Goal: Information Seeking & Learning: Find contact information

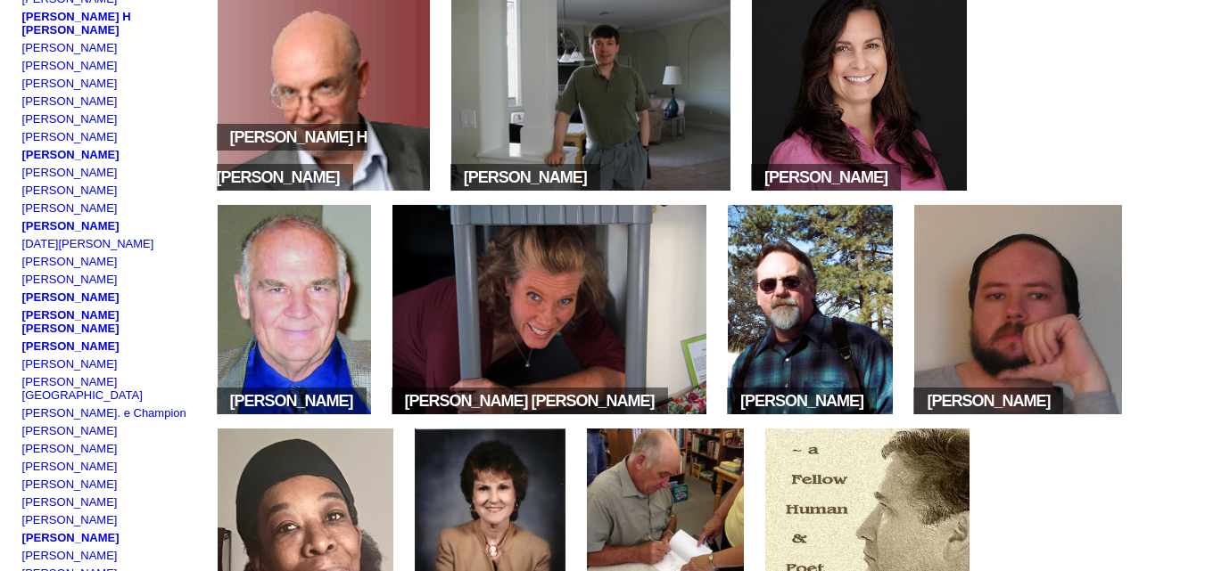
scroll to position [270, 0]
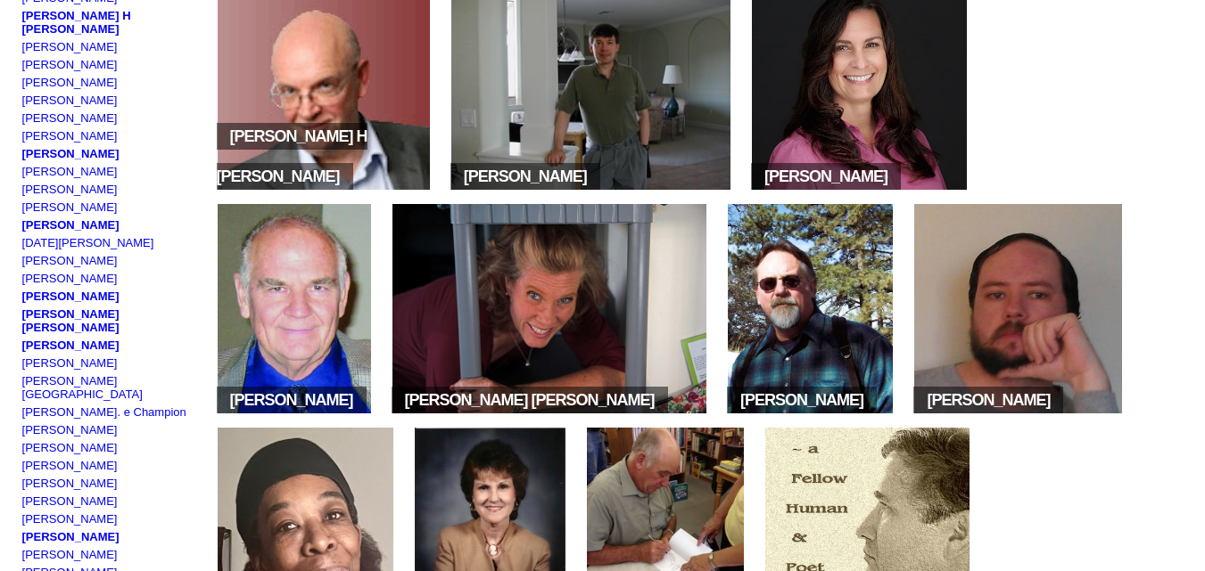
click at [522, 116] on img at bounding box center [590, 85] width 279 height 210
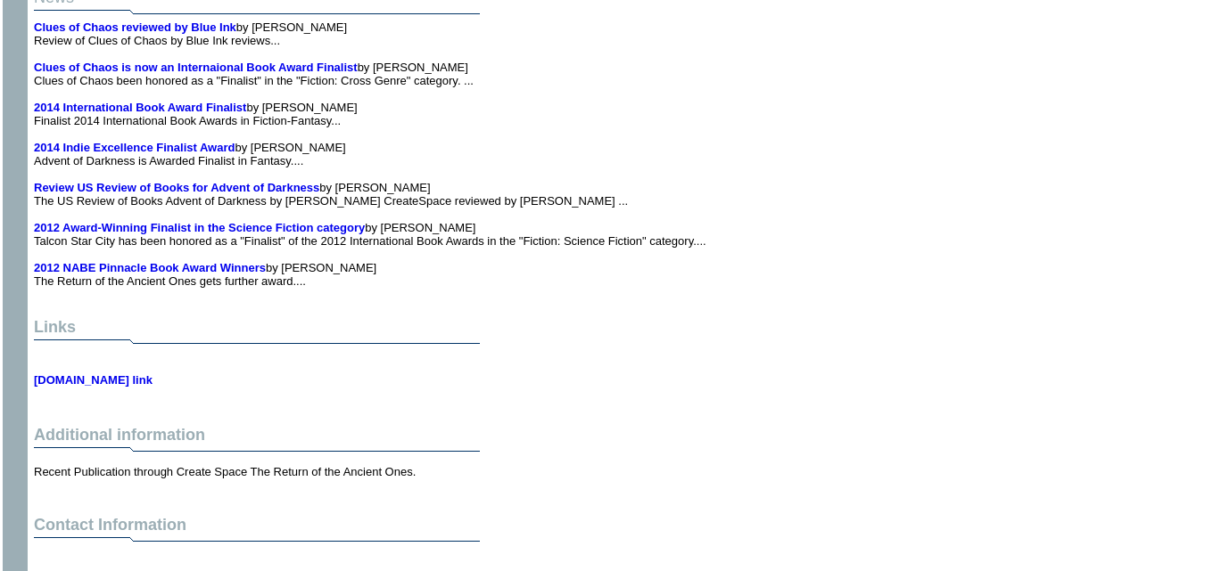
scroll to position [3318, 0]
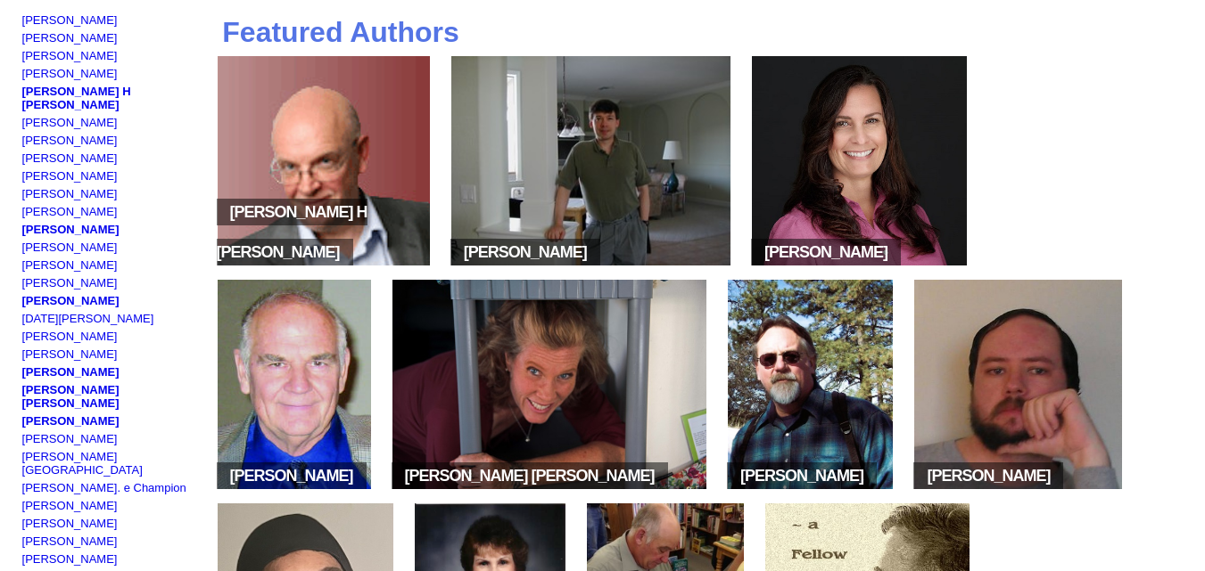
scroll to position [181, 0]
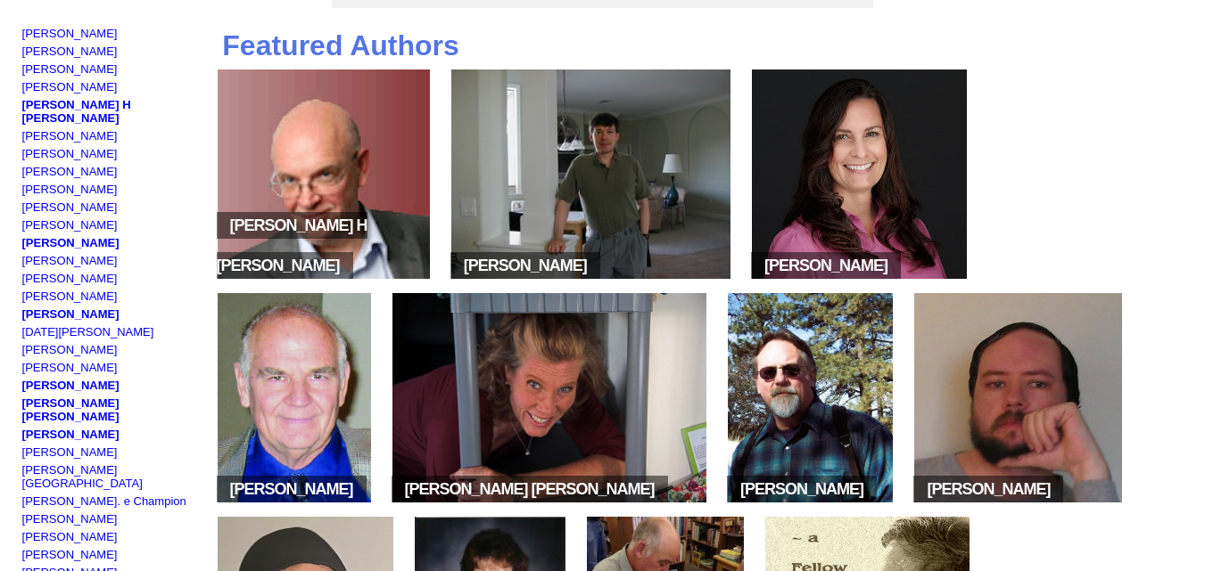
click at [829, 169] on img at bounding box center [859, 175] width 215 height 210
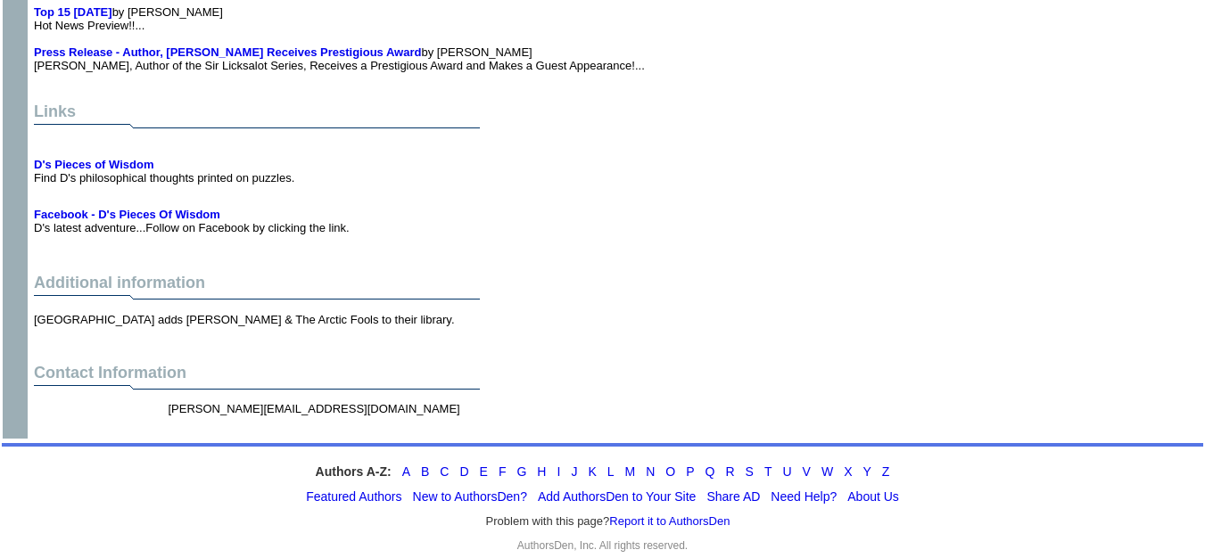
scroll to position [3313, 14]
click at [93, 158] on b "D's Pieces of Wisdom" at bounding box center [93, 164] width 119 height 13
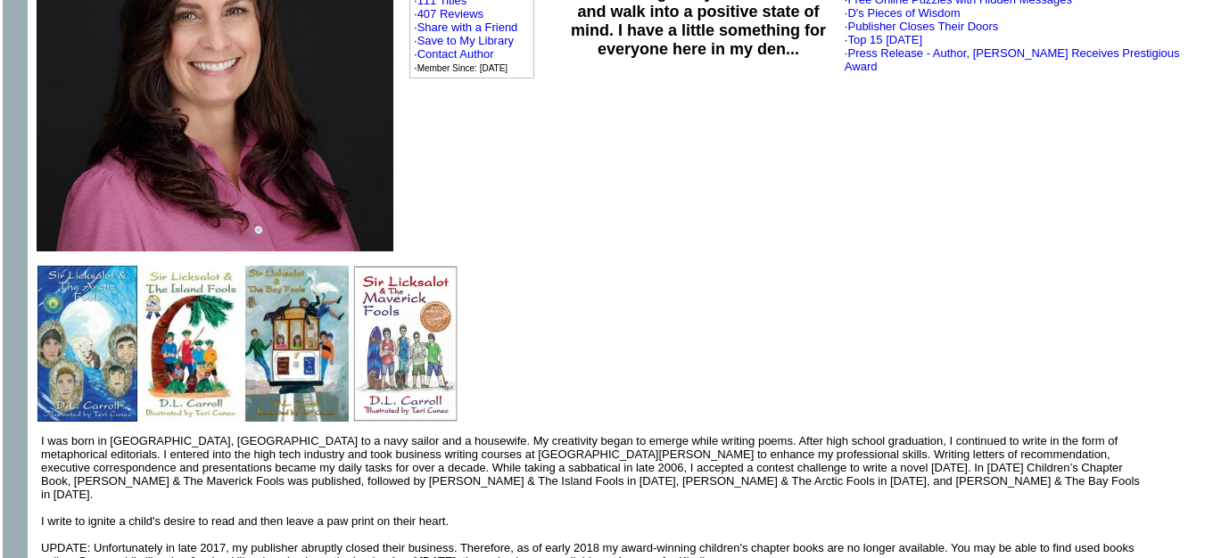
scroll to position [0, 56]
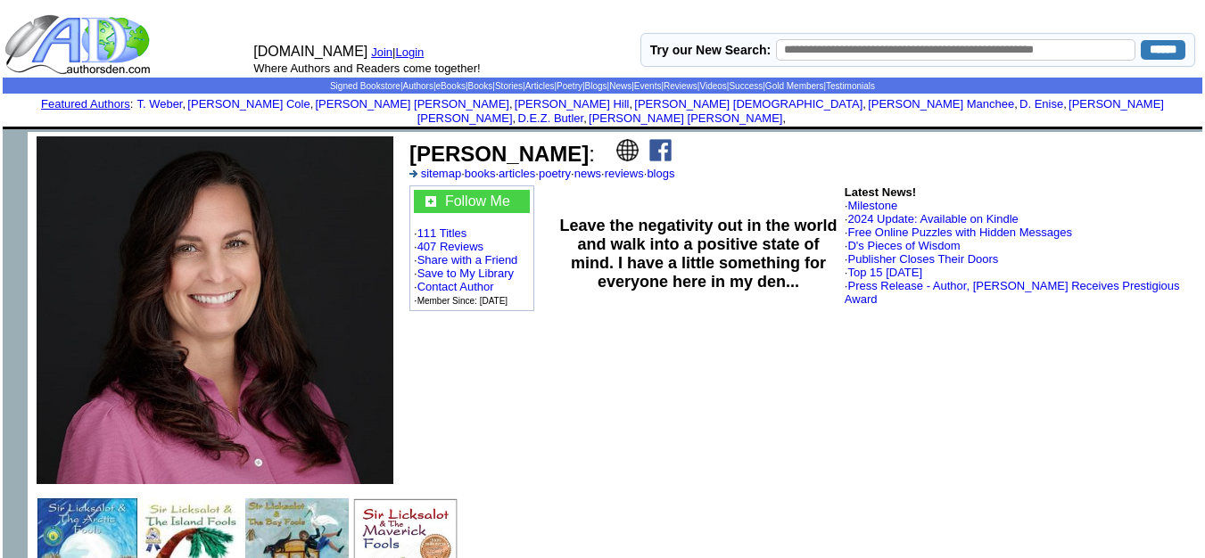
click at [787, 51] on input "text" at bounding box center [955, 49] width 359 height 21
paste input "**********"
type input "**********"
click at [1140, 40] on input "******" at bounding box center [1162, 50] width 45 height 20
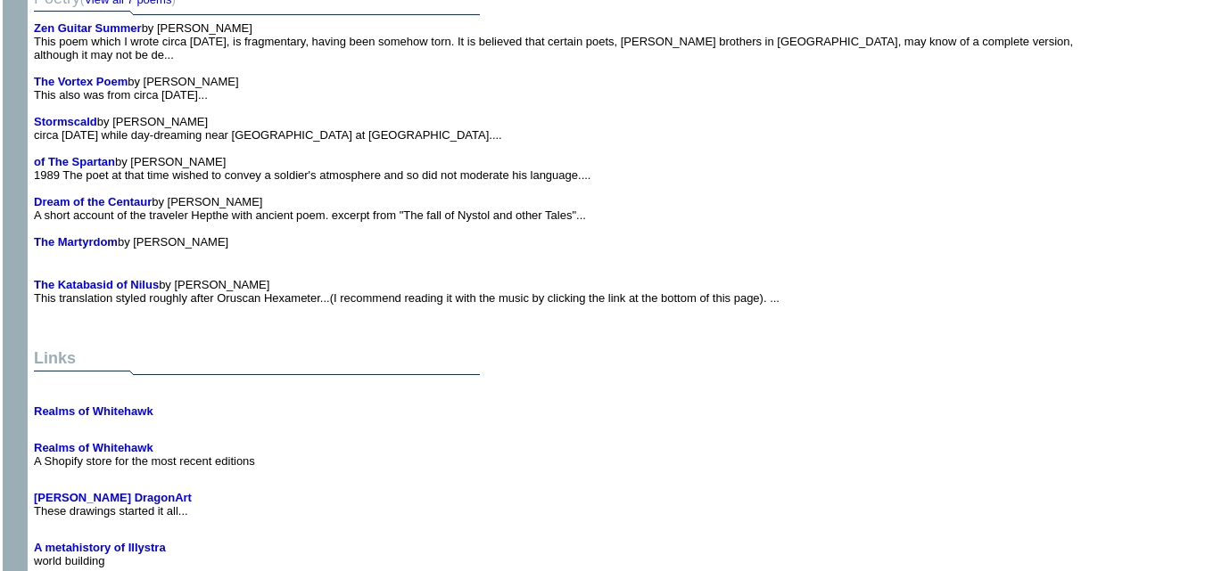
scroll to position [4845, 0]
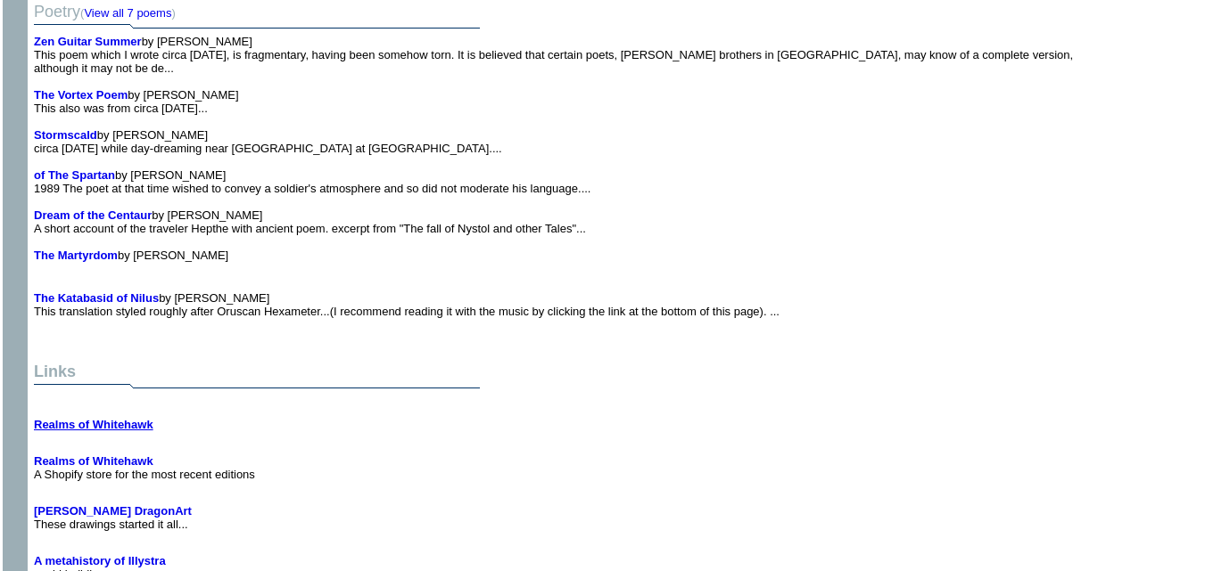
click at [98, 418] on b "Realms of Whitehawk" at bounding box center [93, 424] width 119 height 13
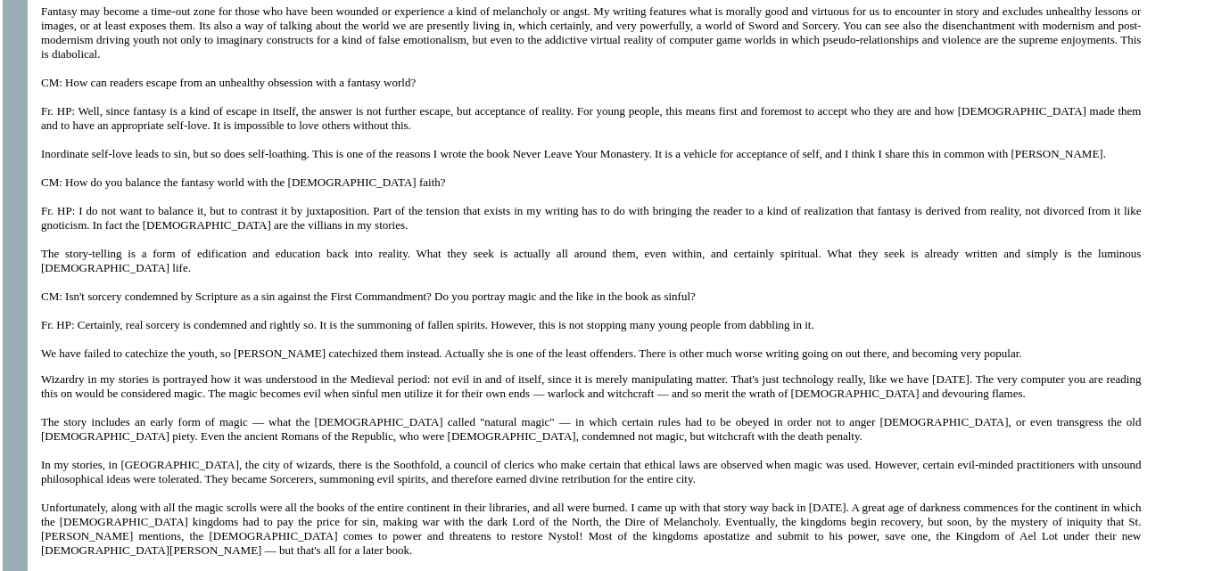
scroll to position [0, 0]
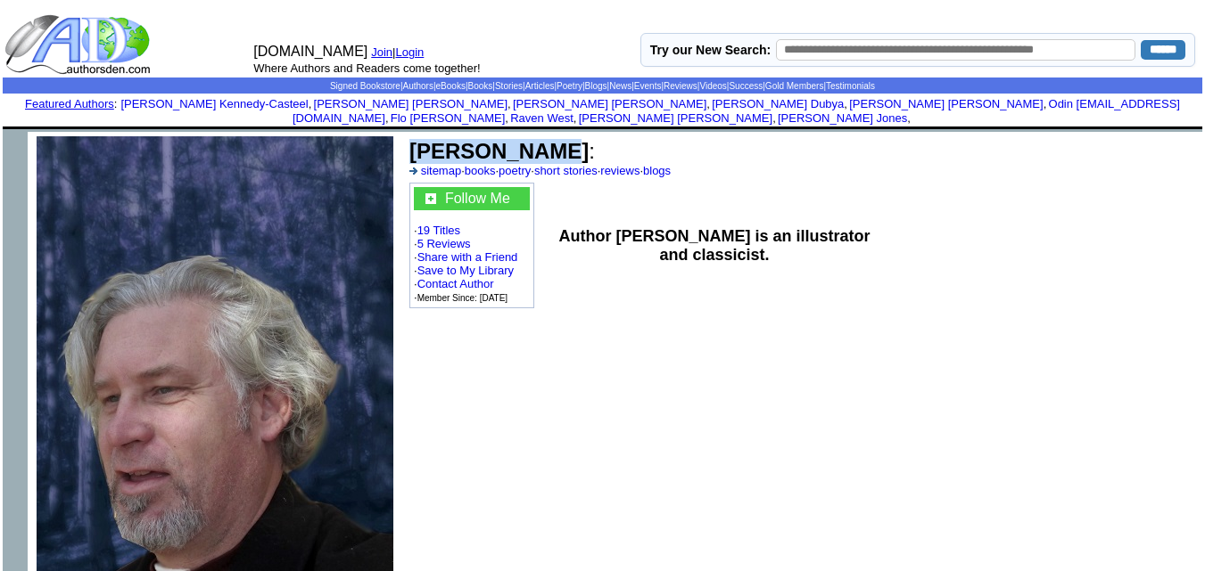
drag, startPoint x: 519, startPoint y: 141, endPoint x: 407, endPoint y: 130, distance: 112.8
click at [407, 136] on td "H.G. Potter : sitemap · books · poetry · short stories · reviews · blogs" at bounding box center [699, 158] width 584 height 44
copy b "[PERSON_NAME]"
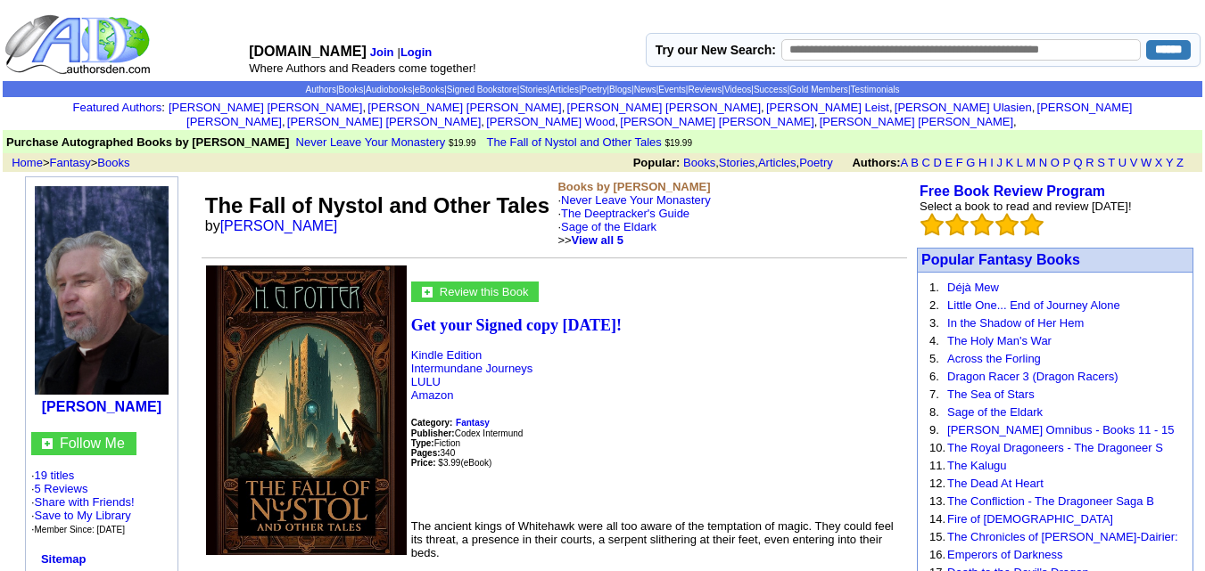
click at [787, 49] on input "text" at bounding box center [960, 49] width 359 height 21
paste input "**********"
type input "**********"
click at [1146, 40] on input "******" at bounding box center [1168, 50] width 45 height 20
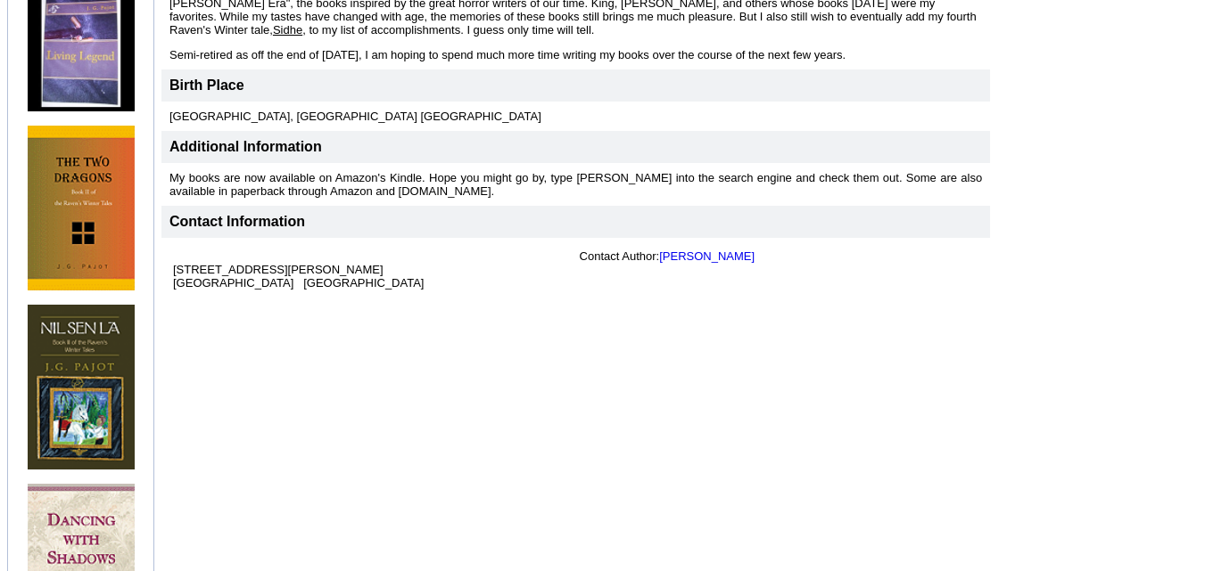
scroll to position [652, 0]
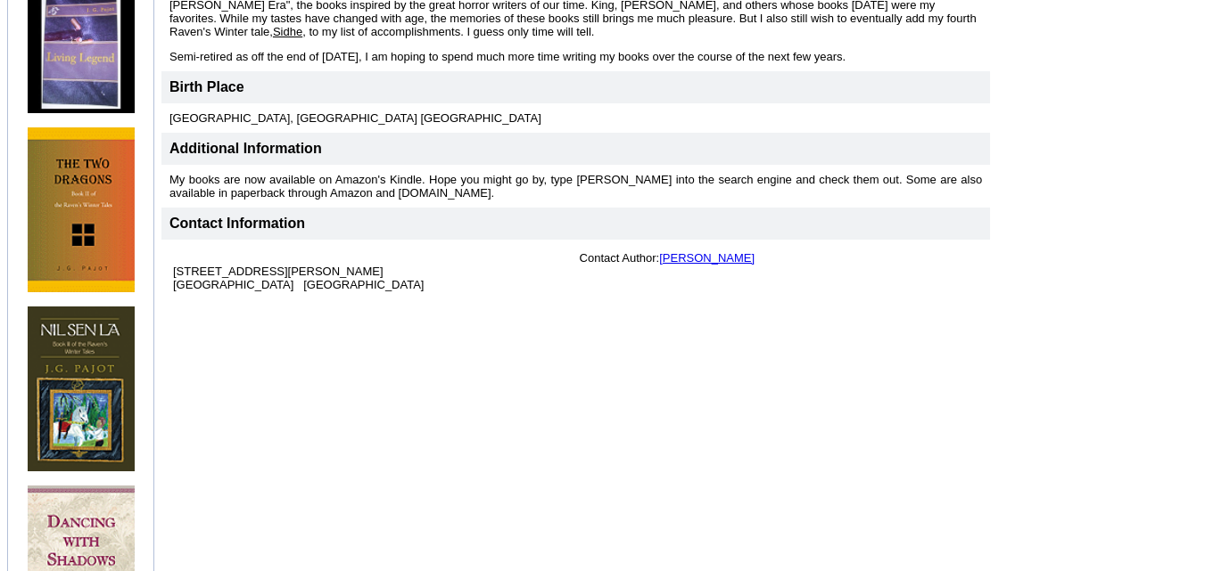
click at [693, 251] on link "J. G. Pajot" at bounding box center [706, 257] width 95 height 13
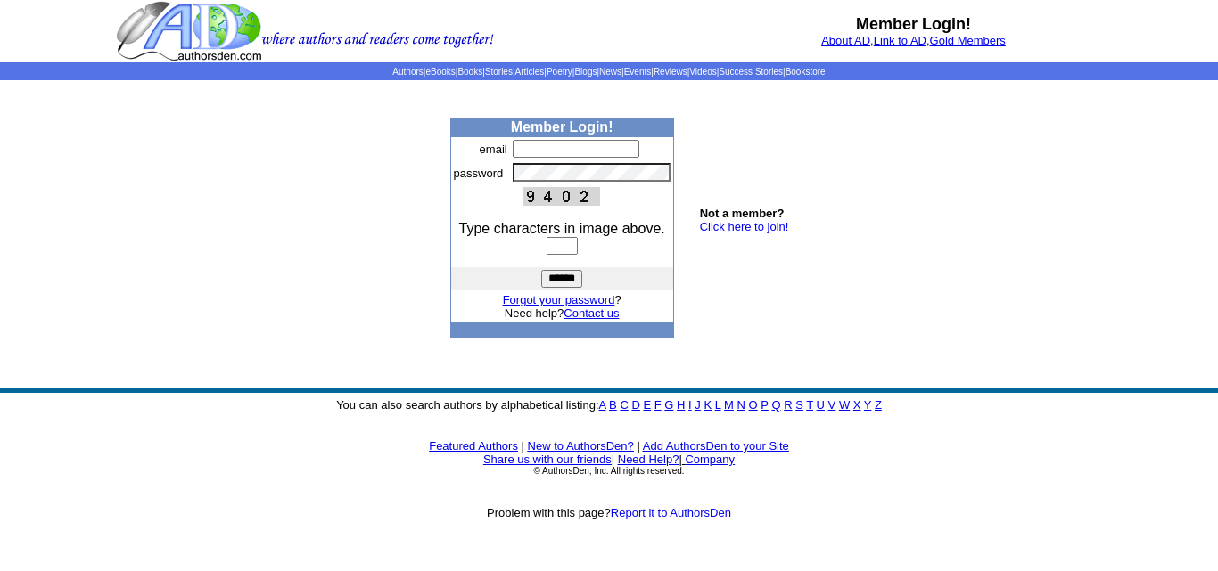
click at [586, 313] on link "Contact us" at bounding box center [590, 313] width 55 height 13
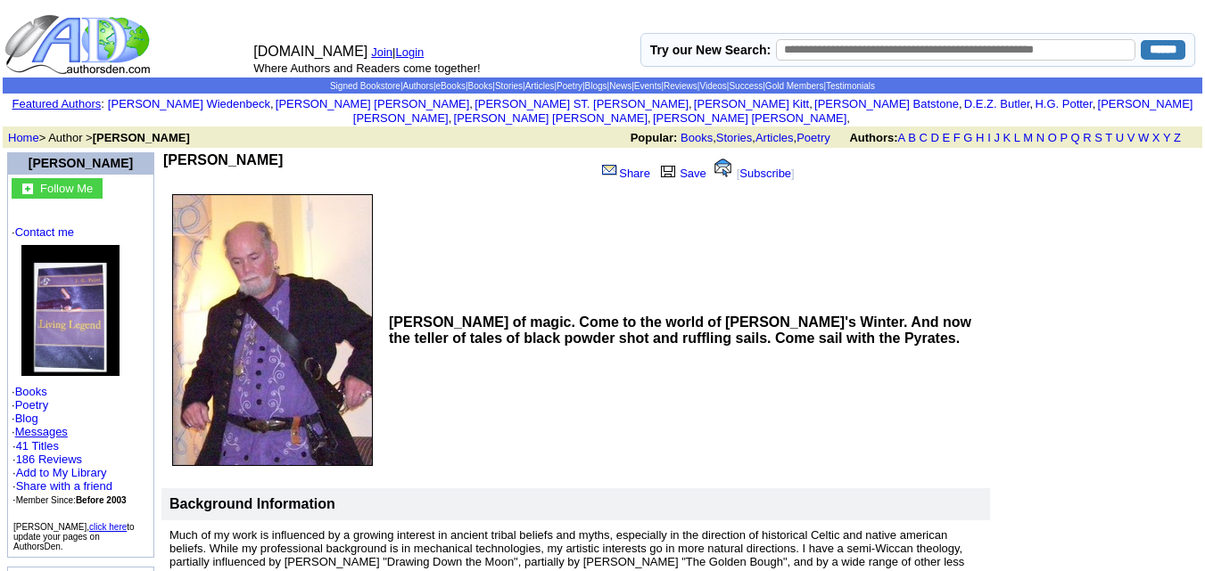
click at [782, 48] on input "text" at bounding box center [955, 49] width 359 height 21
paste input "**********"
type input "**********"
click at [1140, 40] on input "******" at bounding box center [1162, 50] width 45 height 20
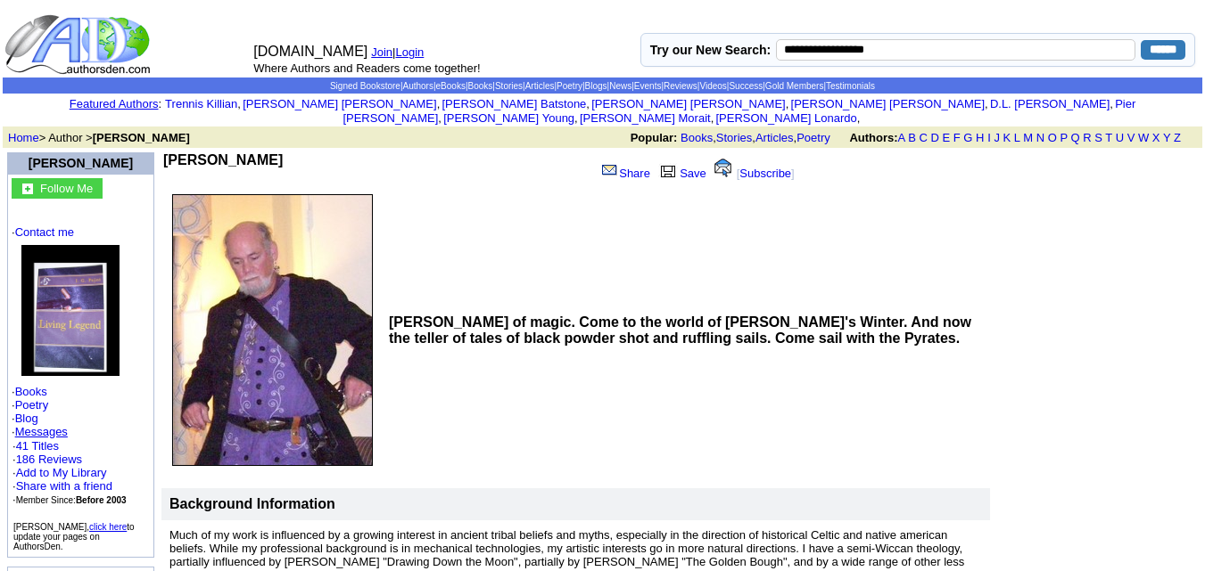
click at [1157, 47] on input "******" at bounding box center [1162, 50] width 45 height 20
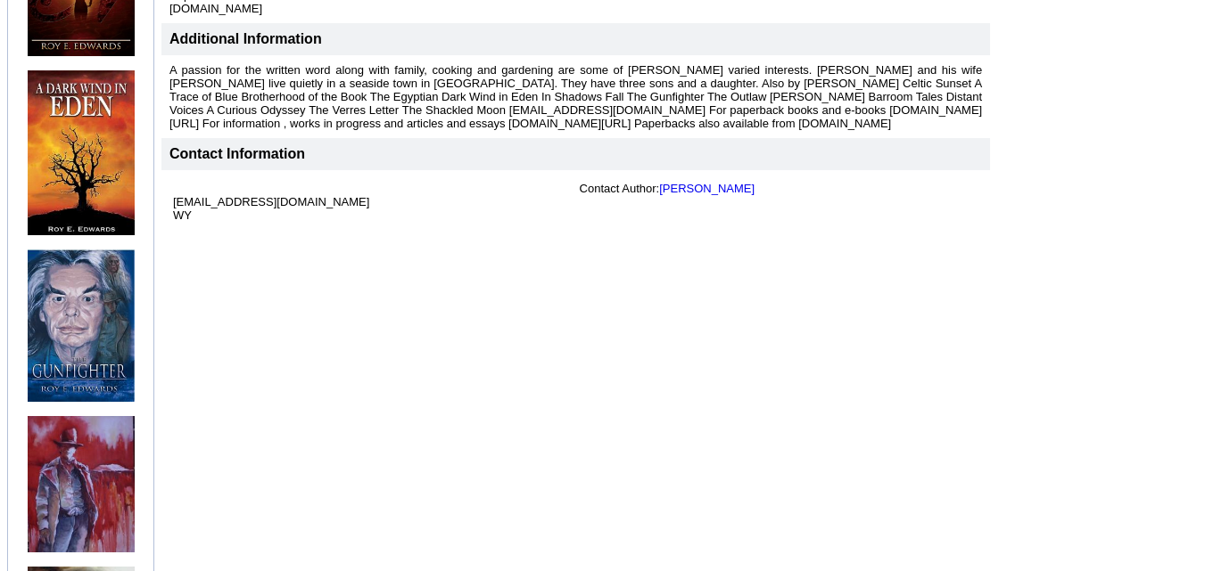
scroll to position [948, 0]
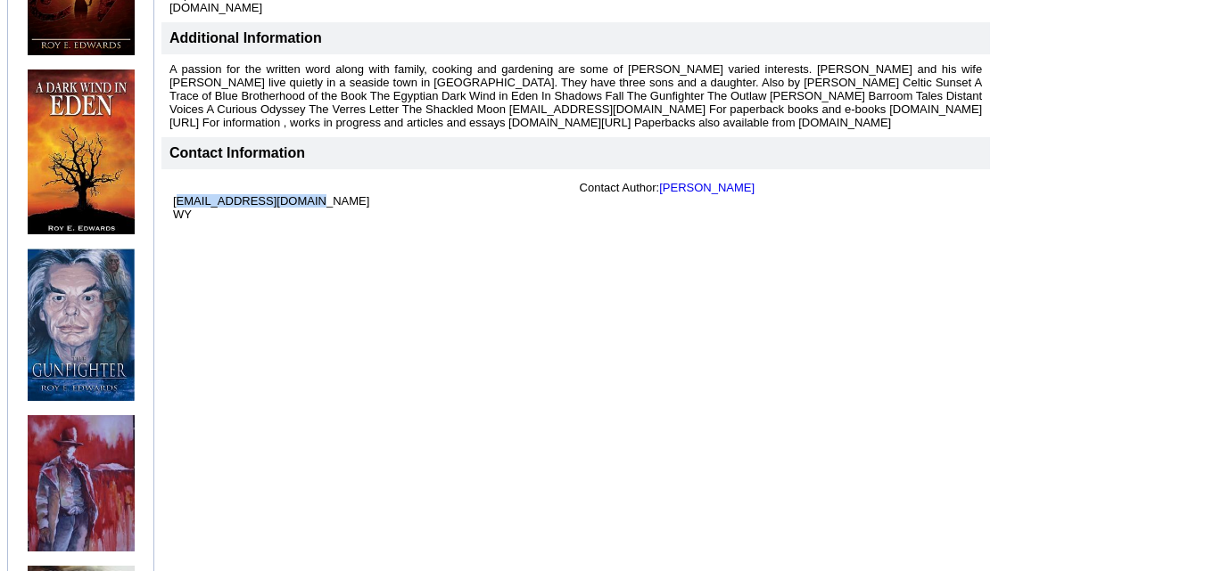
drag, startPoint x: 310, startPoint y: 183, endPoint x: 174, endPoint y: 187, distance: 136.5
click at [174, 187] on td "mbagencies@gmail.com WY" at bounding box center [372, 200] width 407 height 47
copy font "mbagencies@gmail.com"
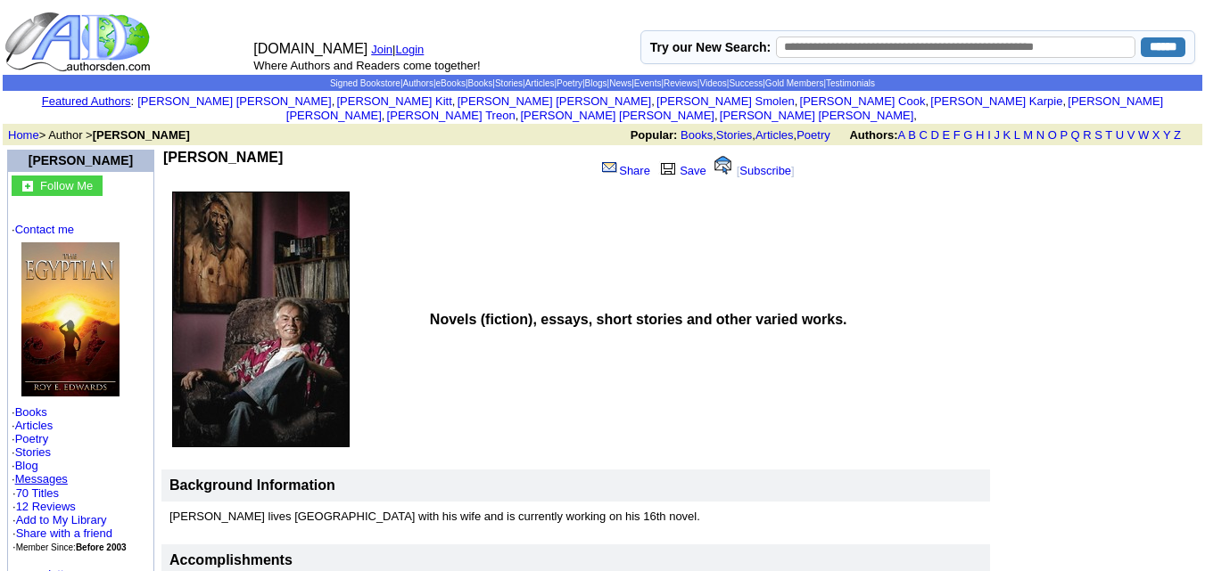
scroll to position [0, 0]
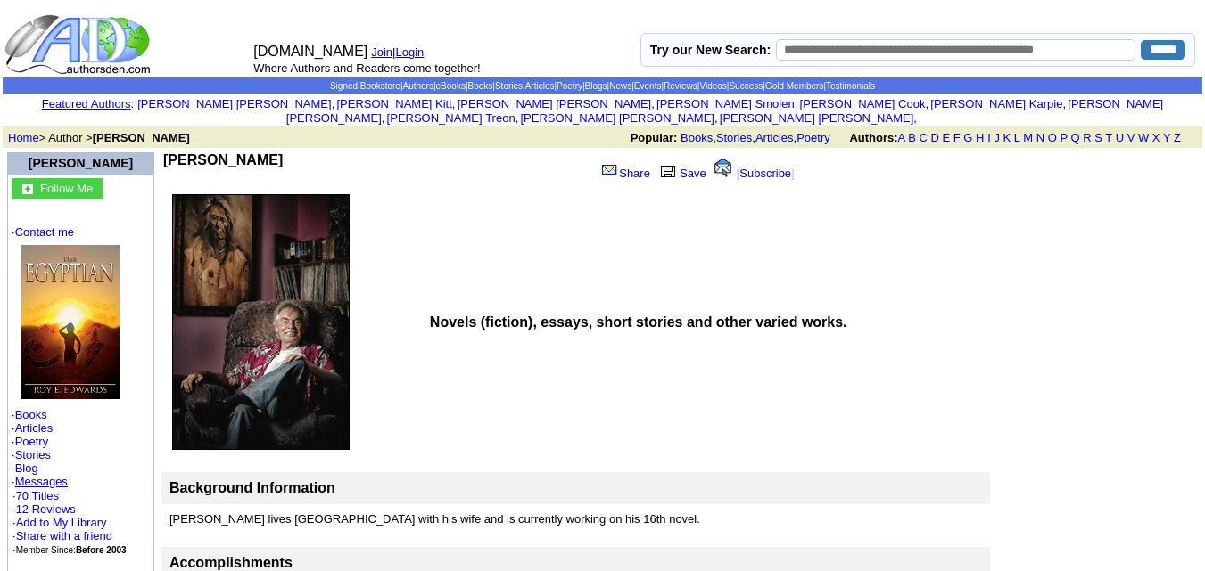
drag, startPoint x: 267, startPoint y: 135, endPoint x: 266, endPoint y: 149, distance: 14.3
copy td "Roy Edwards"
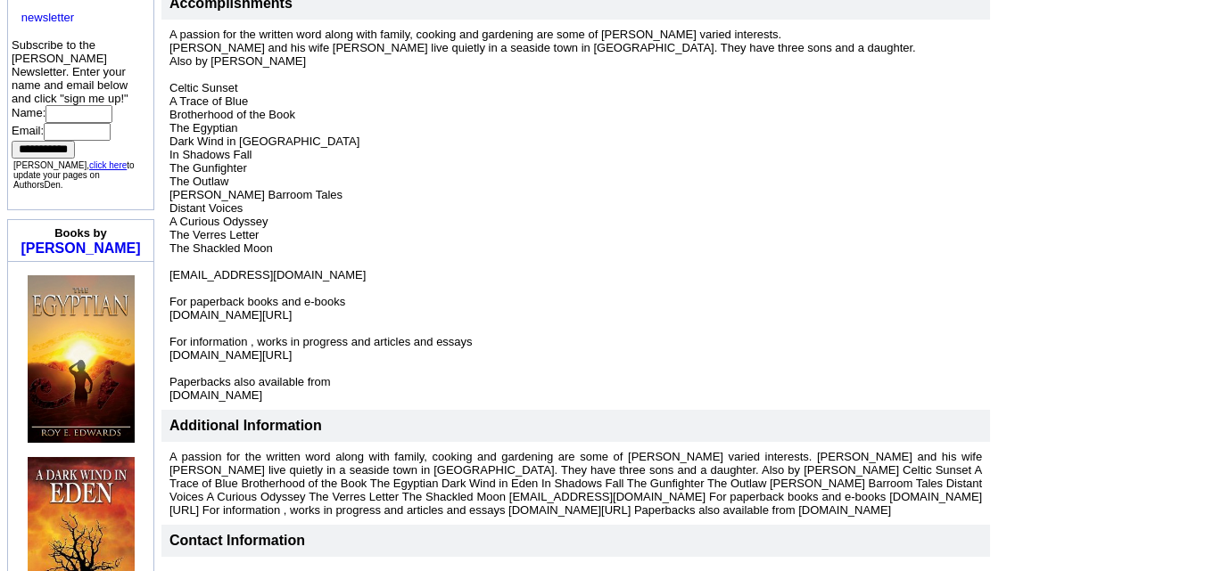
scroll to position [561, 0]
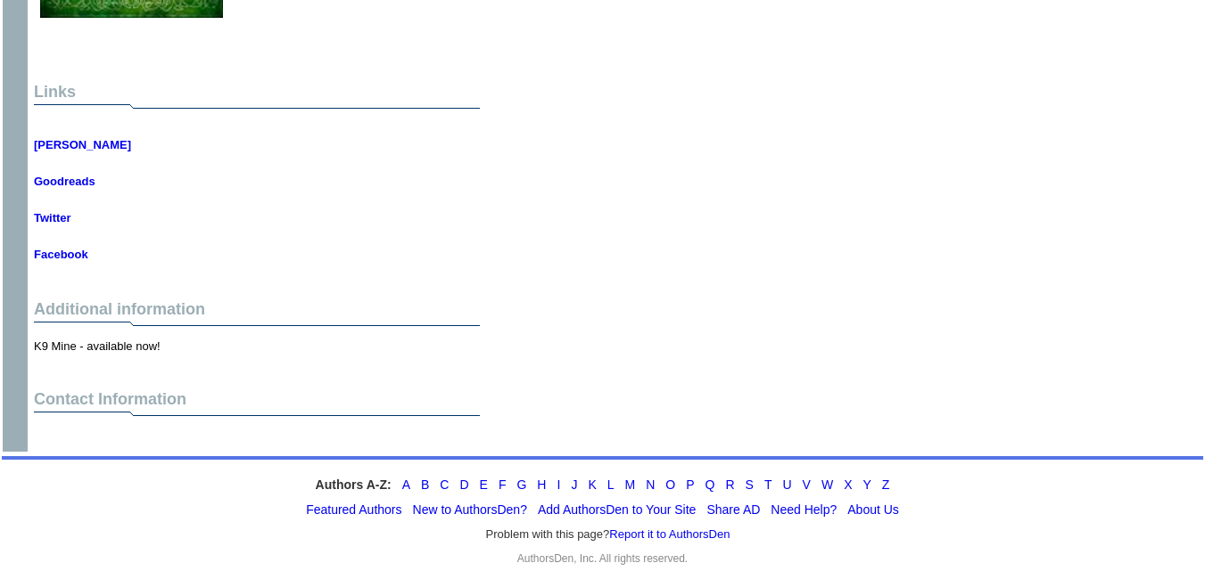
scroll to position [3033, 0]
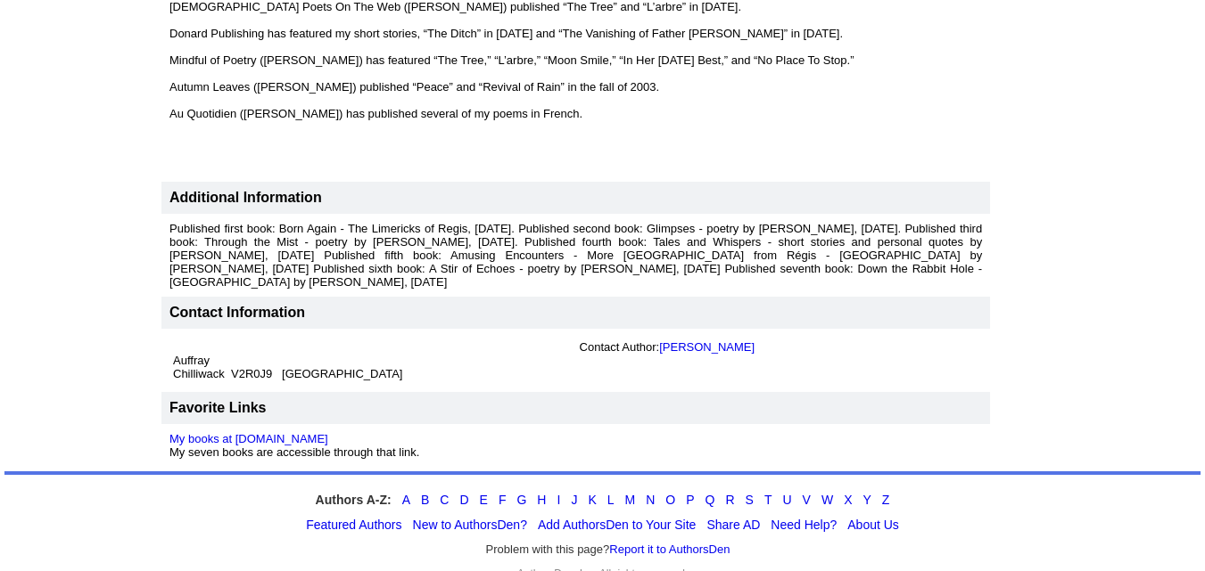
scroll to position [1869, 0]
click at [671, 341] on link "Regis Auffray" at bounding box center [706, 347] width 95 height 13
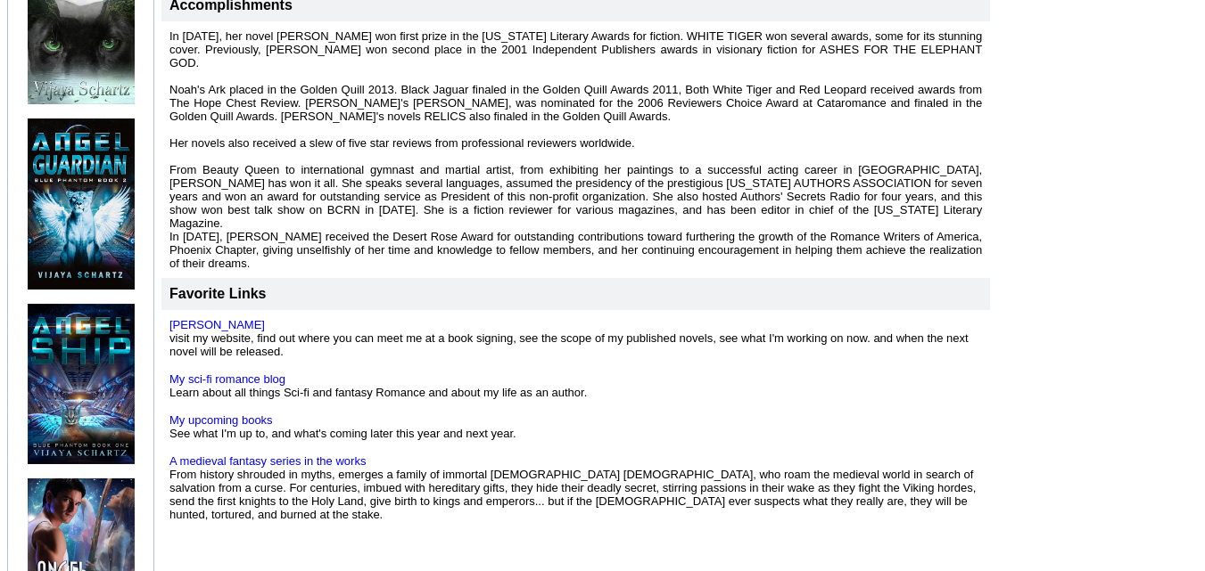
scroll to position [875, 0]
click at [206, 374] on link "My sci-fi romance blog" at bounding box center [227, 380] width 116 height 13
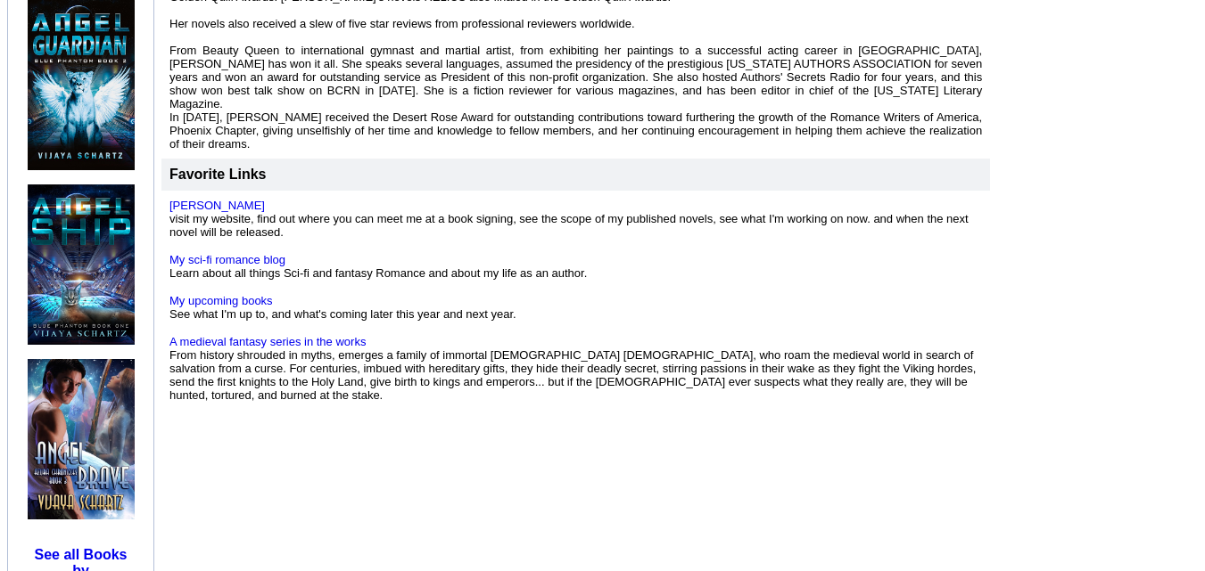
scroll to position [1181, 0]
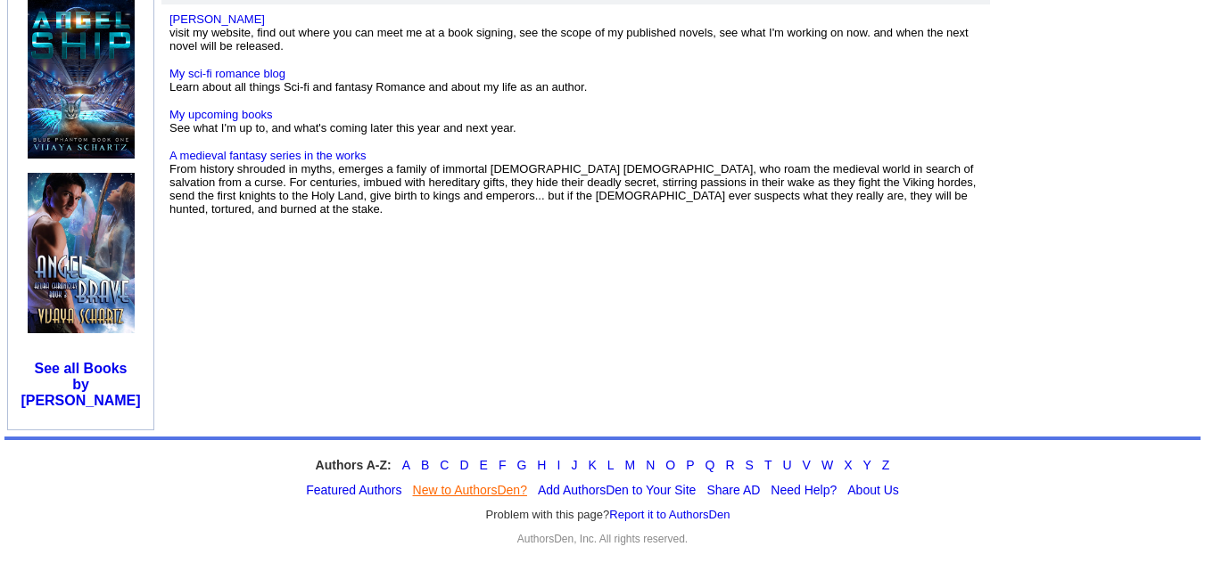
click at [434, 483] on link "New to AuthorsDen?" at bounding box center [470, 490] width 114 height 14
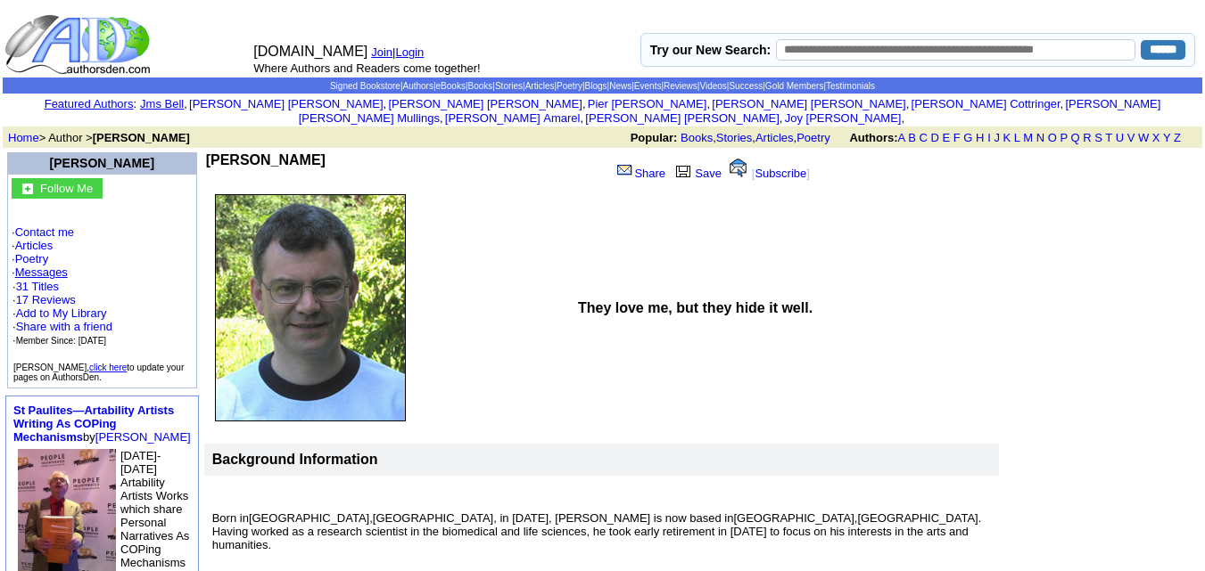
click at [184, 101] on link "Jms Bell" at bounding box center [162, 103] width 44 height 13
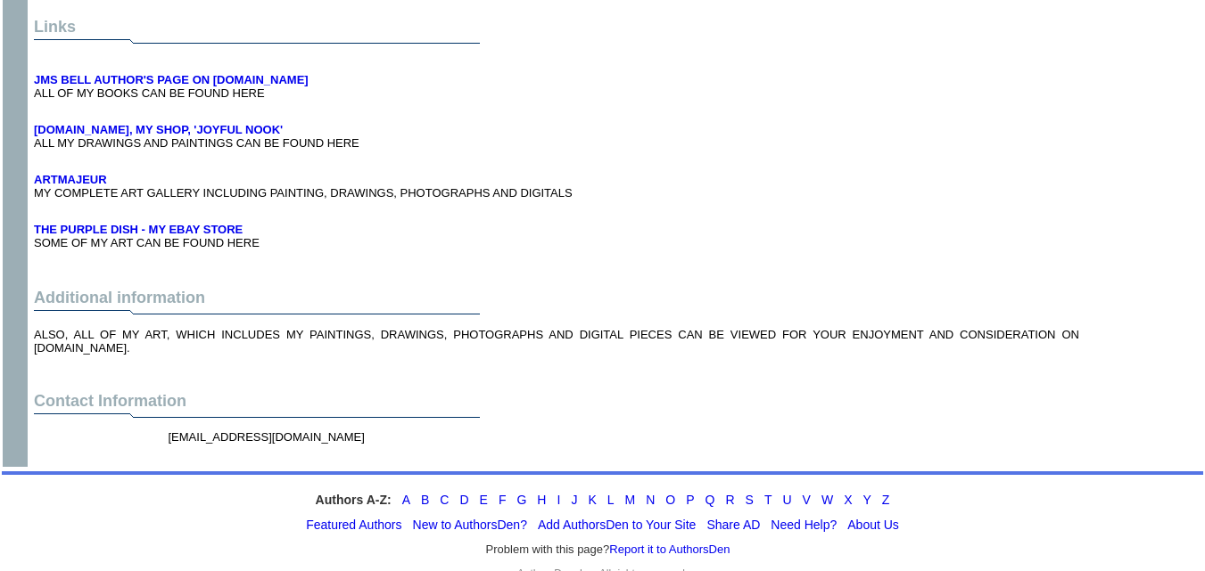
scroll to position [8261, 0]
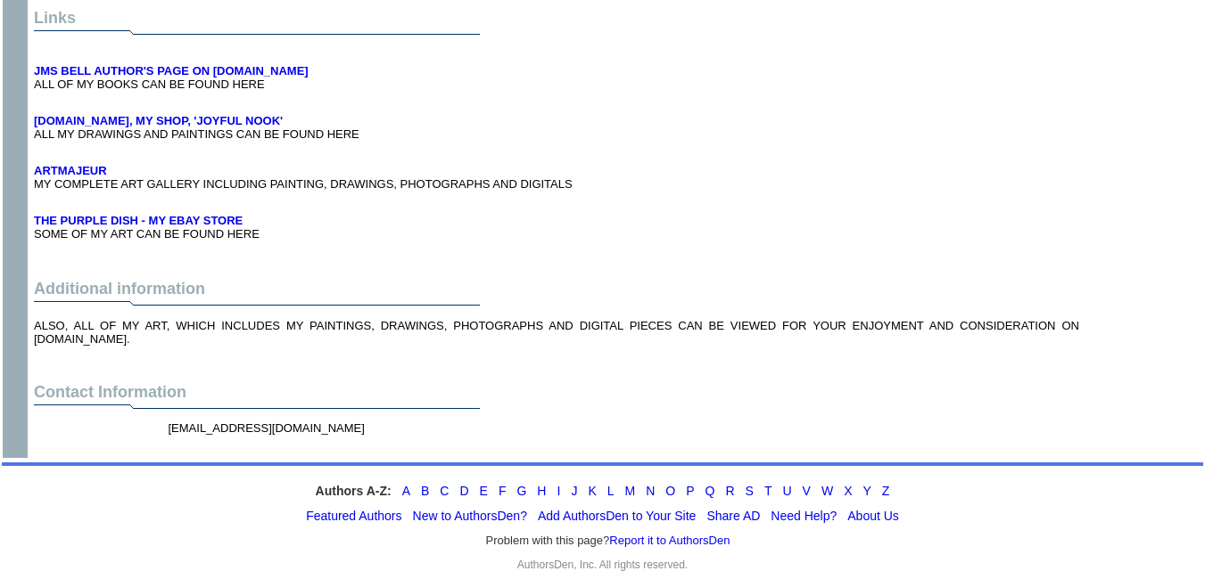
drag, startPoint x: 265, startPoint y: 406, endPoint x: 168, endPoint y: 403, distance: 97.2
click at [168, 422] on font "jmbiam44@att.net" at bounding box center [266, 435] width 196 height 27
copy font "jmbiam44@att.net"
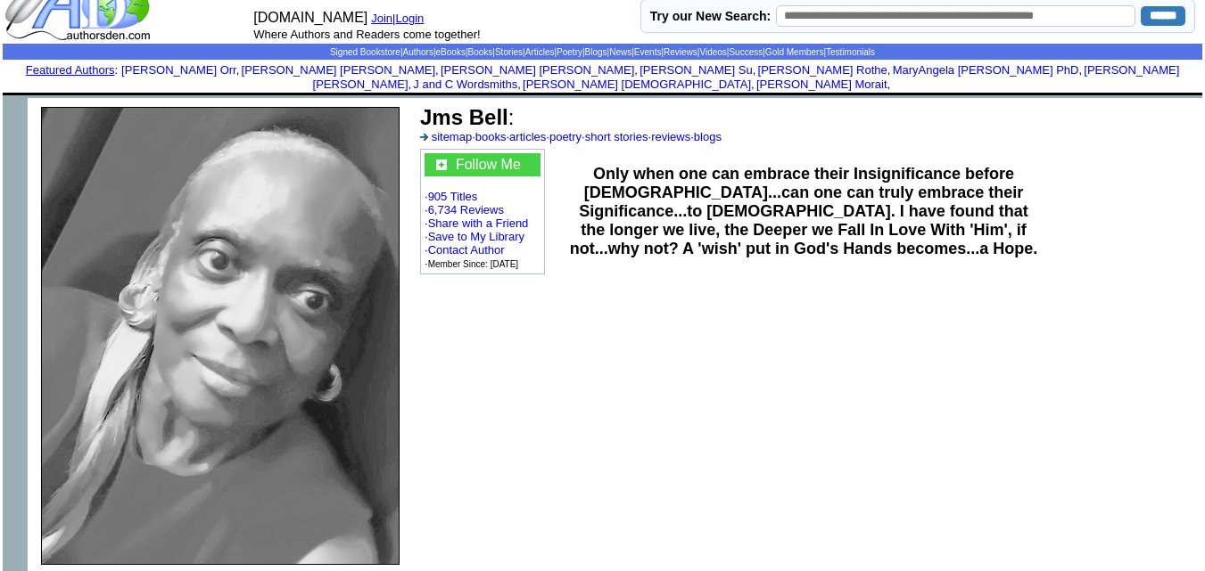
scroll to position [0, 0]
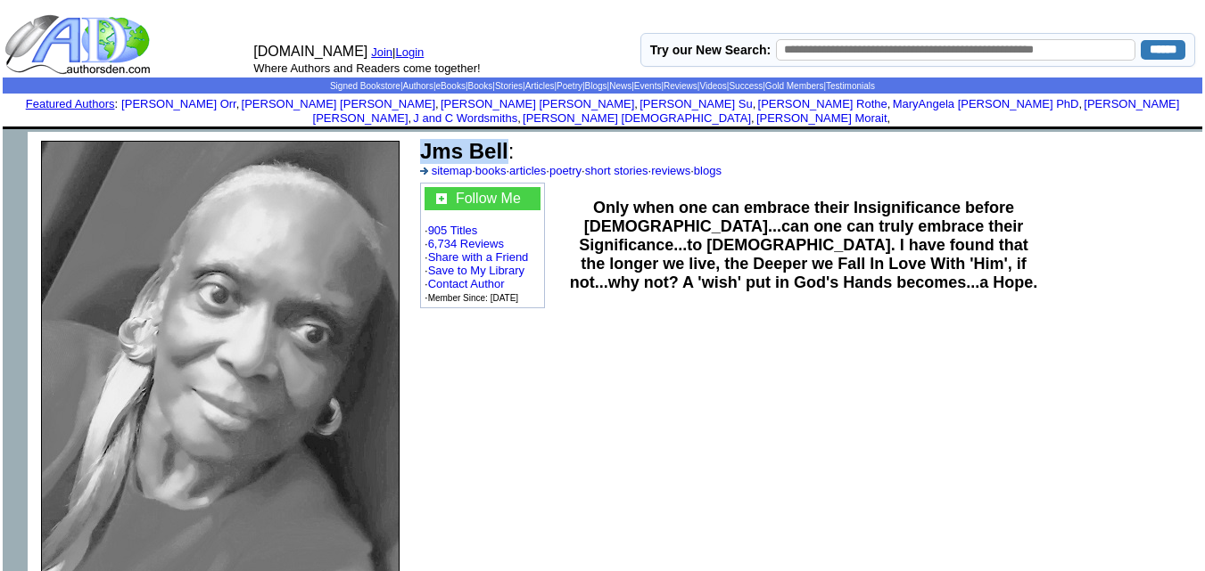
drag, startPoint x: 506, startPoint y: 136, endPoint x: 417, endPoint y: 136, distance: 88.3
click at [417, 136] on td "Jms Bell : sitemap · books · articles · poetry · short stories · reviews · blogs" at bounding box center [807, 158] width 780 height 44
copy b "Jms Bell"
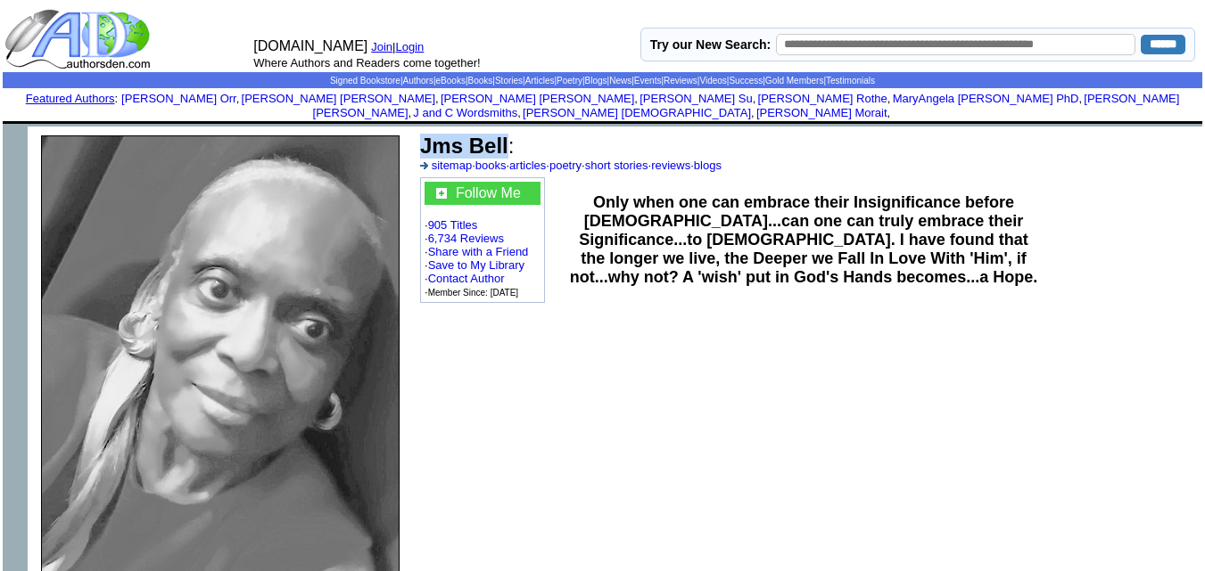
scroll to position [4, 0]
click at [236, 99] on link "Daniel Orr" at bounding box center [178, 99] width 115 height 13
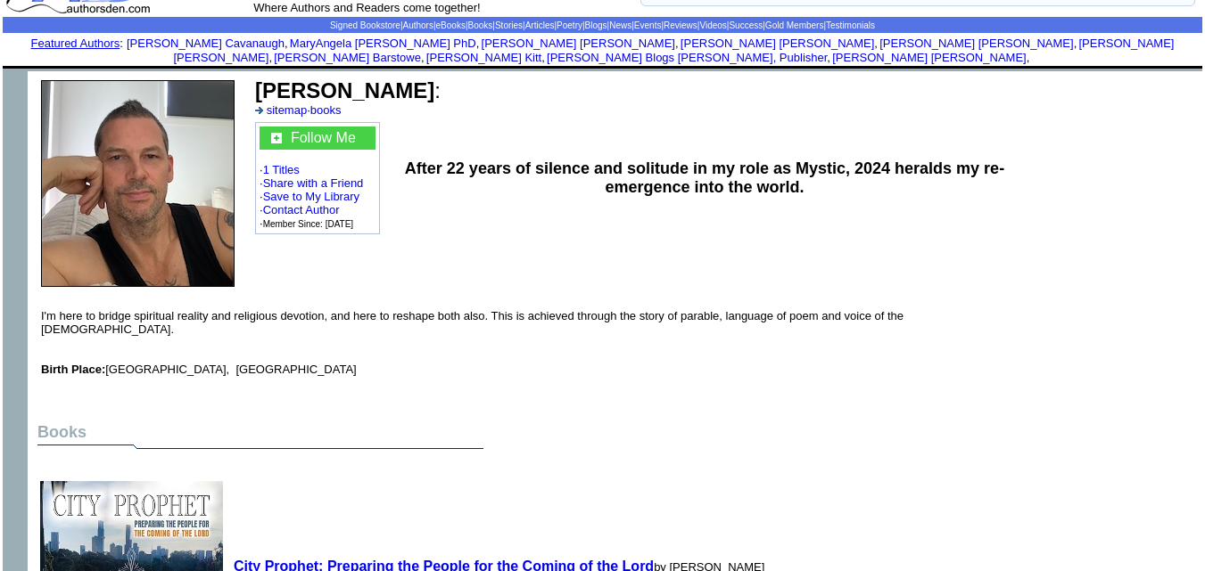
scroll to position [60, 0]
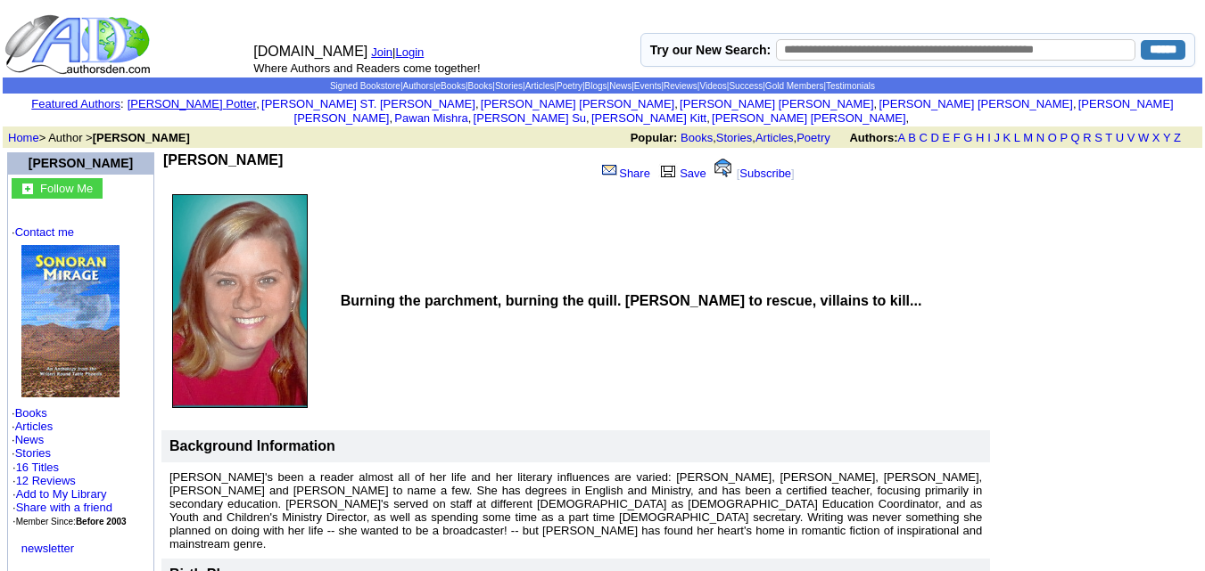
click at [254, 98] on link "William Potter" at bounding box center [191, 103] width 129 height 13
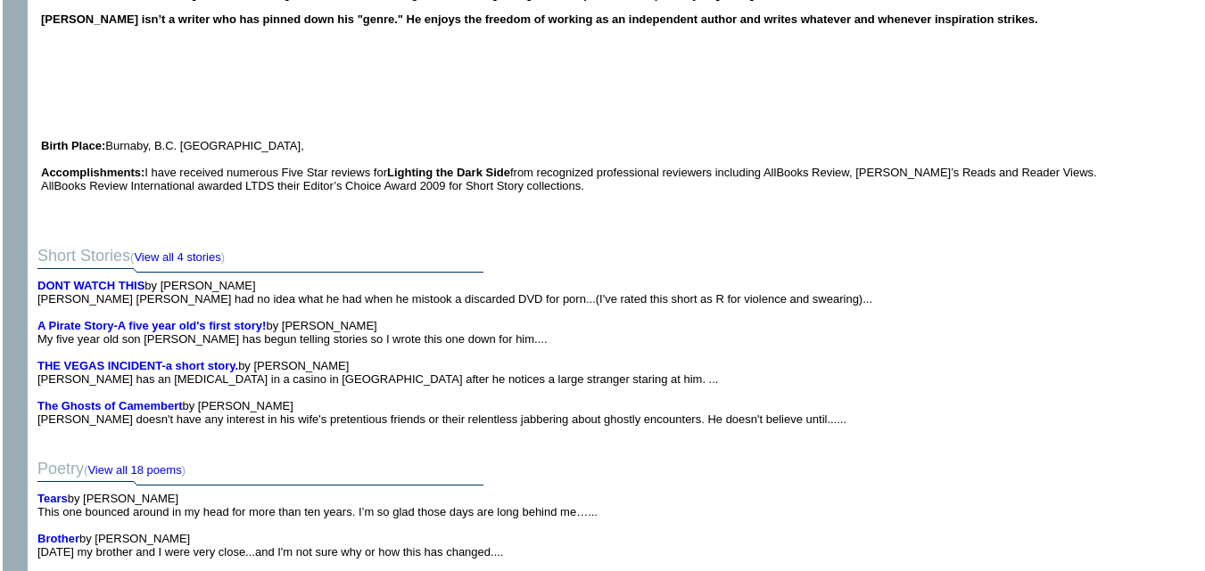
scroll to position [410, 0]
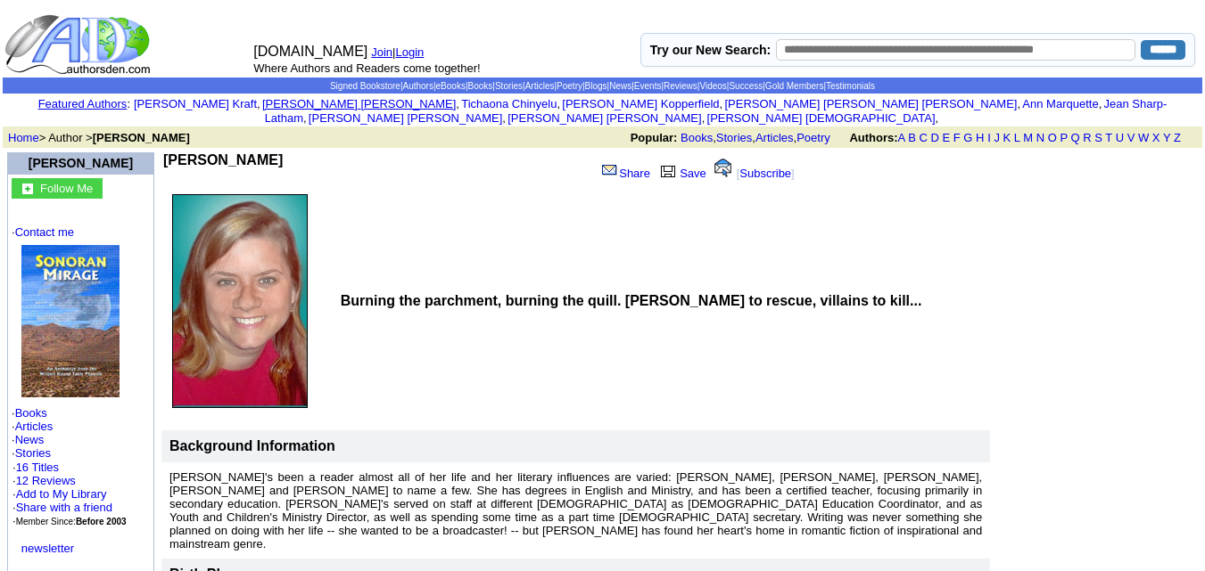
click at [272, 100] on link "[PERSON_NAME]" at bounding box center [358, 103] width 193 height 13
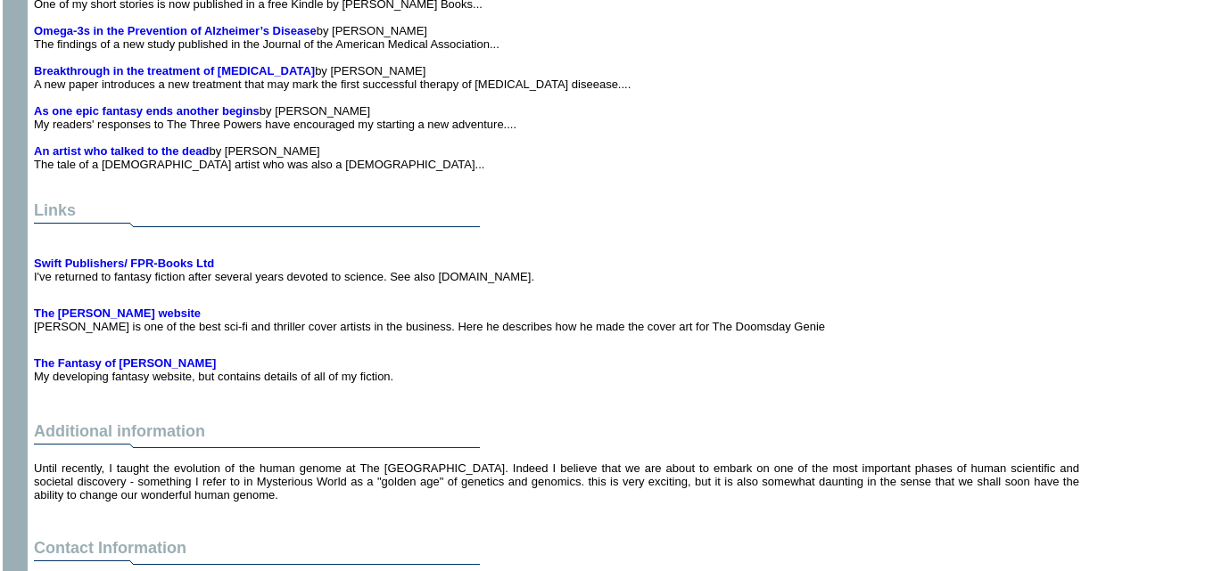
scroll to position [7550, 0]
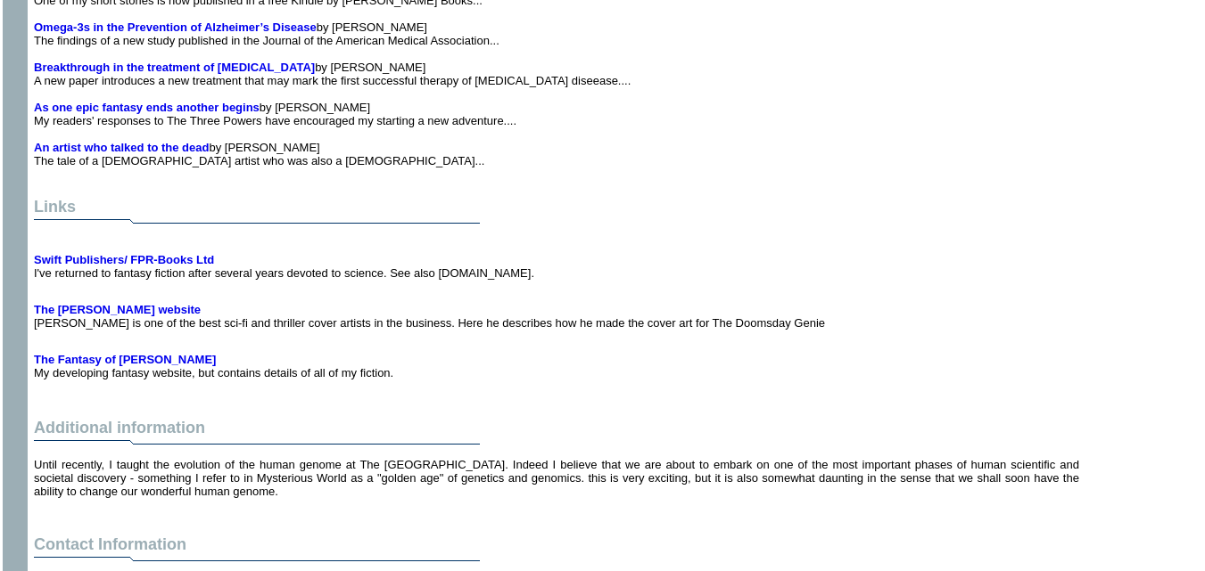
click at [821, 418] on td "Additional information" at bounding box center [556, 418] width 1052 height 71
click at [103, 365] on b "The Fantasy of Frank P Ryan" at bounding box center [125, 359] width 182 height 13
click at [171, 267] on b "Swift Publishers/ FPR-Books Ltd" at bounding box center [124, 259] width 180 height 13
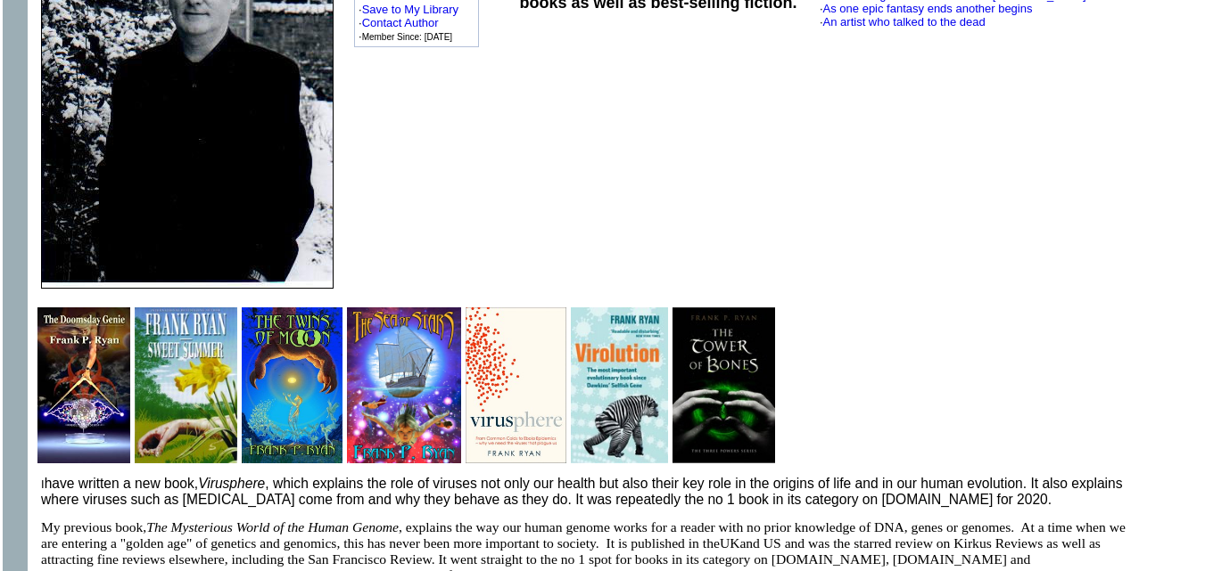
scroll to position [0, 0]
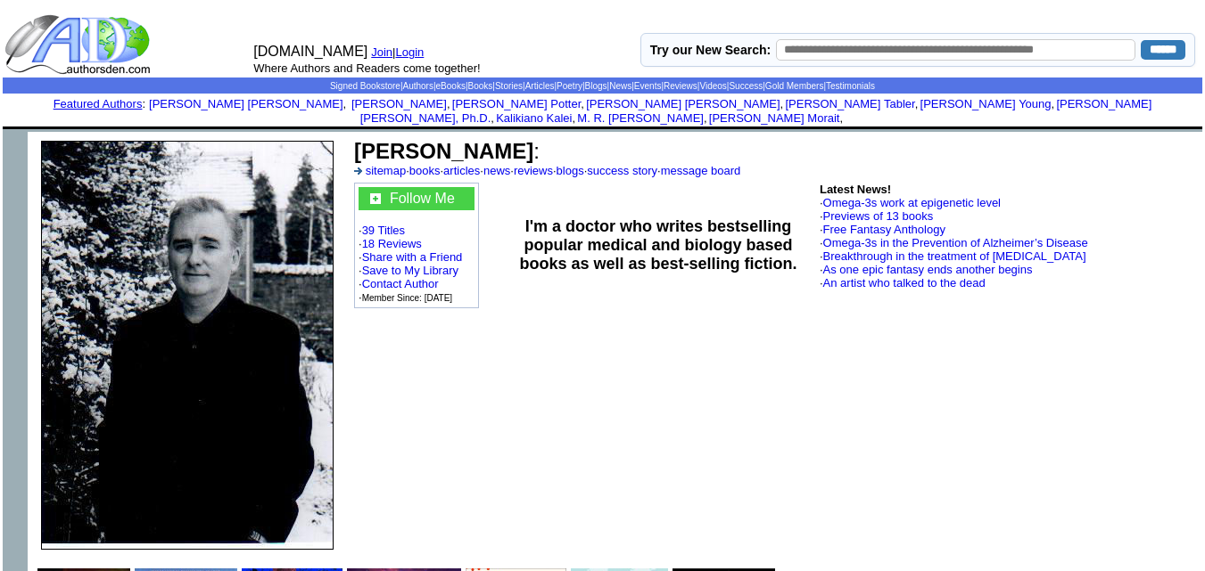
click at [827, 390] on td "Frank P Ryan : sitemap · books · articles · news · reviews · blogs · success st…" at bounding box center [774, 345] width 855 height 427
click at [299, 104] on link "Darryl Jenkins" at bounding box center [245, 103] width 193 height 13
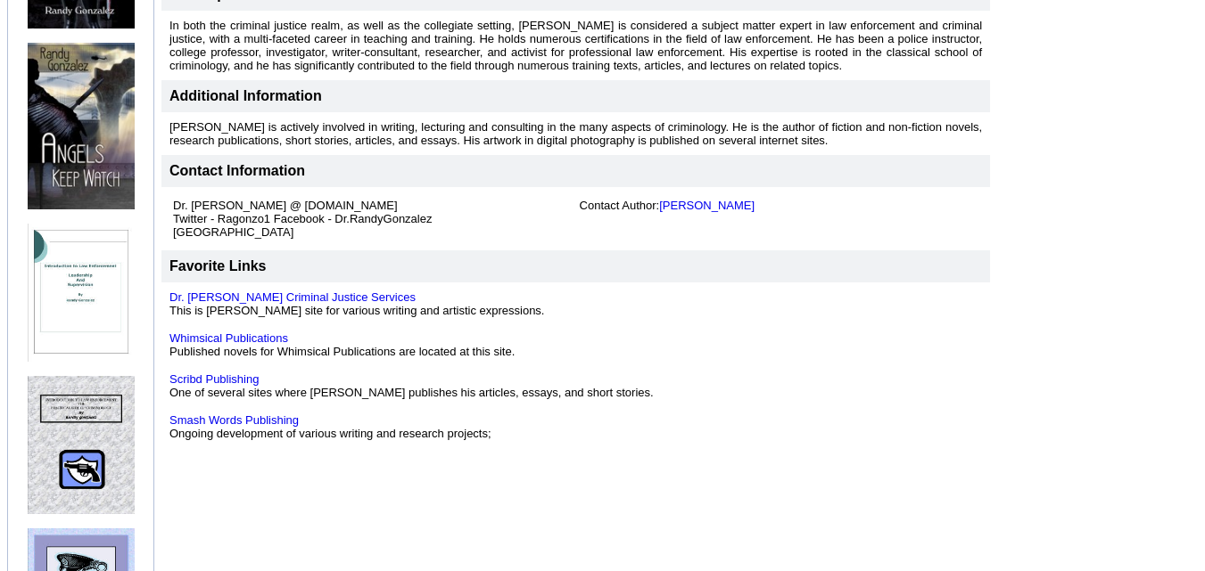
scroll to position [795, 0]
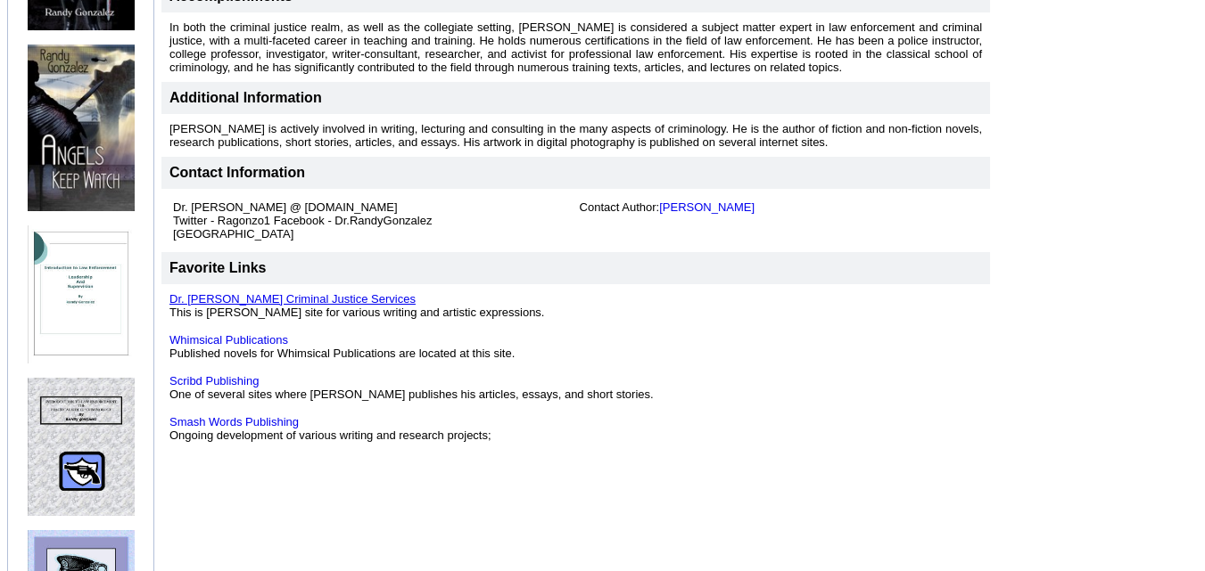
click at [301, 292] on link "Dr. Randy Gonzalez Criminal Justice Services" at bounding box center [292, 298] width 246 height 13
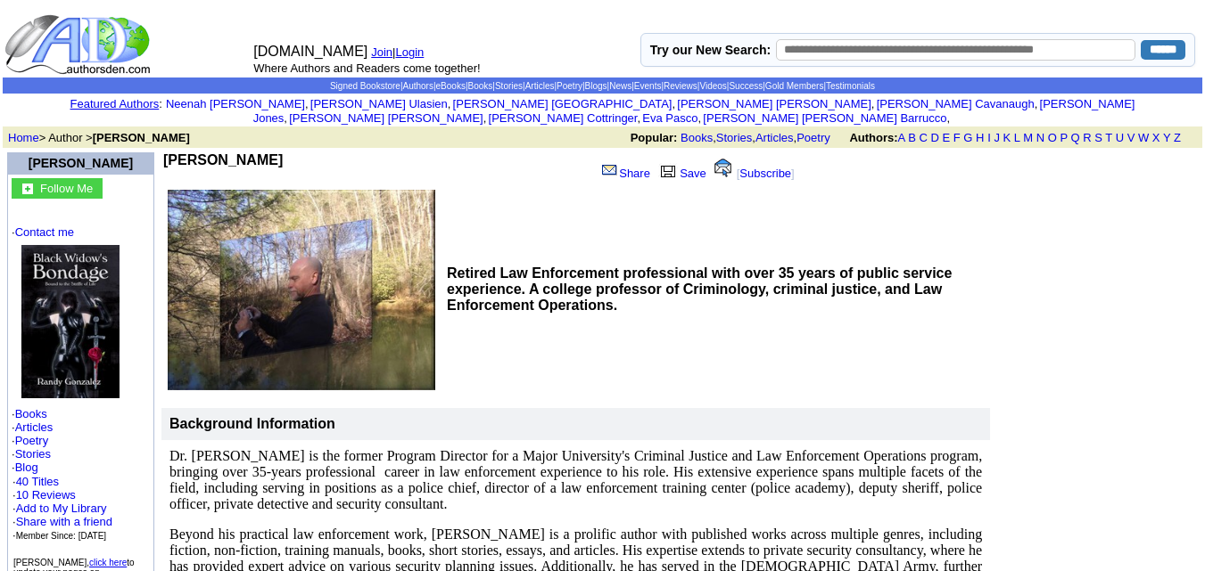
scroll to position [24, 0]
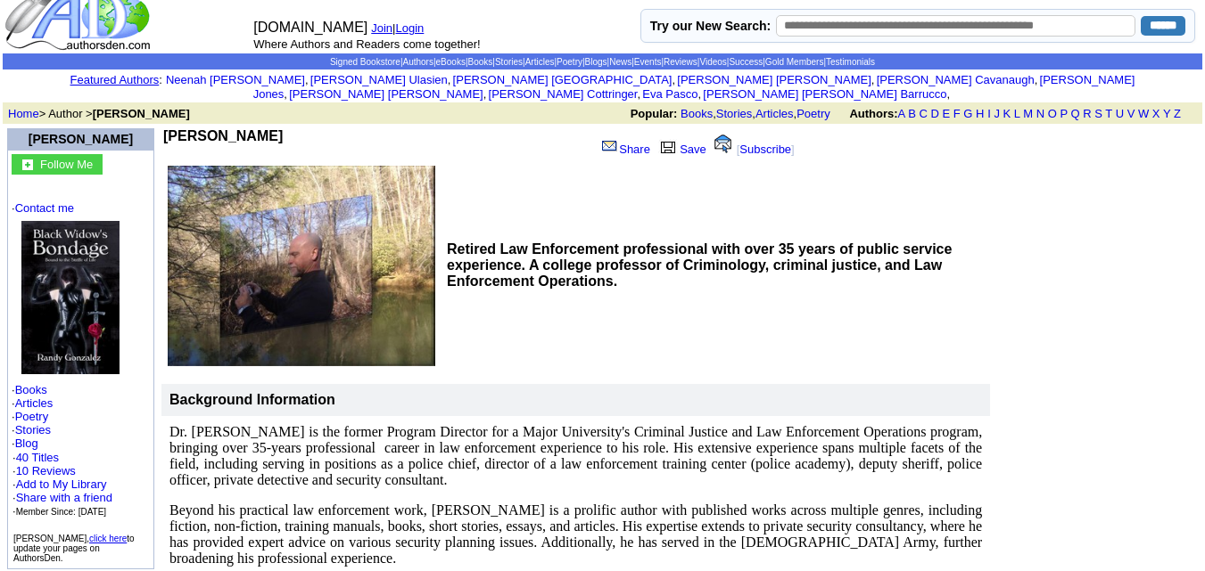
drag, startPoint x: 290, startPoint y: 120, endPoint x: 168, endPoint y: 115, distance: 122.3
click at [168, 128] on td "Randy Gonzalez" at bounding box center [375, 145] width 424 height 34
copy b "Randy Gonzalez"
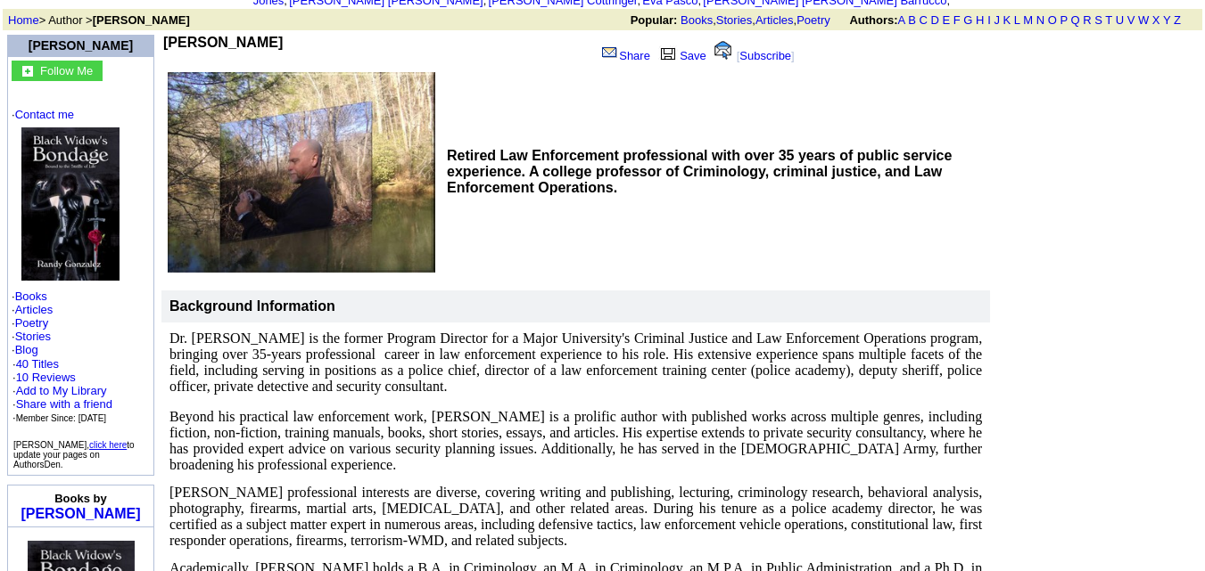
scroll to position [0, 0]
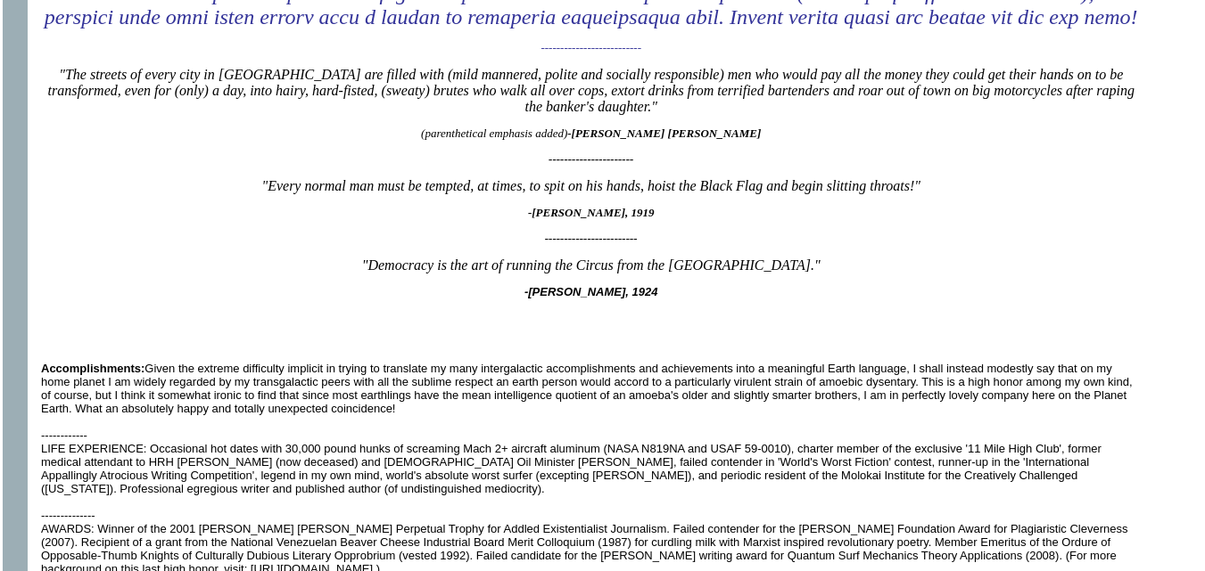
scroll to position [884, 0]
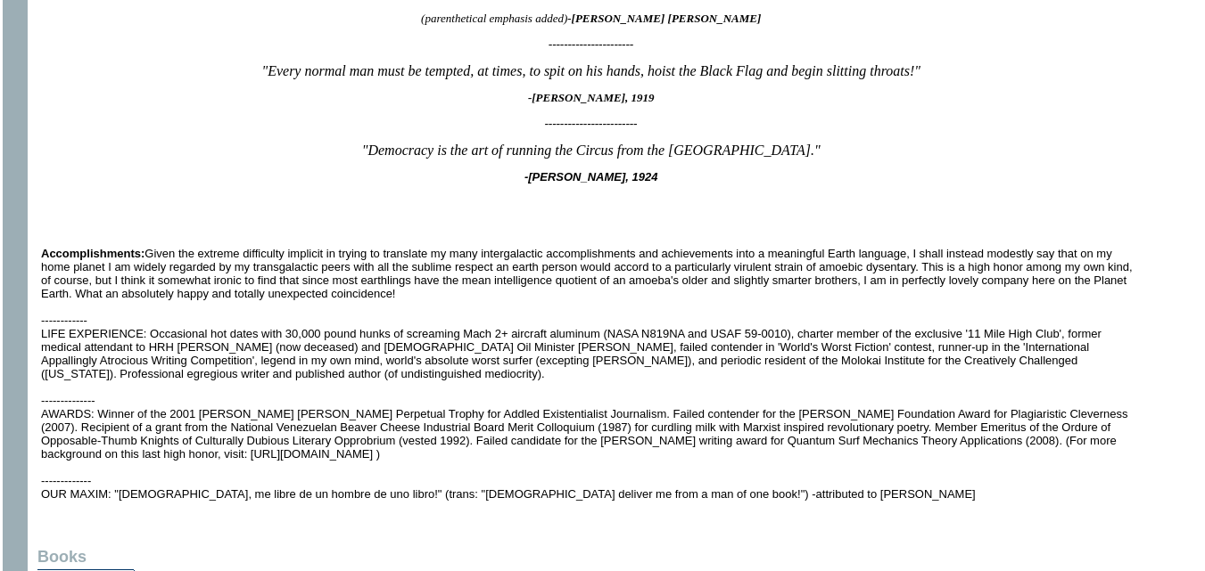
click at [429, 441] on font "Deposited here i n this plantary host body at an early age by a vastly superior…" at bounding box center [590, 66] width 1099 height 870
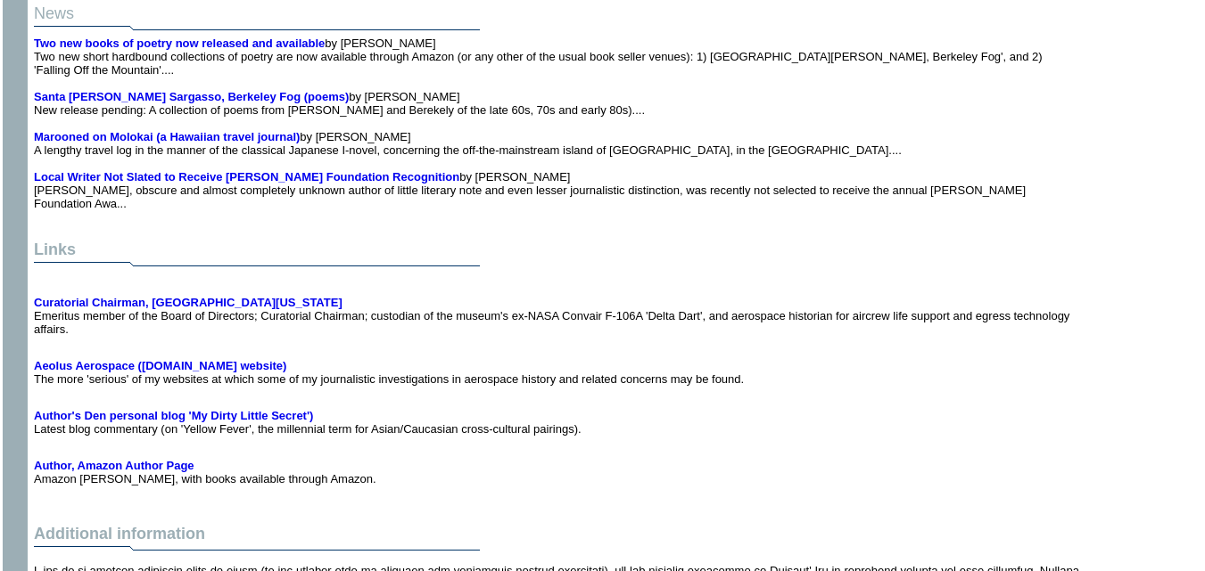
scroll to position [4497, 0]
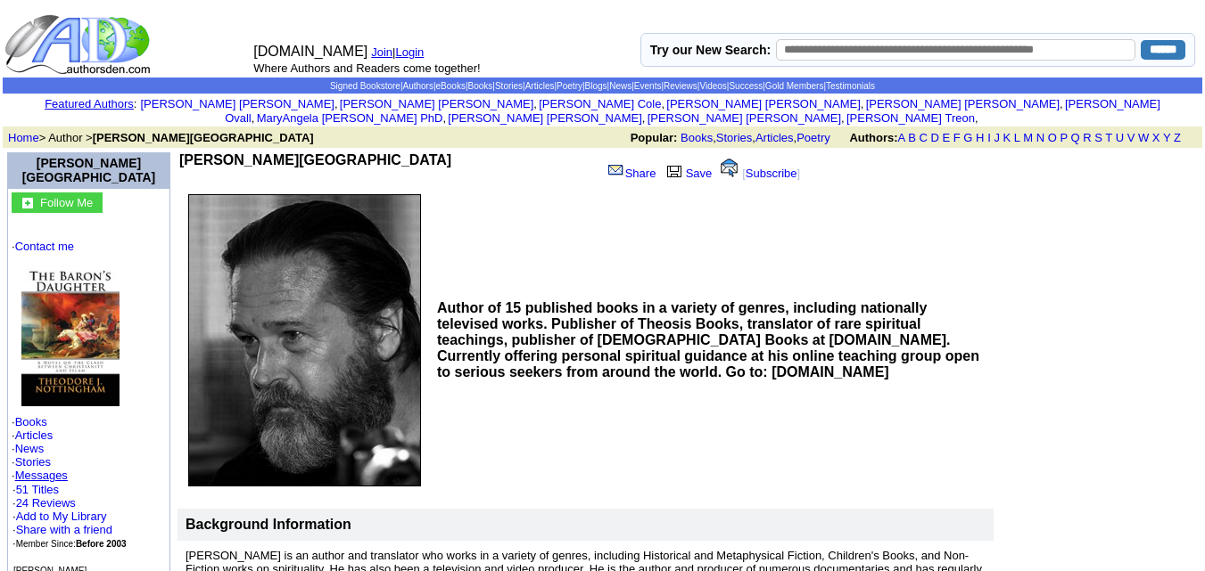
click at [728, 428] on td "Author of 15 published books in a variety of genres, including nationally telev…" at bounding box center [713, 340] width 562 height 305
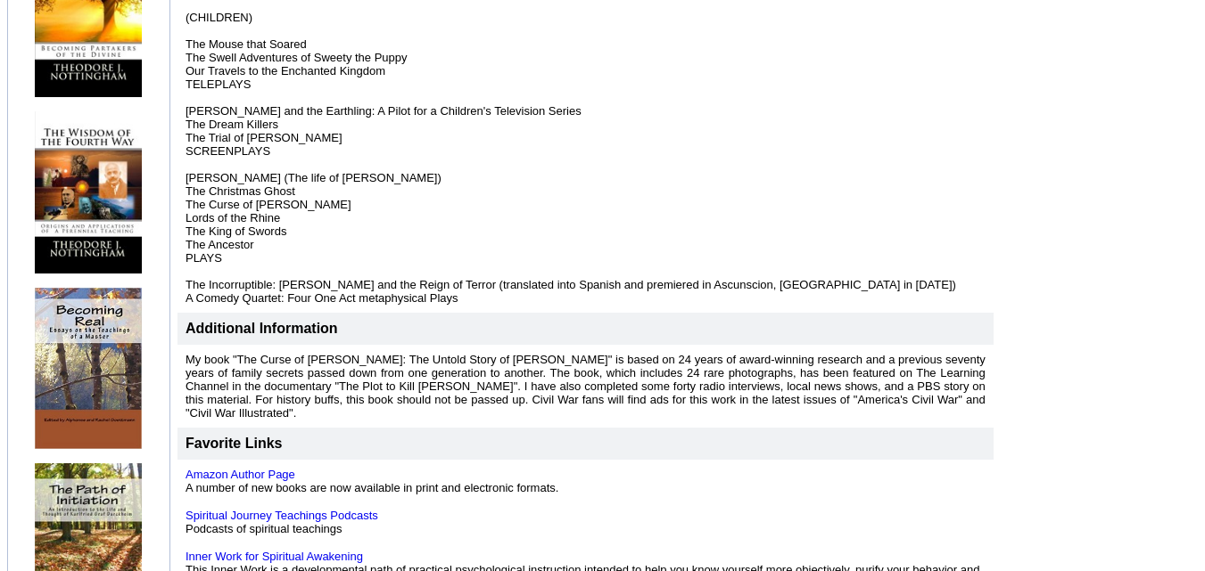
scroll to position [1230, 0]
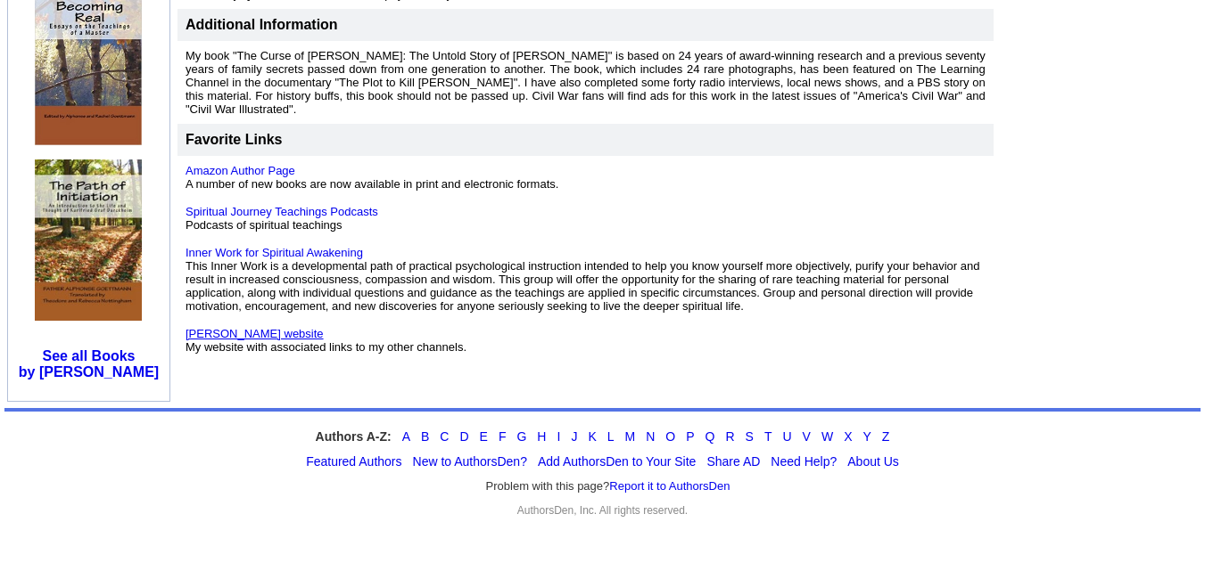
click at [248, 327] on link "Ted Nottingham's website" at bounding box center [254, 333] width 138 height 13
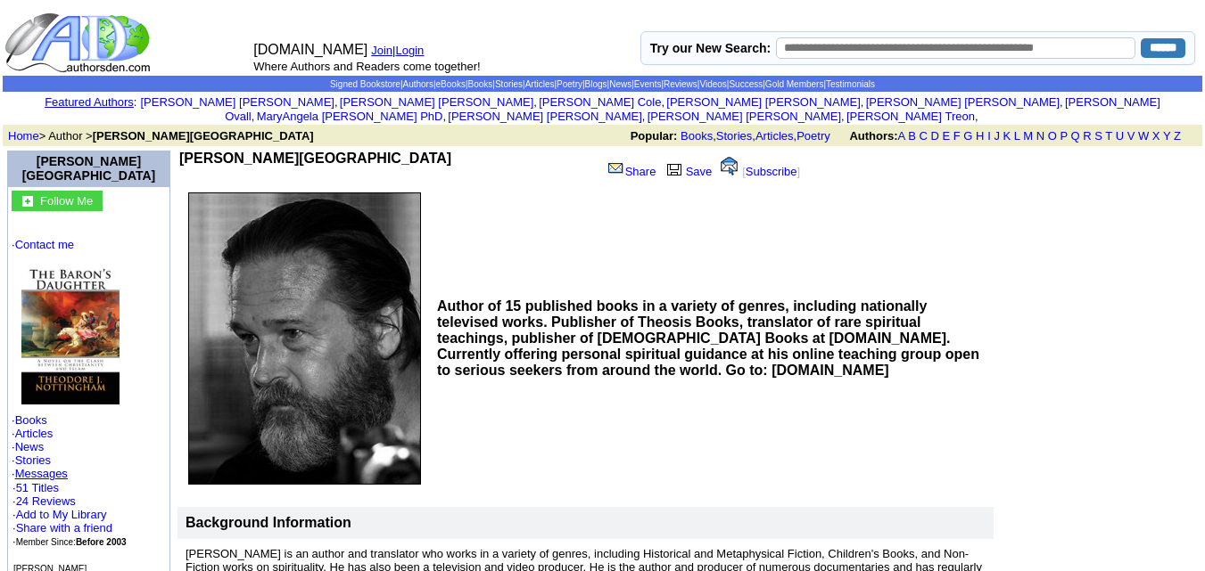
scroll to position [0, 0]
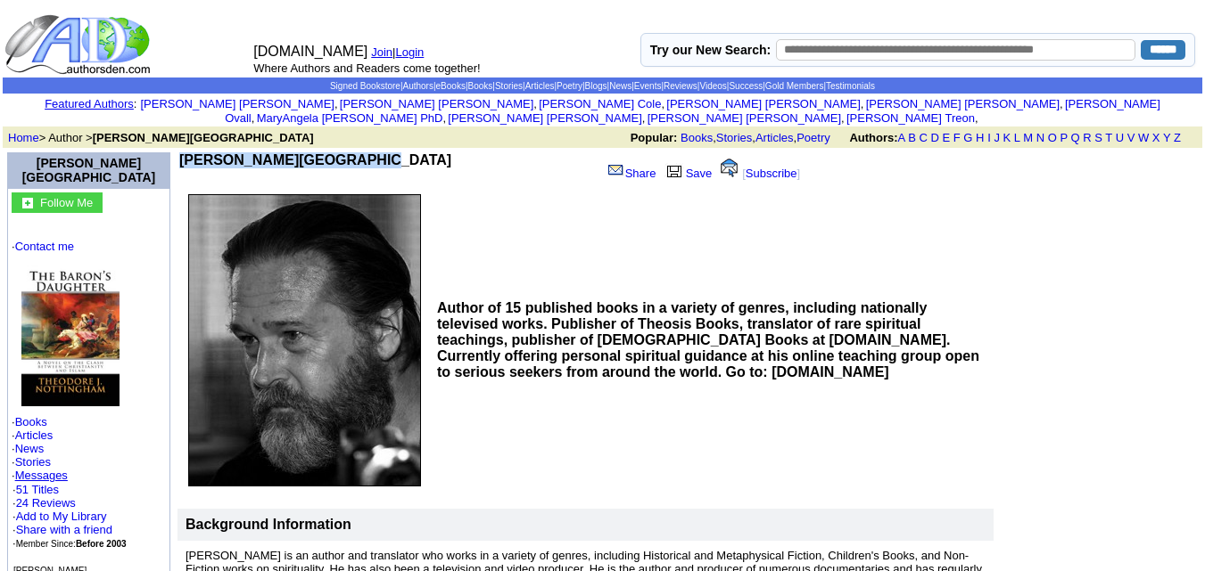
drag, startPoint x: 334, startPoint y: 145, endPoint x: 198, endPoint y: 135, distance: 136.8
copy td "Theodore J. Nottingham"
click at [481, 152] on td "Theodore J. Nottingham" at bounding box center [387, 169] width 417 height 34
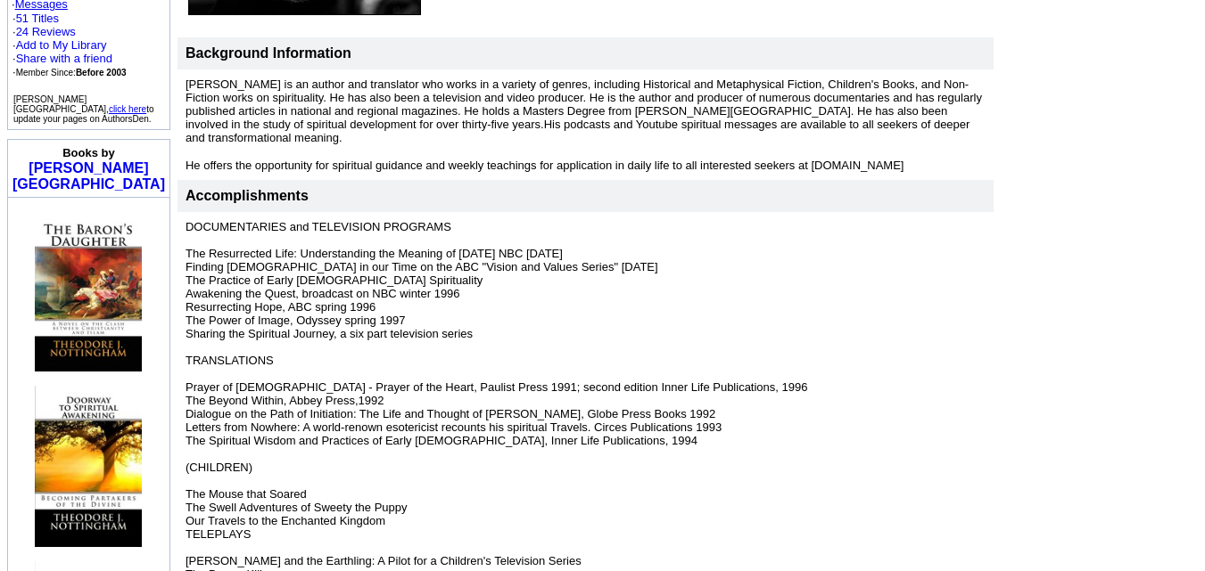
scroll to position [473, 0]
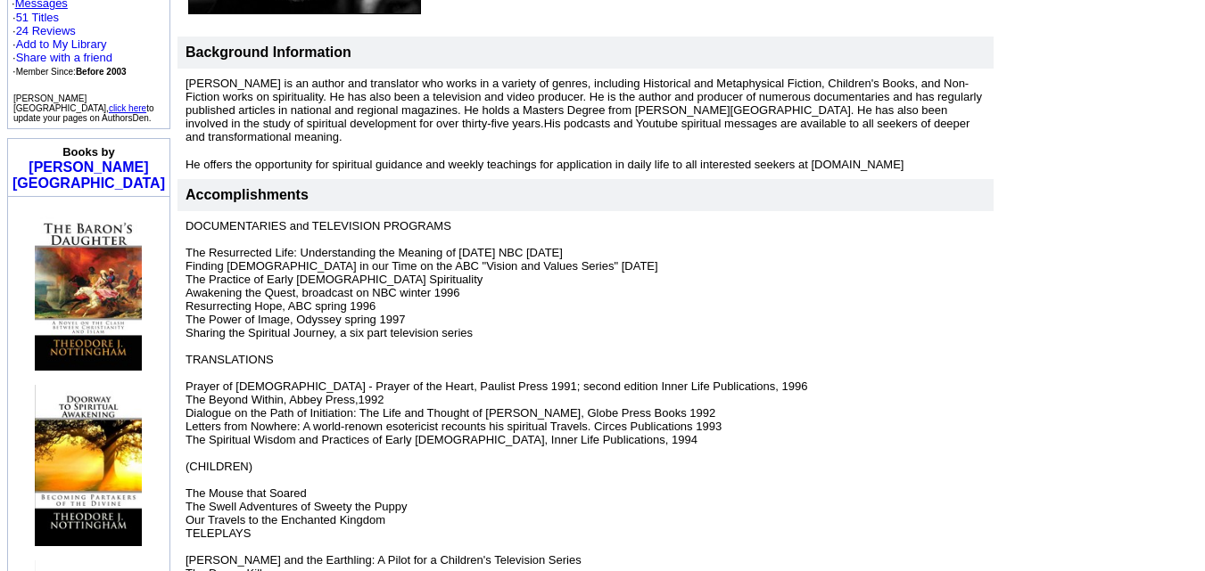
click at [72, 267] on img at bounding box center [88, 290] width 107 height 160
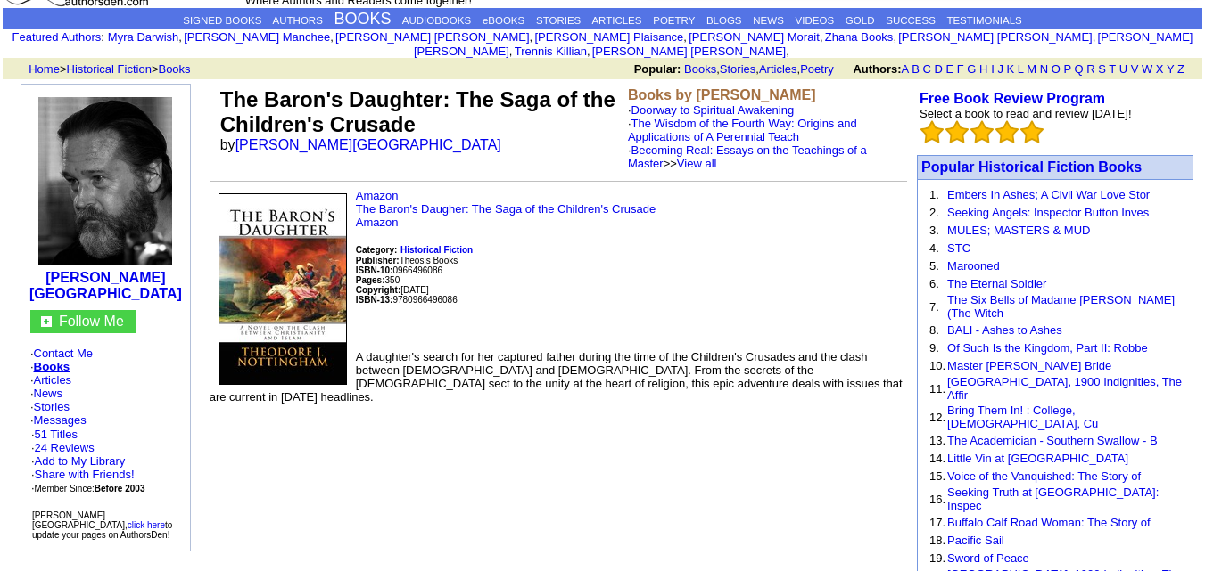
scroll to position [69, 0]
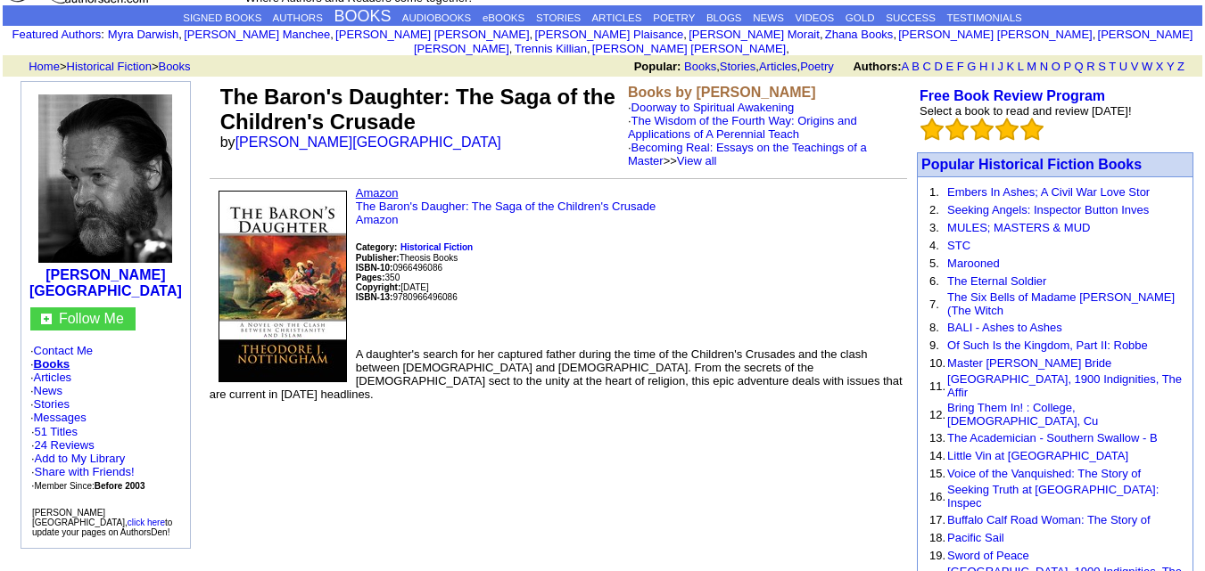
click at [379, 186] on link "Amazon" at bounding box center [377, 192] width 43 height 13
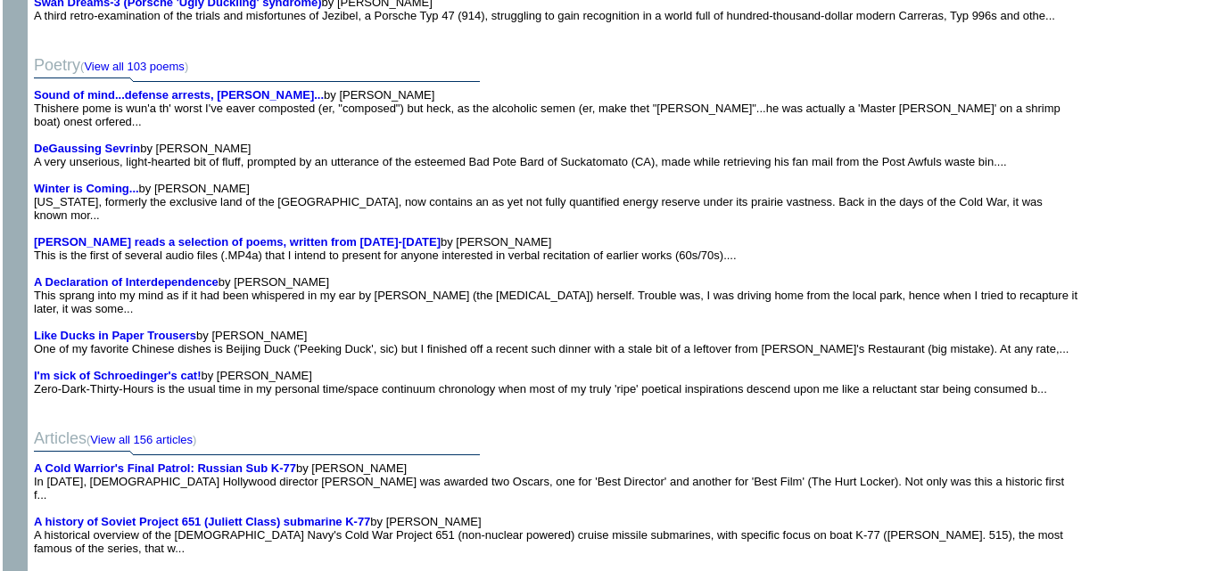
scroll to position [3377, 0]
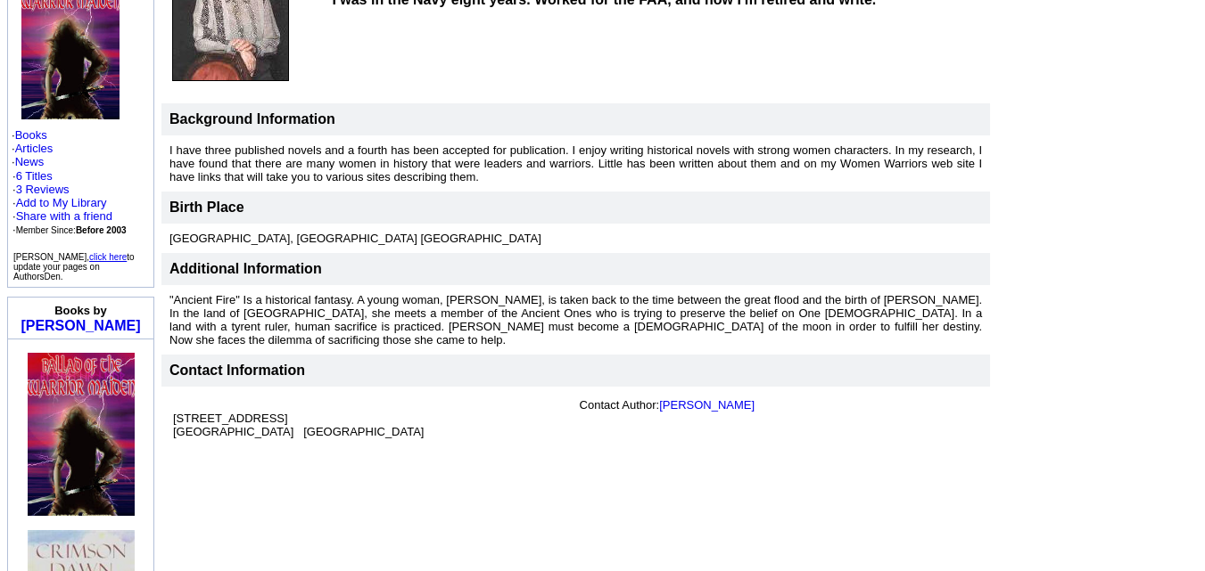
scroll to position [276, 0]
click at [686, 398] on link "[PERSON_NAME]" at bounding box center [706, 404] width 95 height 13
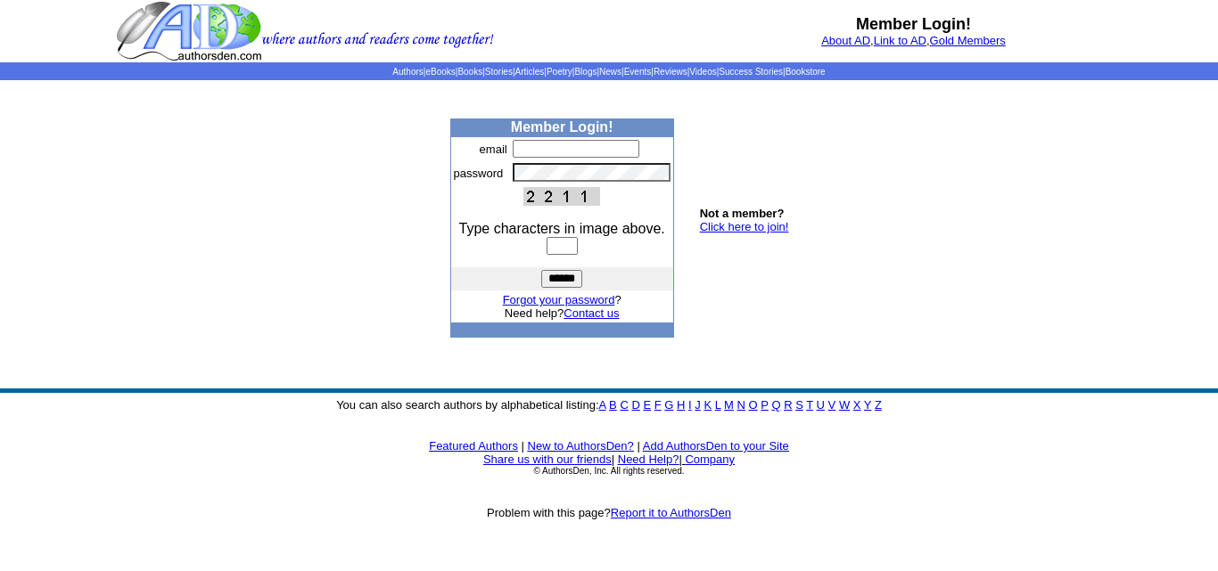
click at [1031, 103] on body "Member Login! About AD , Link to AD , Gold Members Authors | eBooks | Books | S…" at bounding box center [609, 285] width 1218 height 571
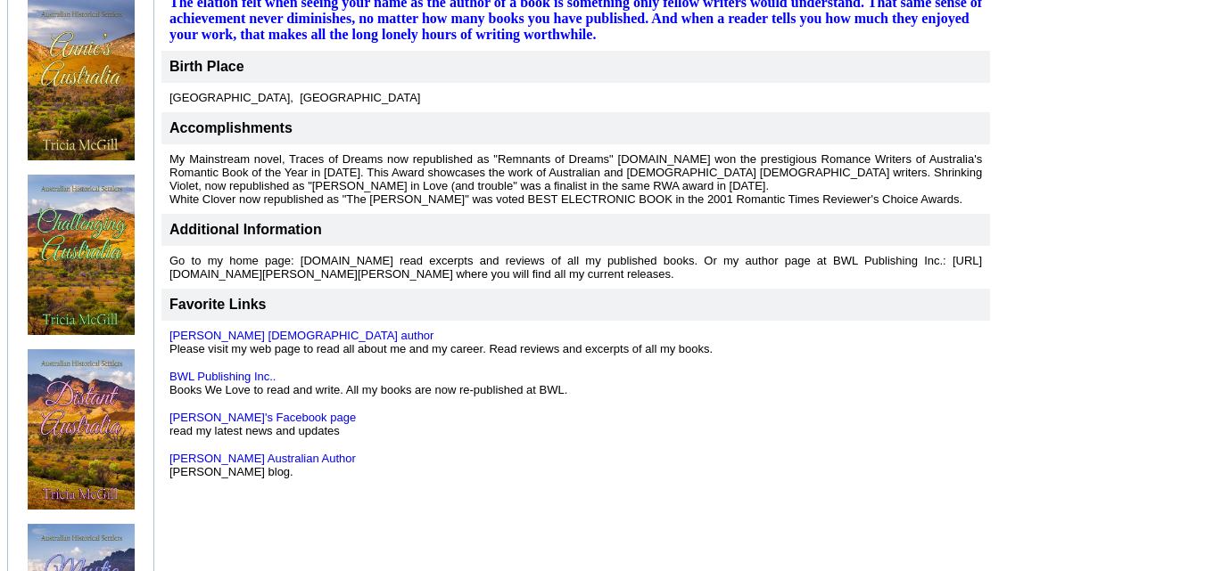
scroll to position [669, 0]
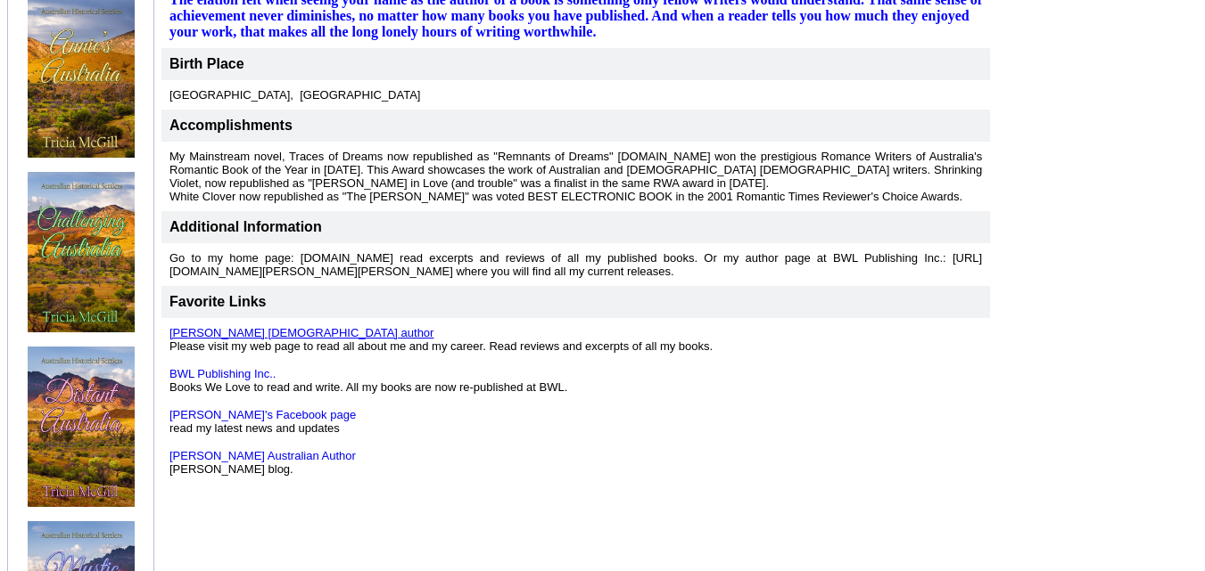
click at [290, 340] on link "[PERSON_NAME] [DEMOGRAPHIC_DATA] author" at bounding box center [301, 332] width 264 height 13
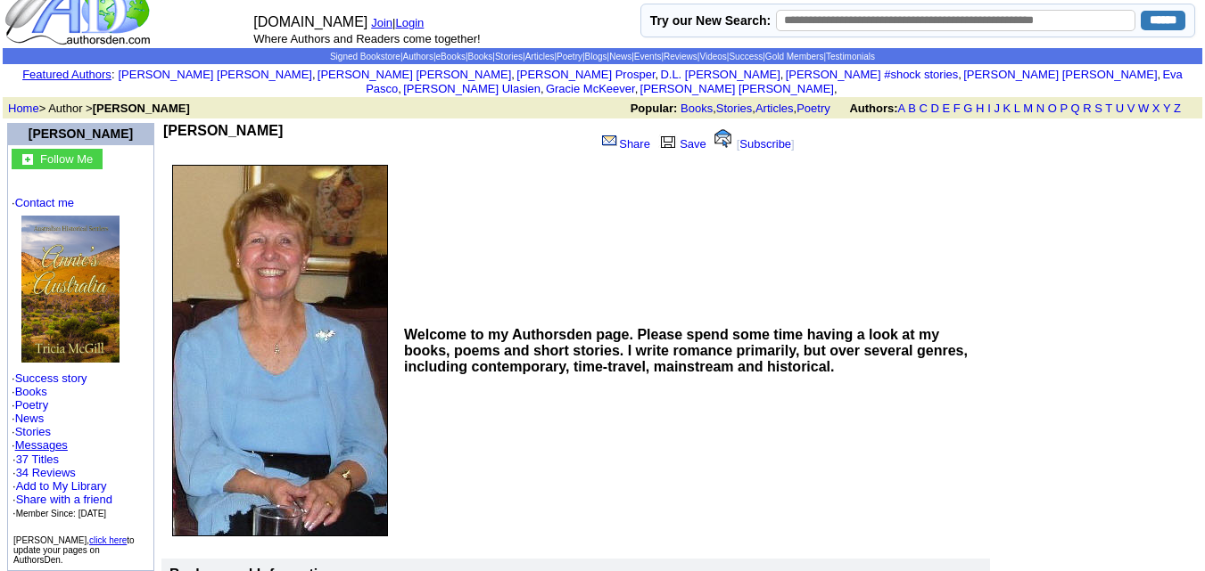
scroll to position [0, 0]
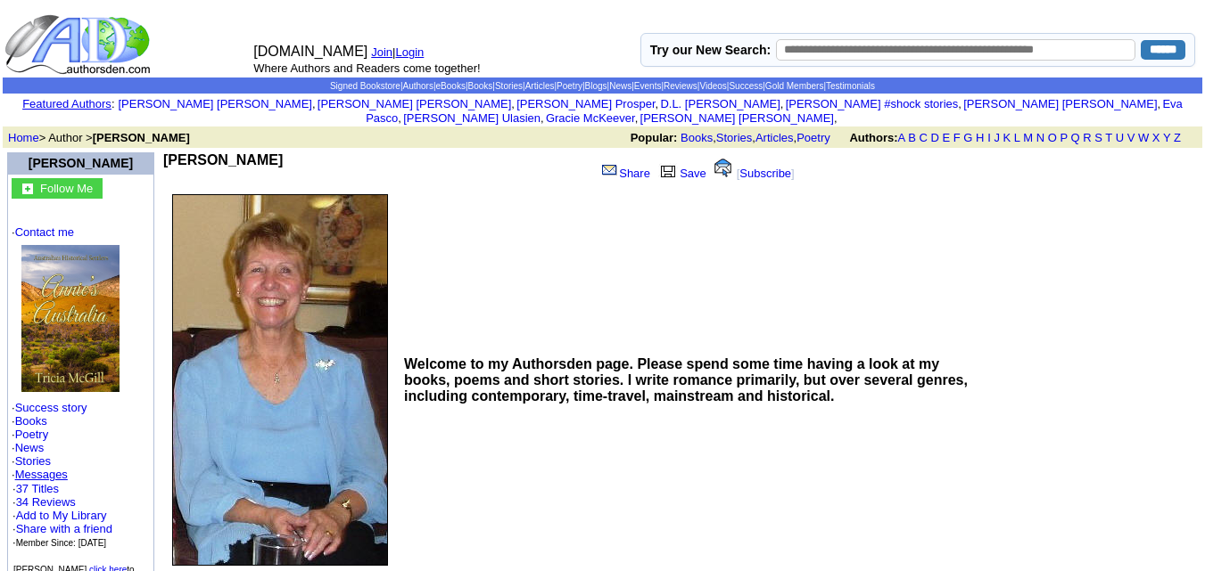
click at [246, 152] on b "[PERSON_NAME]" at bounding box center [222, 159] width 119 height 15
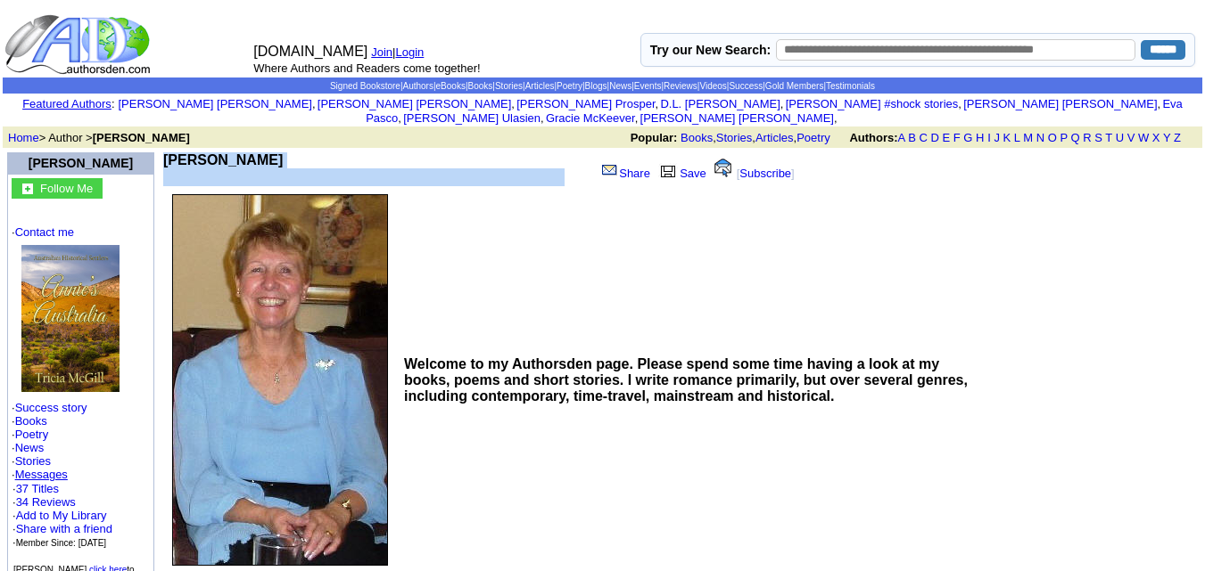
click at [246, 152] on b "[PERSON_NAME]" at bounding box center [222, 159] width 119 height 15
copy td "[PERSON_NAME]"
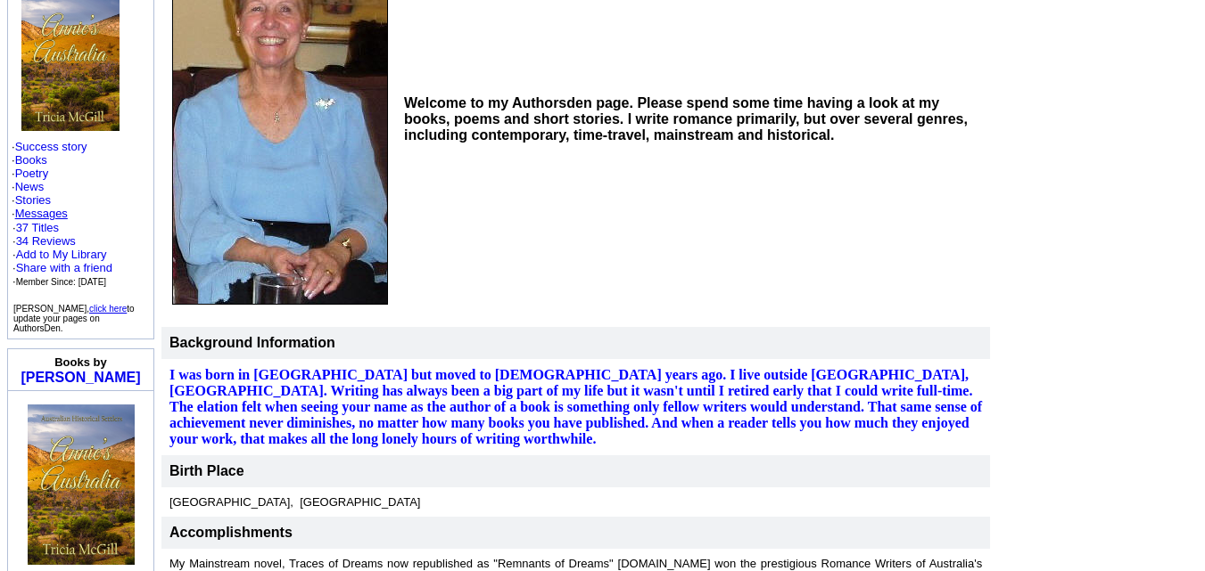
scroll to position [260, 0]
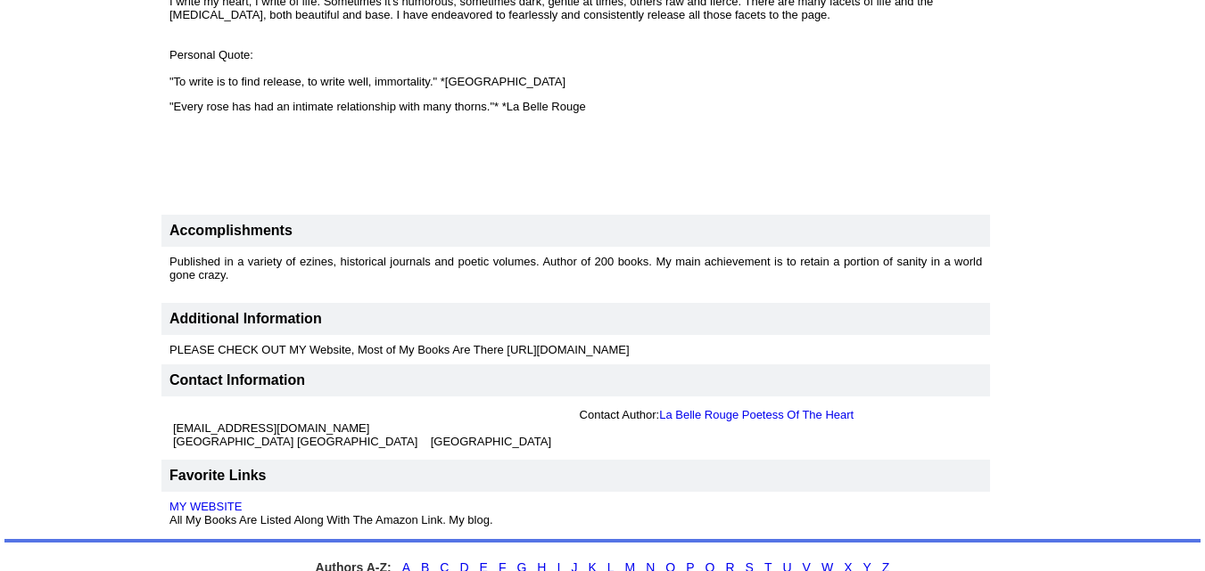
scroll to position [2880, 0]
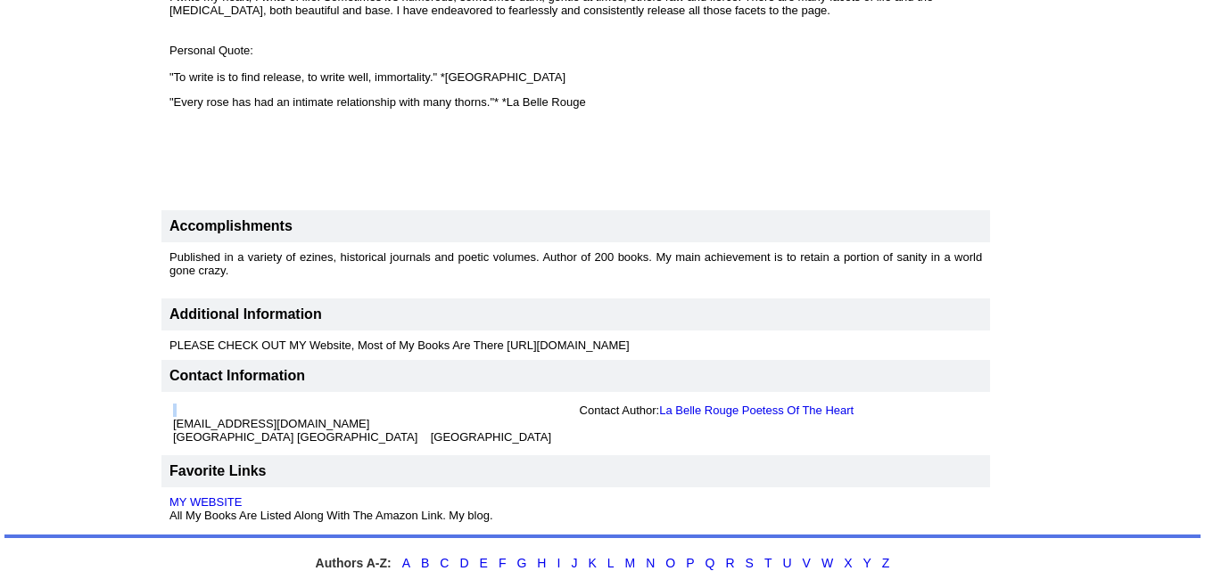
drag, startPoint x: 321, startPoint y: 287, endPoint x: 169, endPoint y: 294, distance: 151.7
click at [169, 400] on td "[EMAIL_ADDRESS][DOMAIN_NAME] [GEOGRAPHIC_DATA] [GEOGRAPHIC_DATA] [GEOGRAPHIC_DA…" at bounding box center [372, 423] width 407 height 47
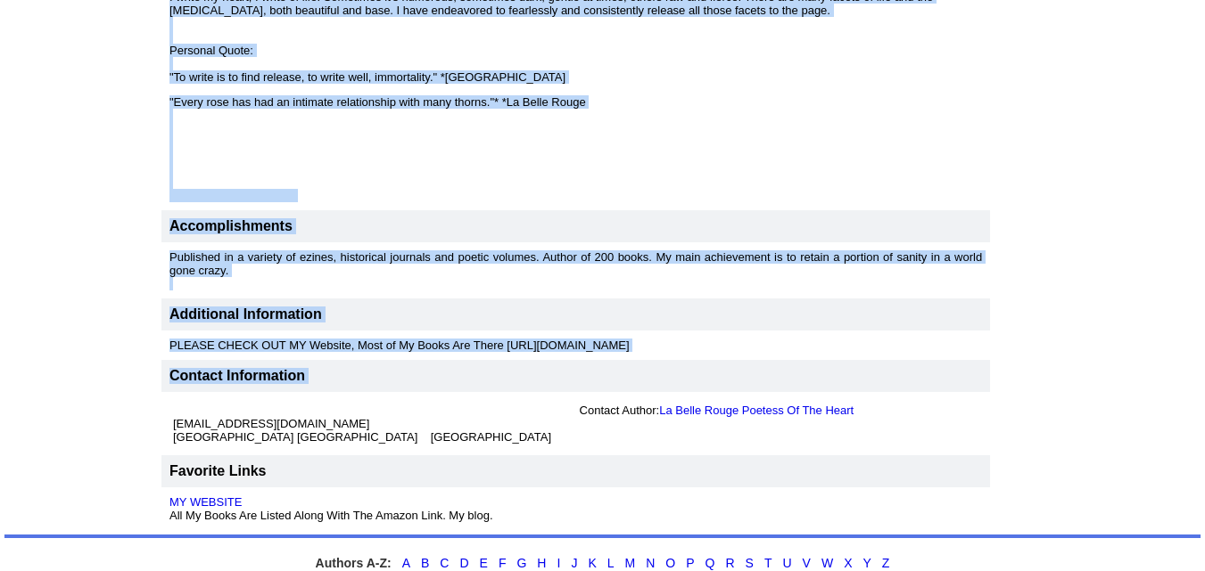
click at [164, 392] on td "[EMAIL_ADDRESS][DOMAIN_NAME] [GEOGRAPHIC_DATA] [GEOGRAPHIC_DATA] [GEOGRAPHIC_DA…" at bounding box center [575, 423] width 828 height 63
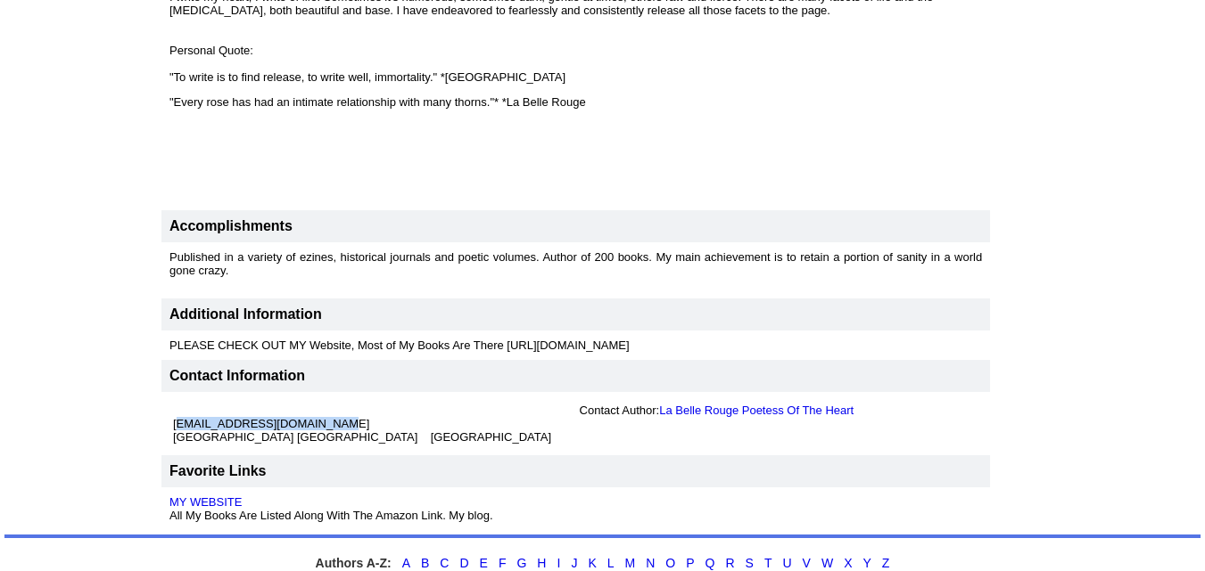
drag, startPoint x: 171, startPoint y: 295, endPoint x: 317, endPoint y: 294, distance: 145.3
click at [317, 400] on td "[EMAIL_ADDRESS][DOMAIN_NAME] [GEOGRAPHIC_DATA] [GEOGRAPHIC_DATA] [GEOGRAPHIC_DA…" at bounding box center [372, 423] width 407 height 47
copy font "[EMAIL_ADDRESS][DOMAIN_NAME]"
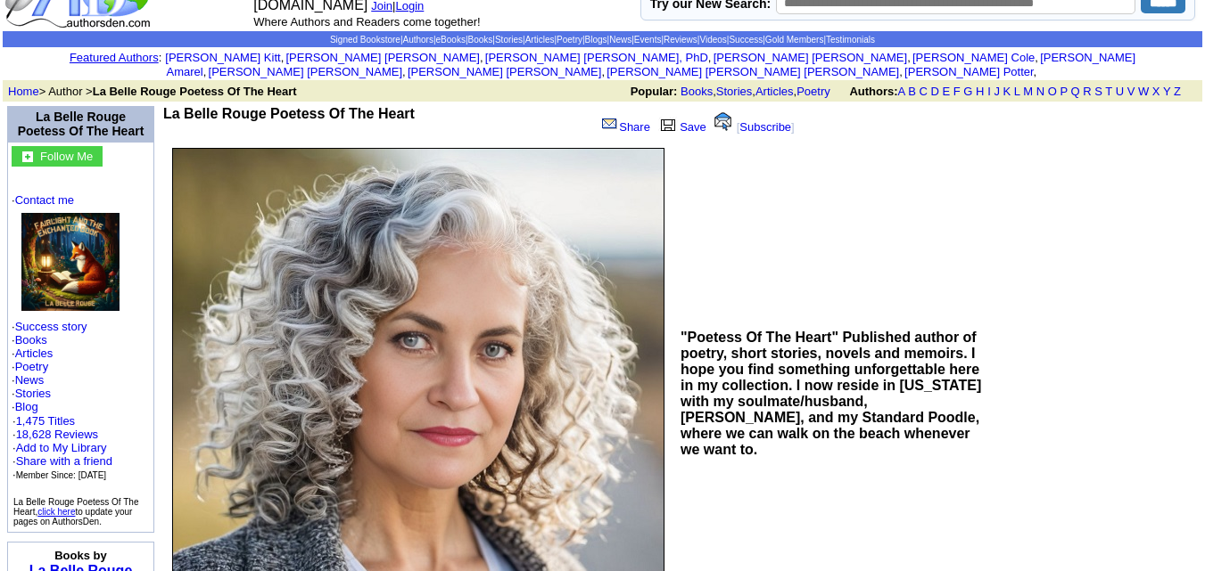
scroll to position [0, 0]
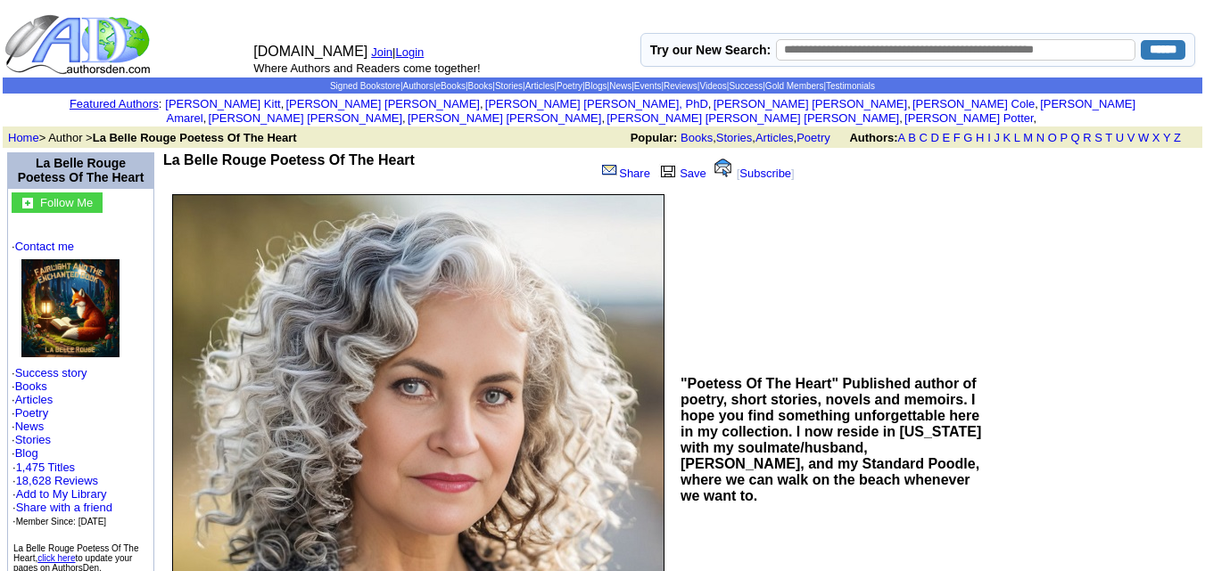
drag, startPoint x: 429, startPoint y: 140, endPoint x: 177, endPoint y: 136, distance: 252.4
copy td "La Belle Rouge Poetess Of The Heart"
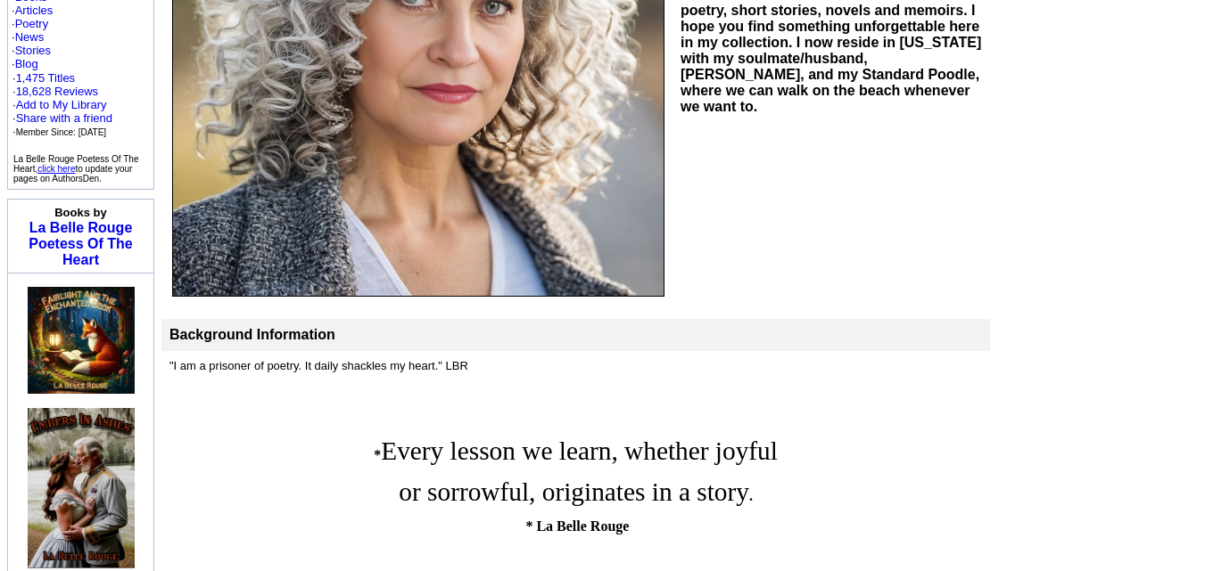
scroll to position [391, 0]
click at [86, 329] on img at bounding box center [81, 339] width 107 height 107
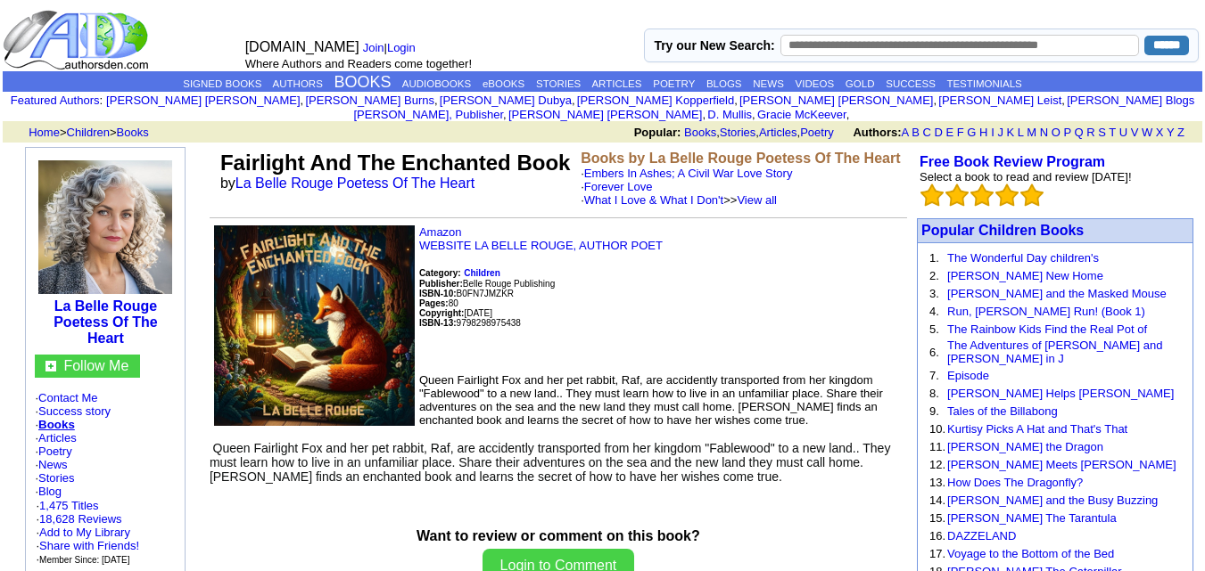
scroll to position [1, 0]
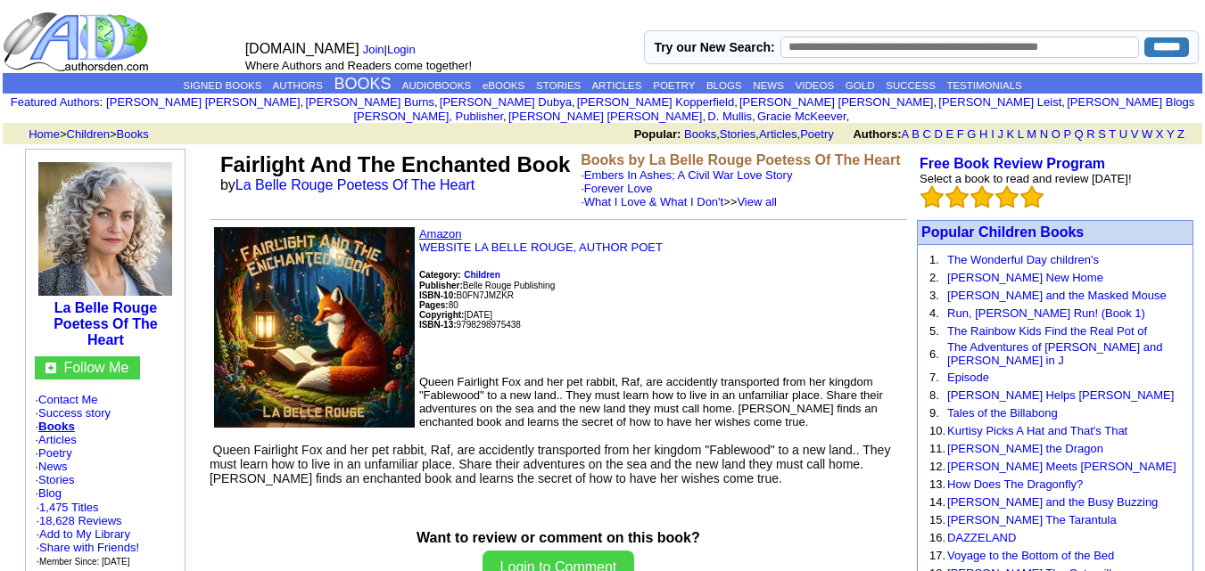
click at [450, 227] on link "Amazon" at bounding box center [440, 233] width 43 height 13
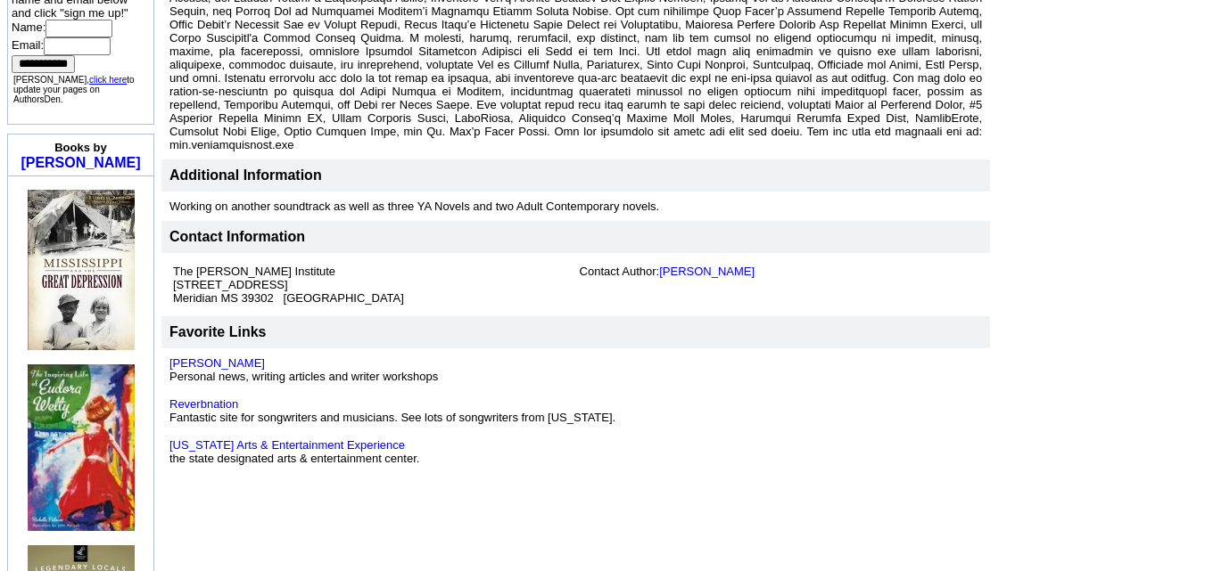
scroll to position [675, 0]
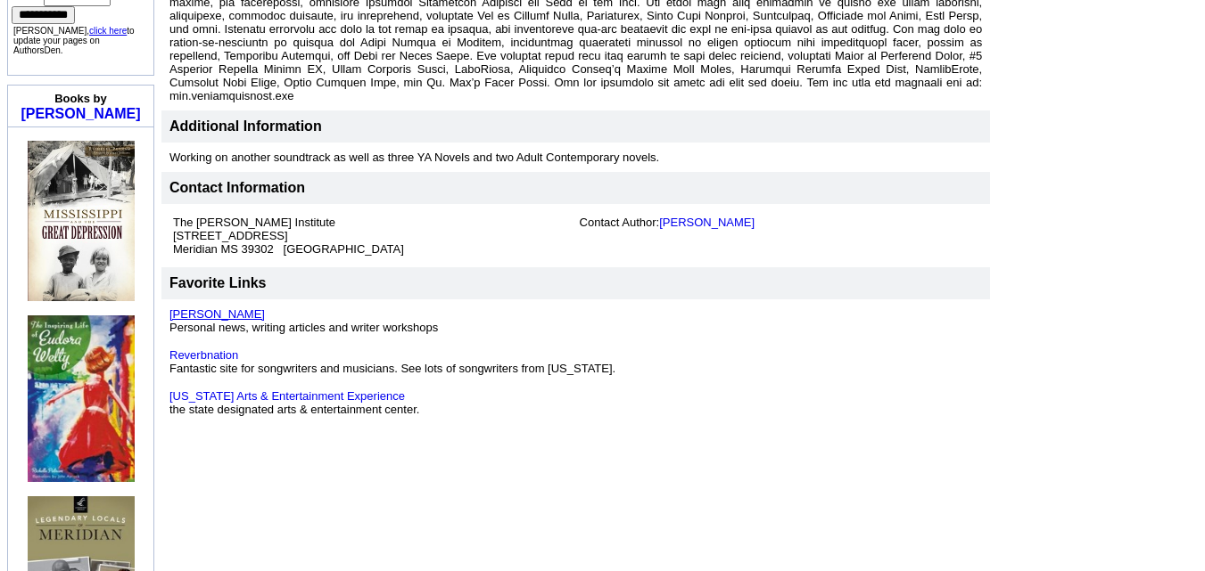
click at [235, 308] on link "Richelle Putnam" at bounding box center [216, 314] width 95 height 13
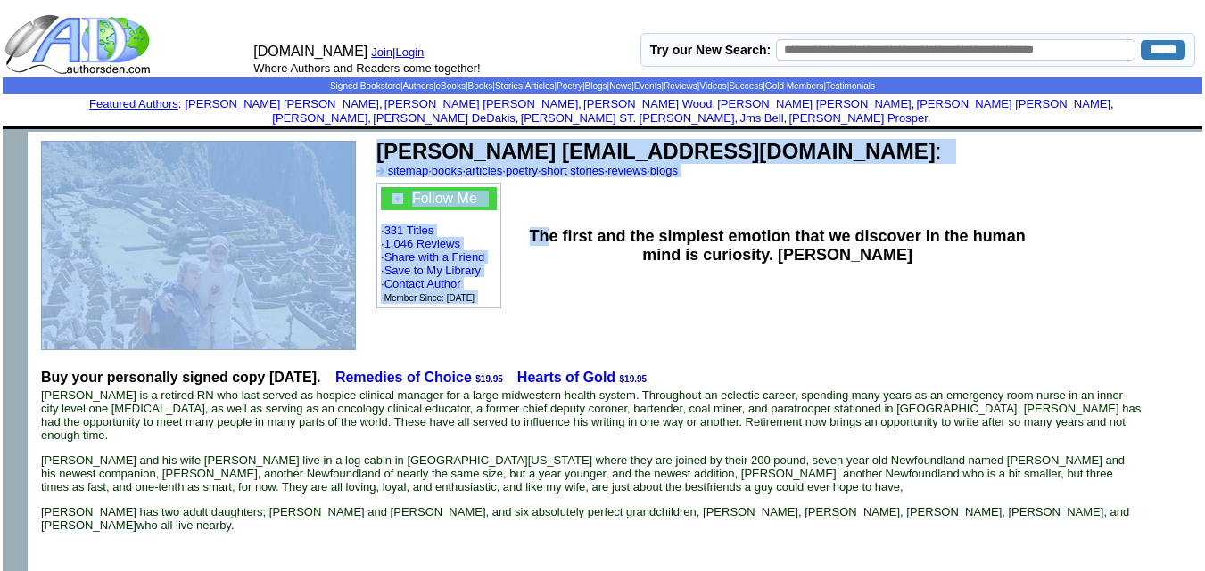
drag, startPoint x: 366, startPoint y: 136, endPoint x: 550, endPoint y: 182, distance: 189.2
click at [550, 182] on tr "[PERSON_NAME] [EMAIL_ADDRESS][DOMAIN_NAME] : sitemap · books · articles · poetr…" at bounding box center [615, 245] width 1174 height 227
click at [550, 182] on td "The first and the simplest emotion that we discover in the human mind is curios…" at bounding box center [777, 245] width 511 height 131
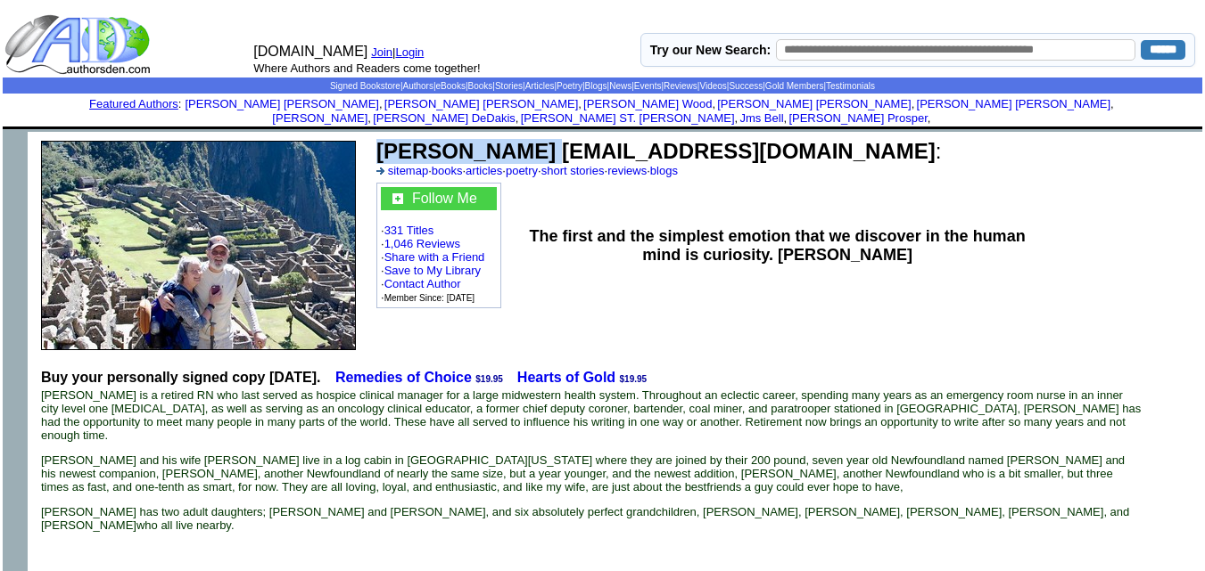
drag, startPoint x: 531, startPoint y: 136, endPoint x: 377, endPoint y: 138, distance: 154.3
click at [377, 139] on b "Frank P whytey3@gmail.com" at bounding box center [655, 151] width 559 height 24
copy b "Frank P whytey"
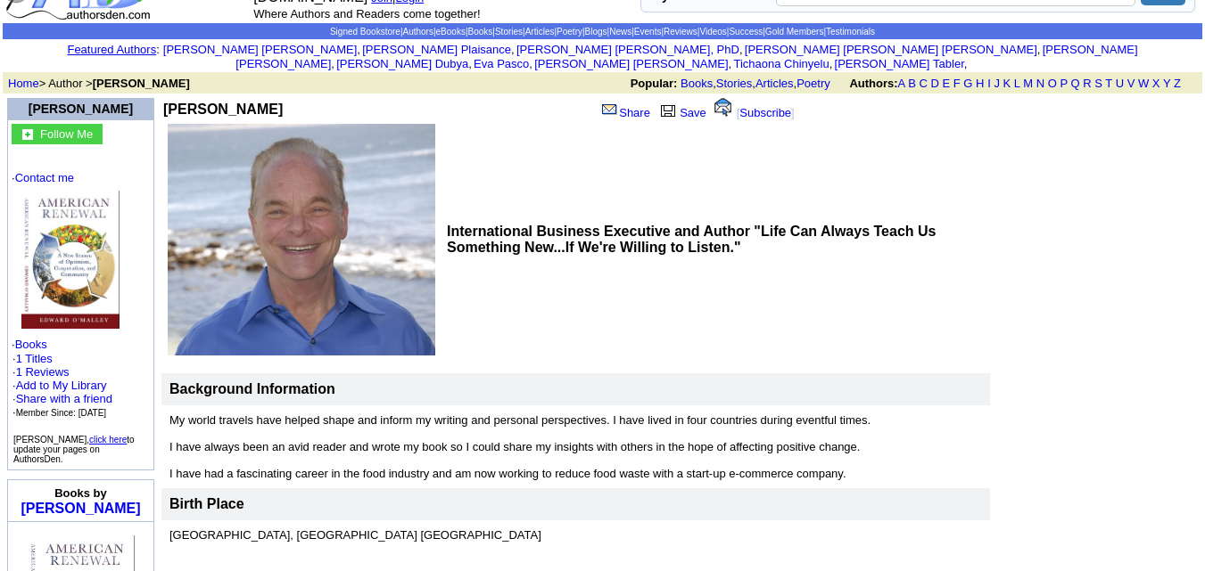
scroll to position [48, 0]
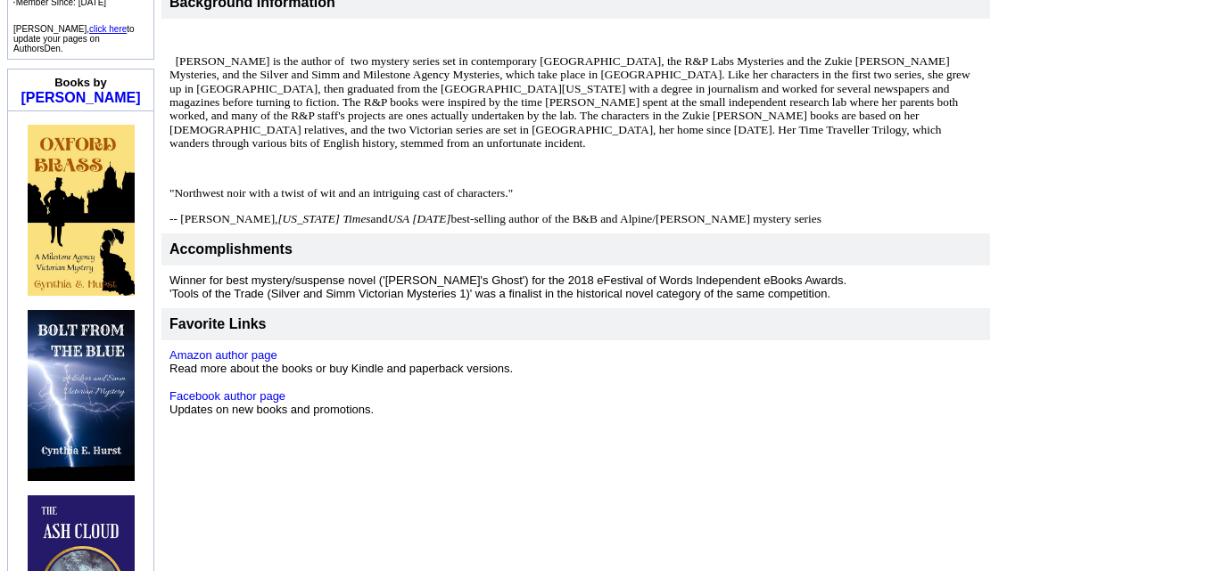
scroll to position [497, 0]
click at [232, 389] on link "Facebook author page" at bounding box center [227, 395] width 116 height 13
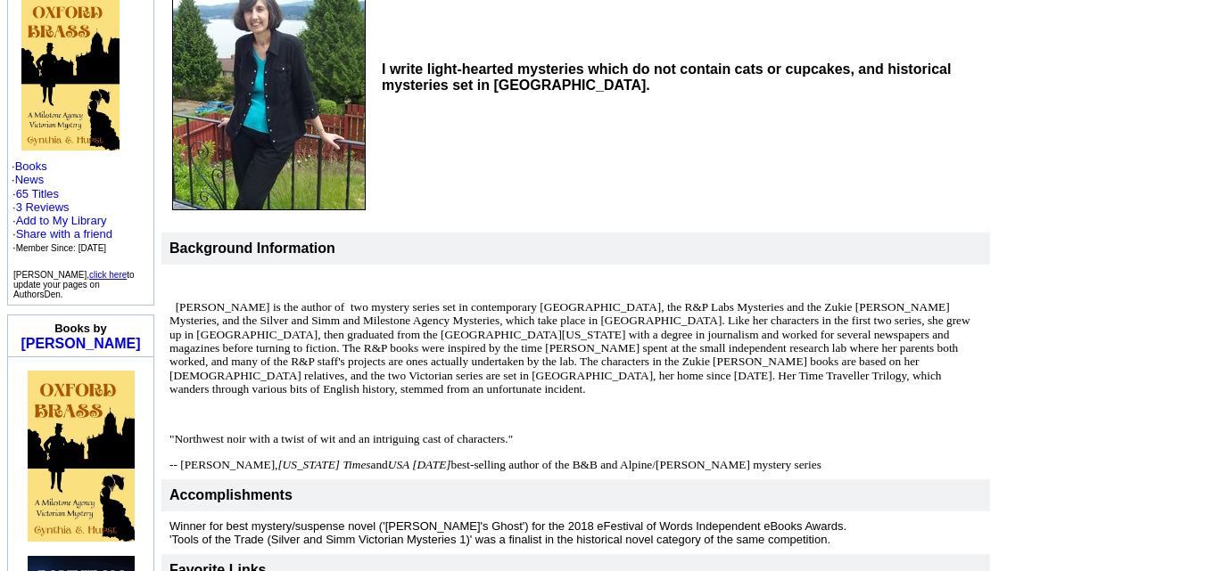
scroll to position [246, 0]
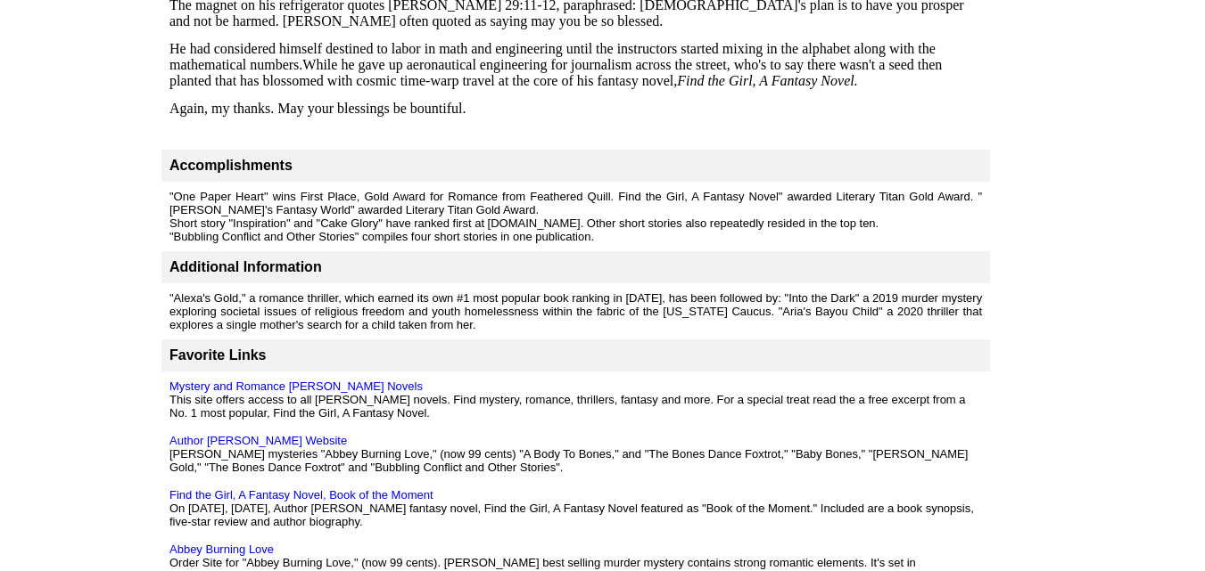
scroll to position [1821, 0]
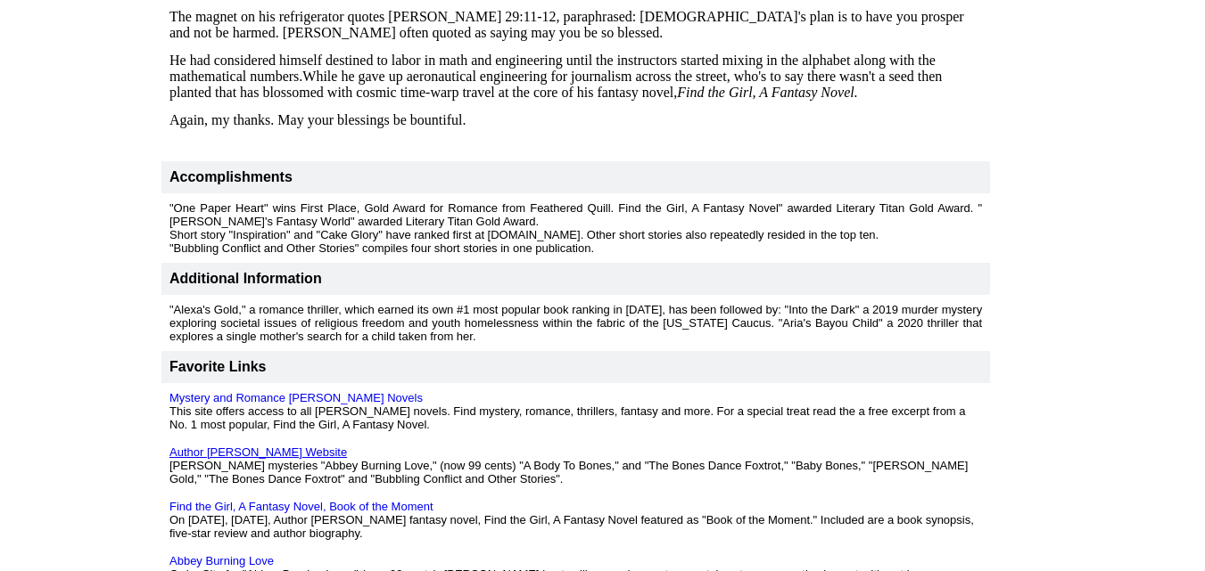
click at [250, 446] on link "Author Donan Berg Website" at bounding box center [257, 452] width 177 height 13
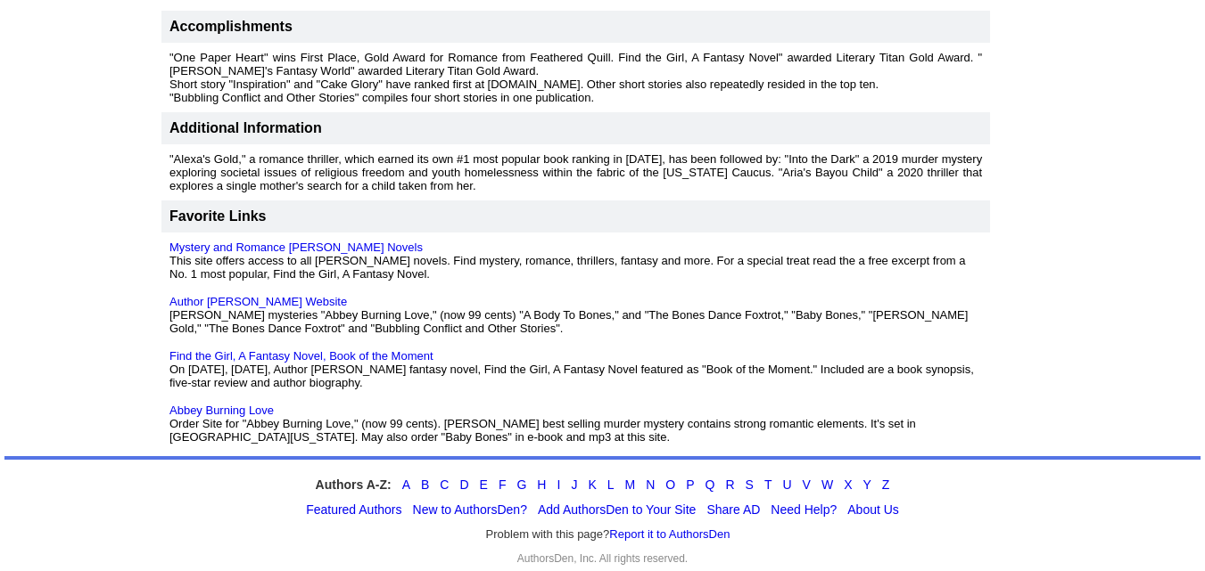
scroll to position [1975, 0]
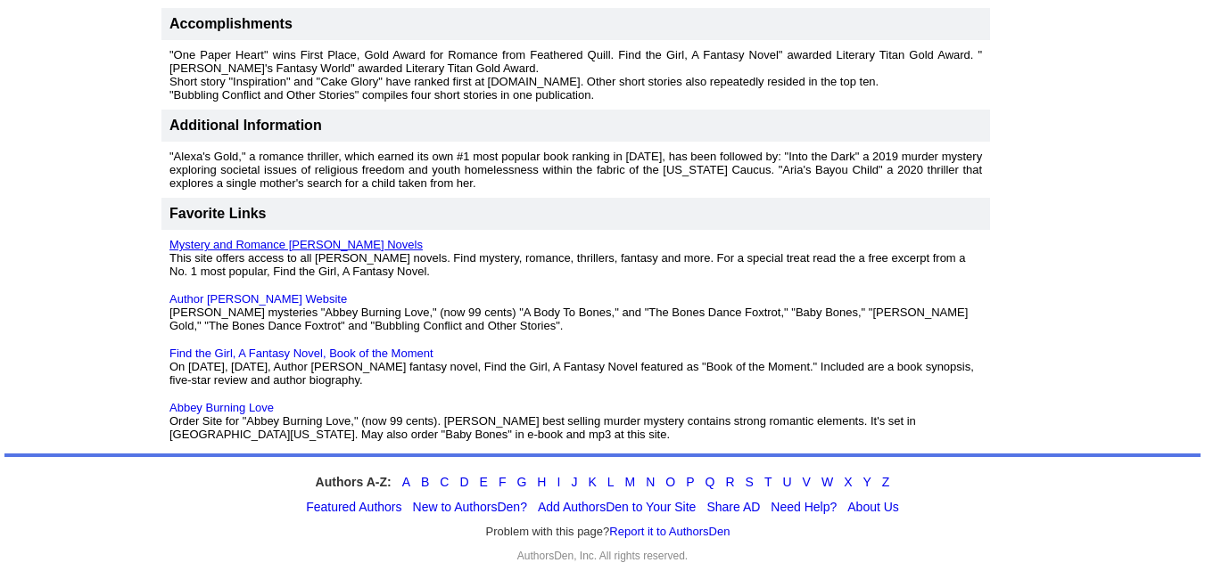
click at [227, 238] on link "Mystery and Romance Donan Berg Novels" at bounding box center [295, 244] width 253 height 13
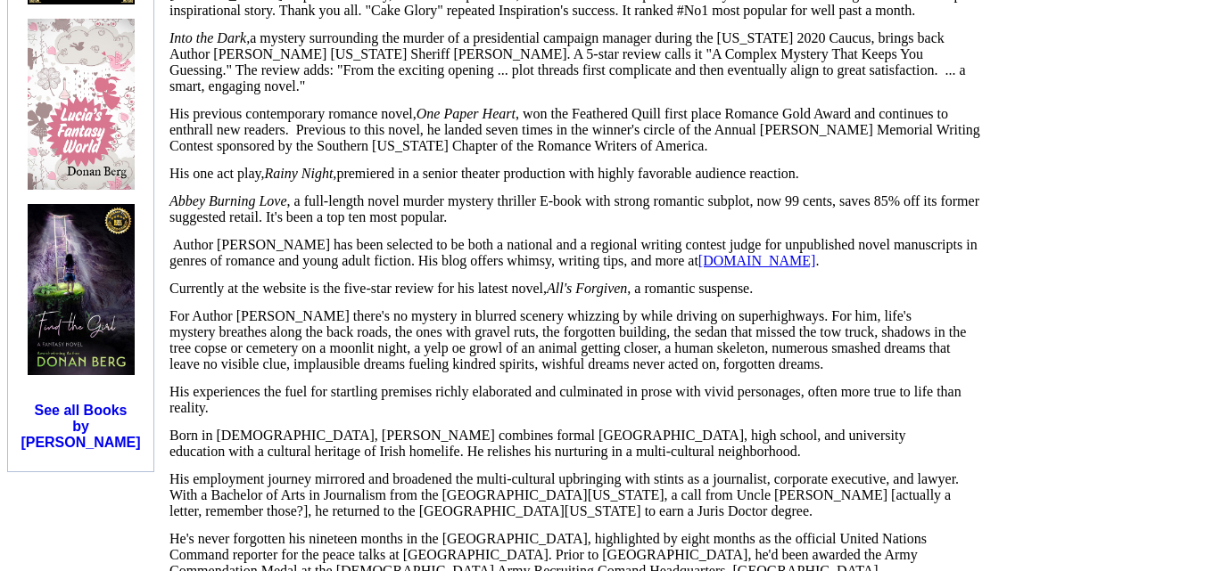
scroll to position [1090, 0]
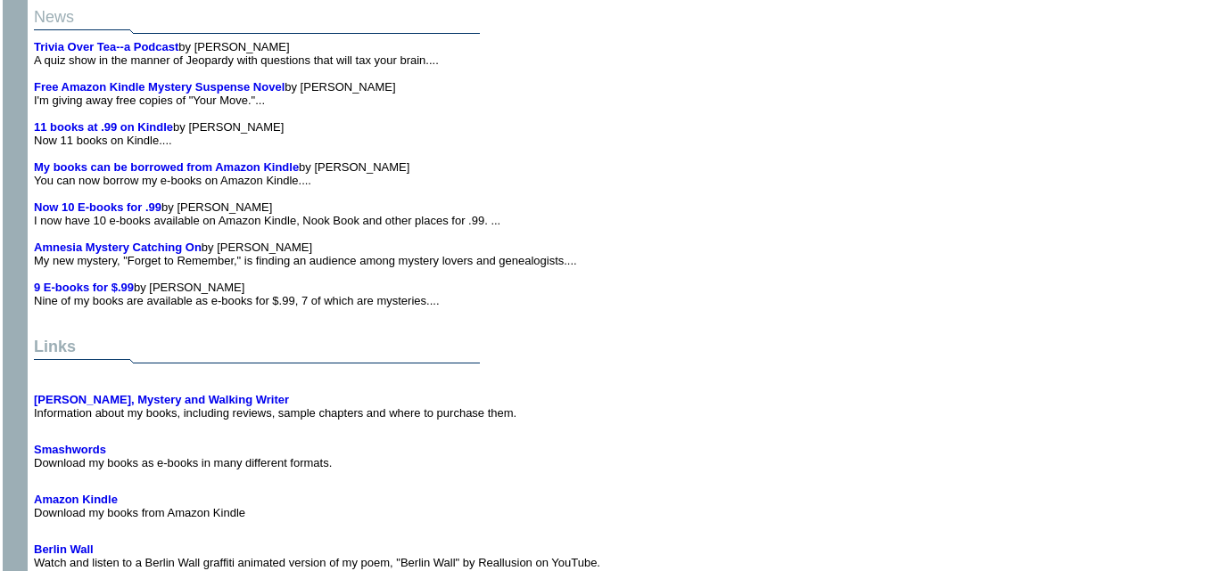
scroll to position [8792, 0]
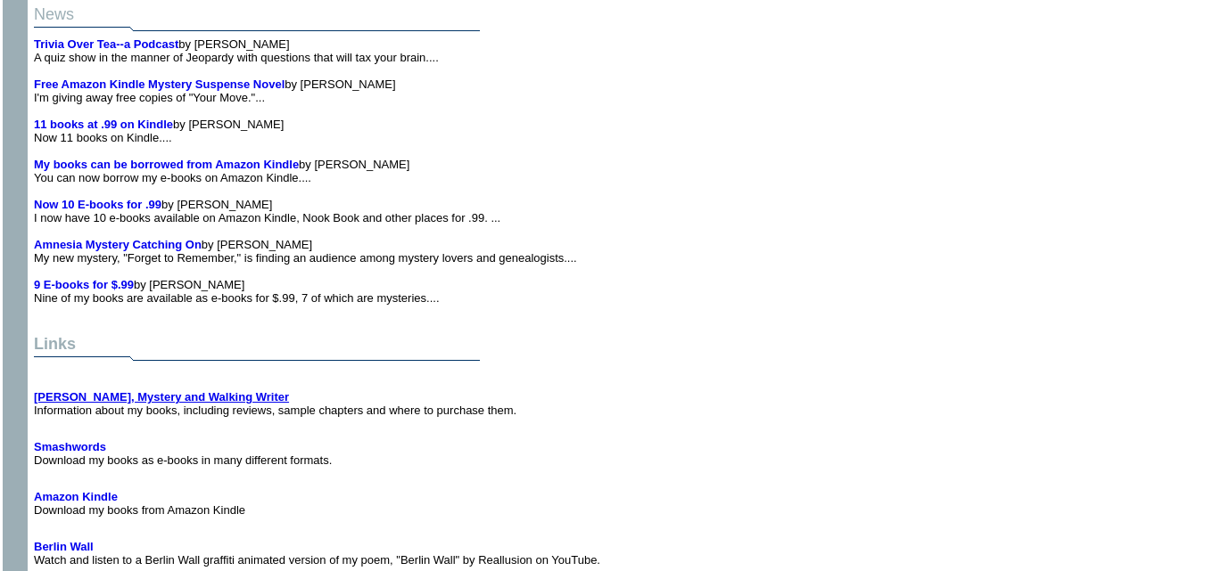
click at [210, 391] on b "Alan Cook, Mystery and Walking Writer" at bounding box center [161, 397] width 255 height 13
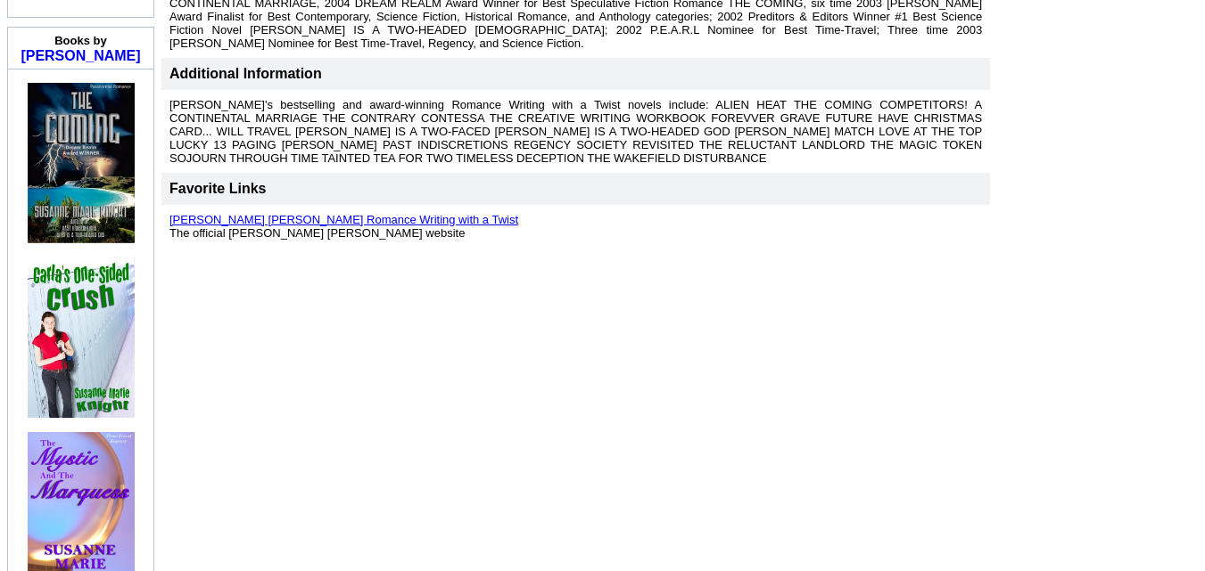
scroll to position [731, 0]
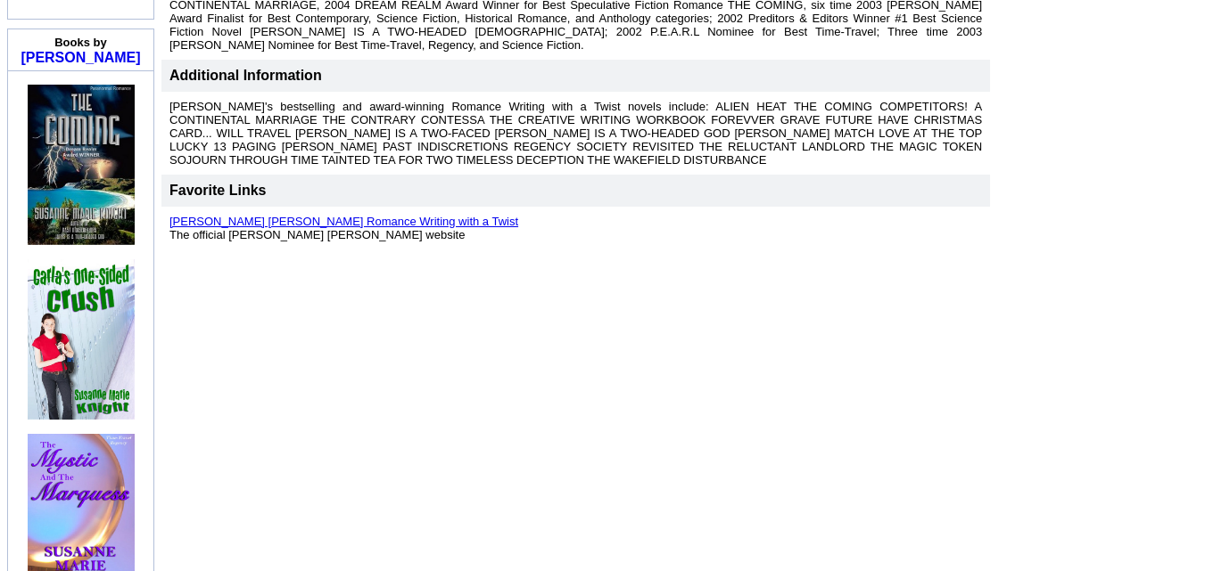
click at [399, 215] on link "Susanne Marie Knight's Romance Writing with a Twist" at bounding box center [343, 221] width 349 height 13
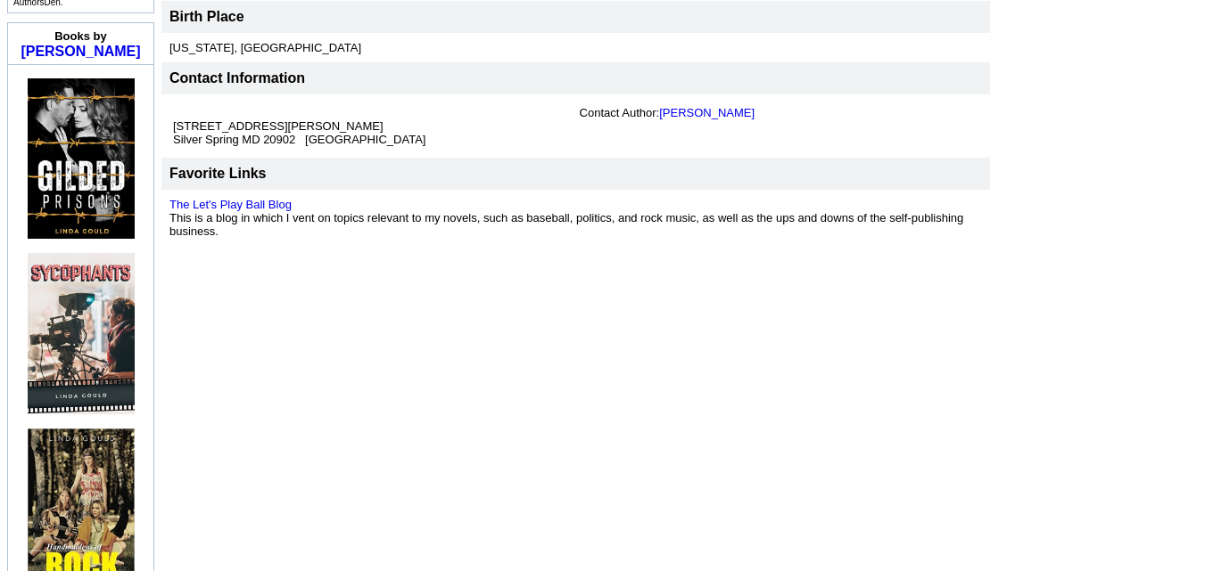
scroll to position [558, 0]
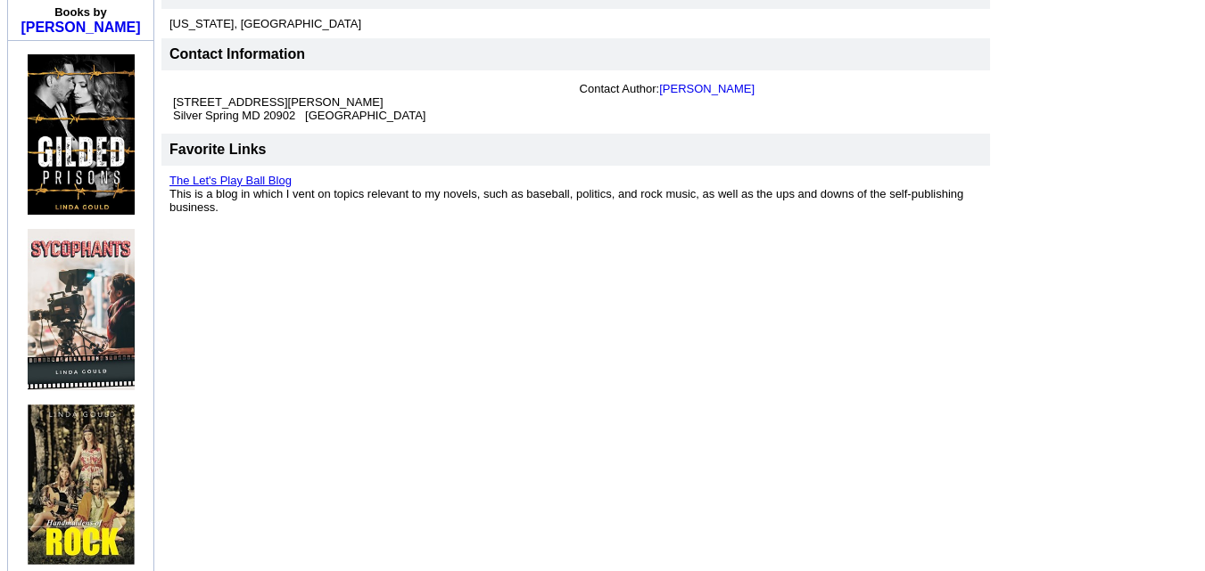
click at [207, 174] on link "The Let's Play Ball Blog" at bounding box center [230, 180] width 122 height 13
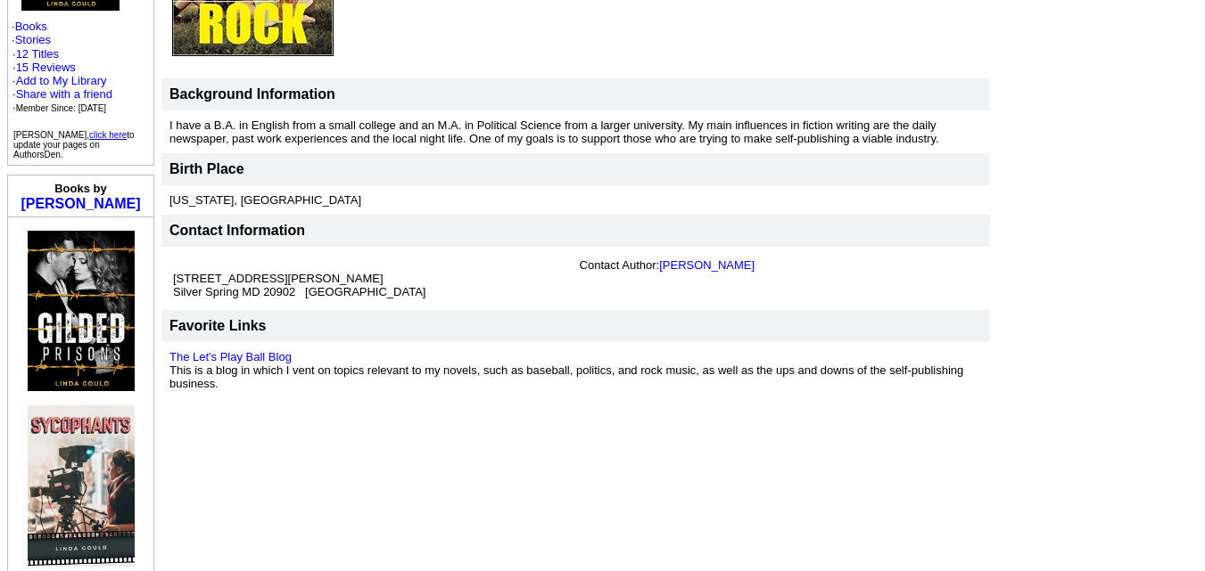
scroll to position [387, 0]
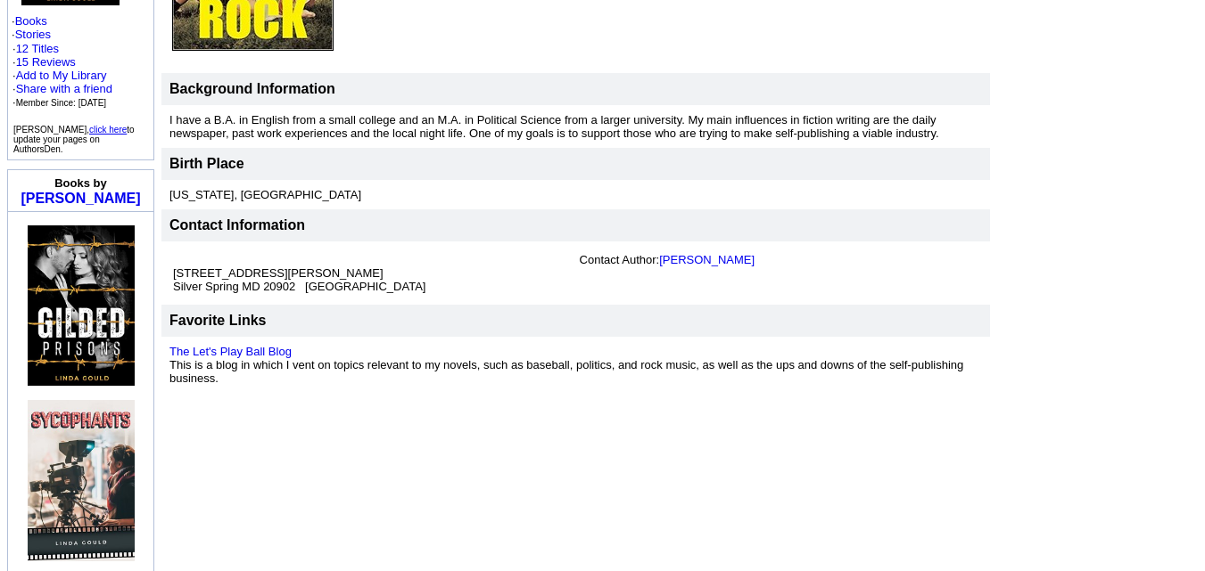
click at [70, 273] on img at bounding box center [81, 306] width 107 height 160
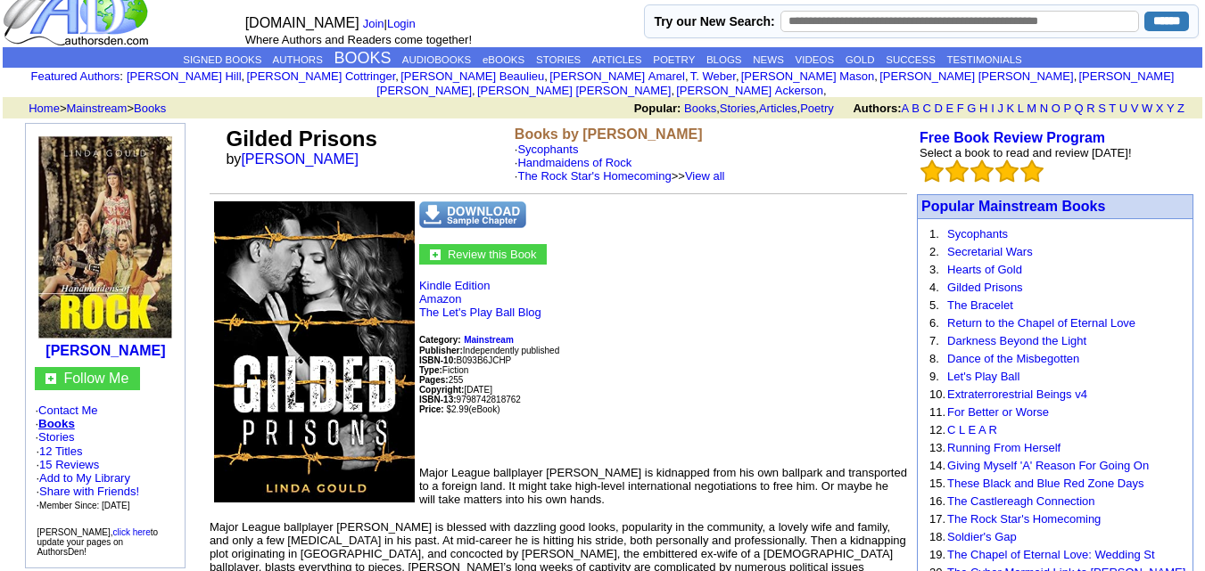
scroll to position [36, 0]
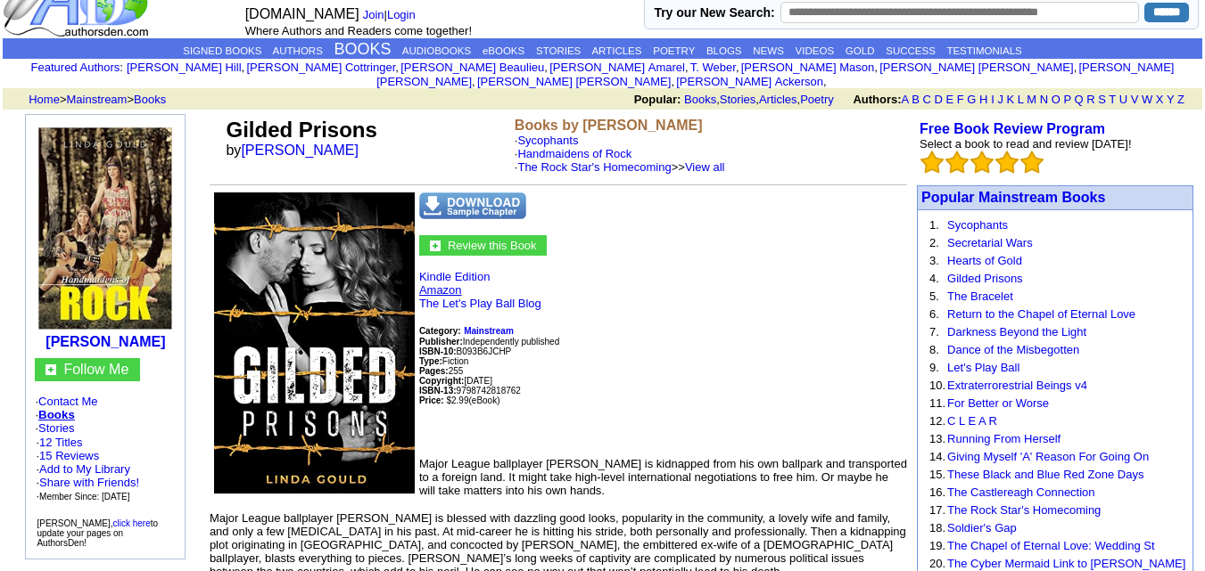
click at [455, 284] on link "Amazon" at bounding box center [440, 290] width 43 height 13
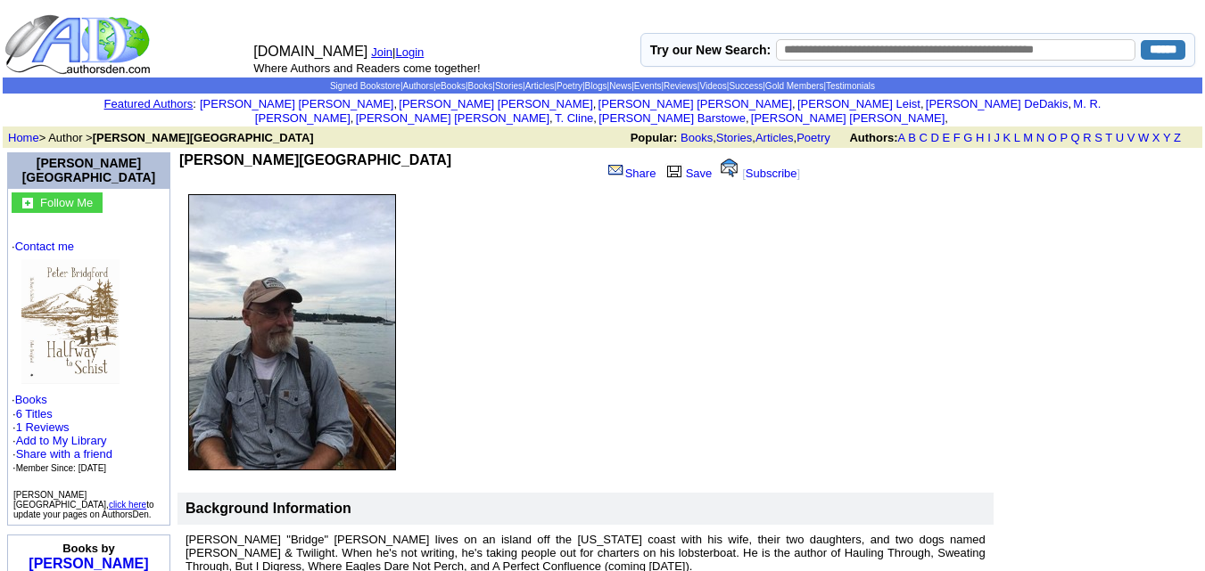
scroll to position [1, 0]
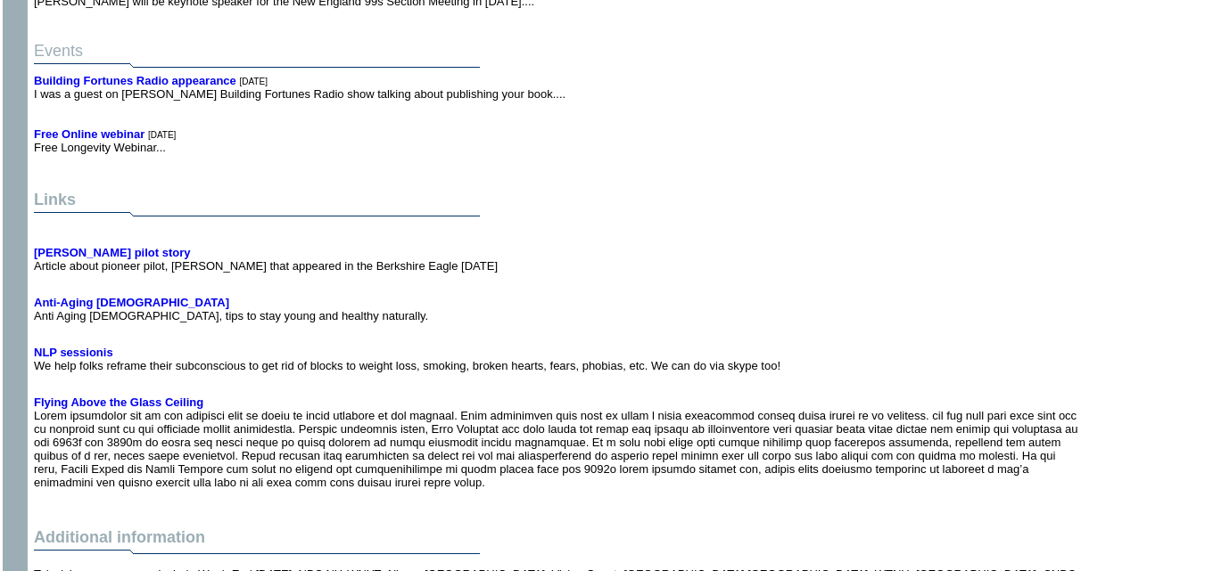
scroll to position [6868, 0]
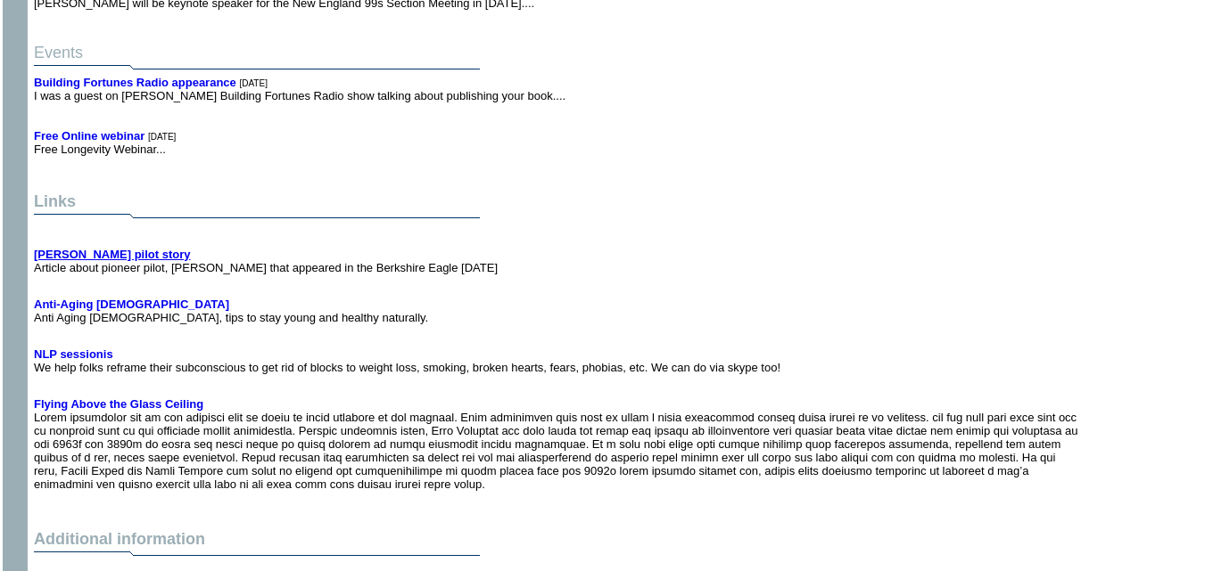
click at [136, 248] on b "[PERSON_NAME] pilot story" at bounding box center [112, 254] width 157 height 13
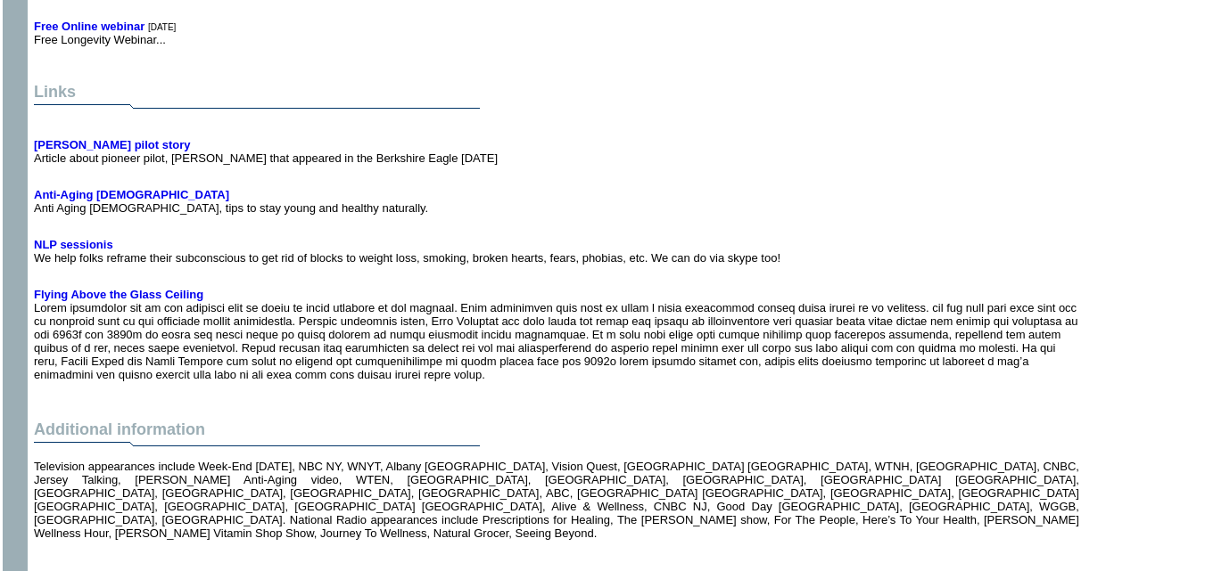
scroll to position [6977, 0]
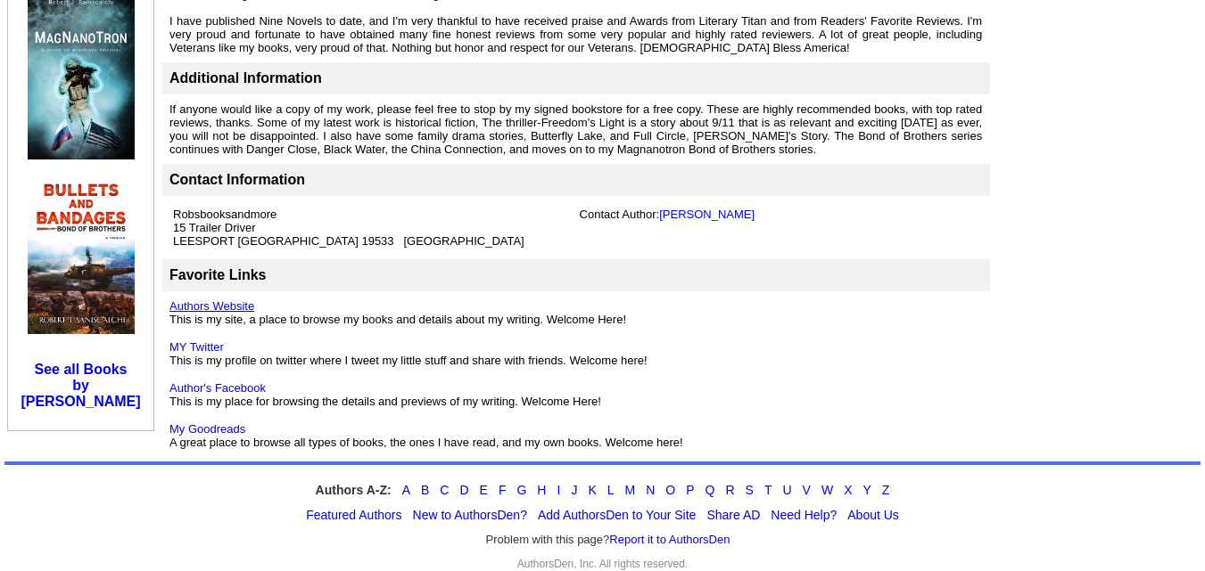
scroll to position [1251, 0]
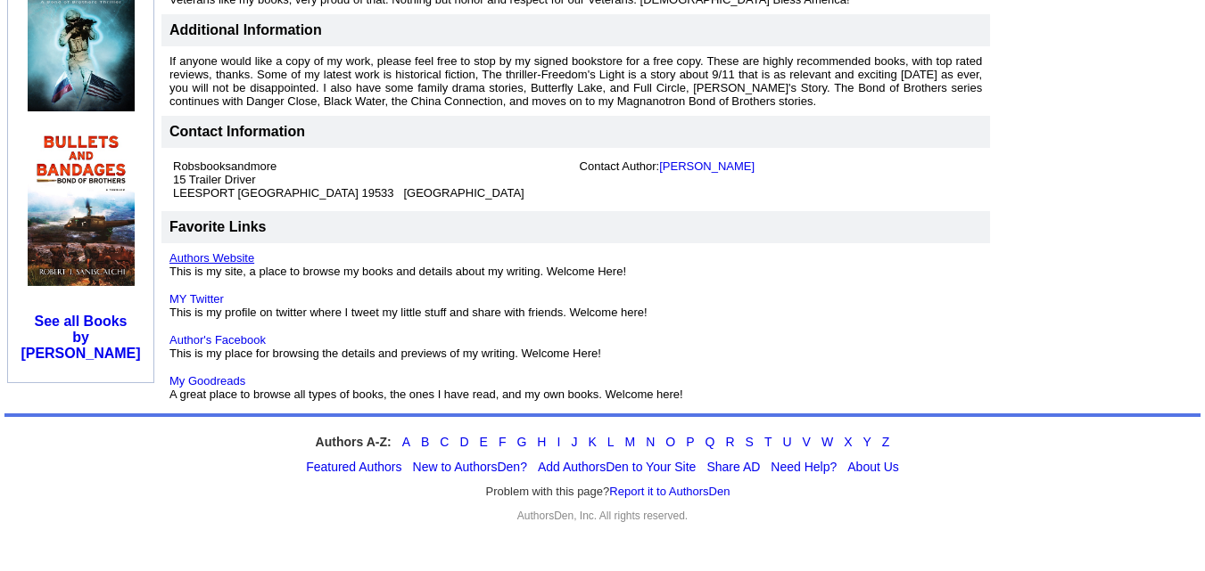
click at [212, 251] on link "Authors Website" at bounding box center [211, 257] width 85 height 13
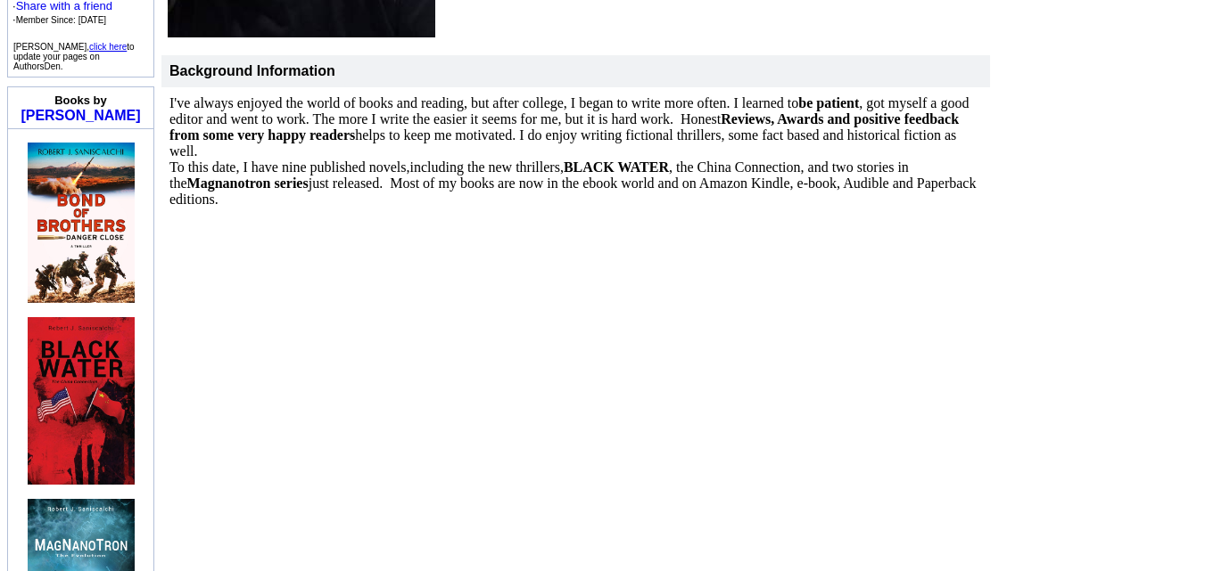
scroll to position [511, 0]
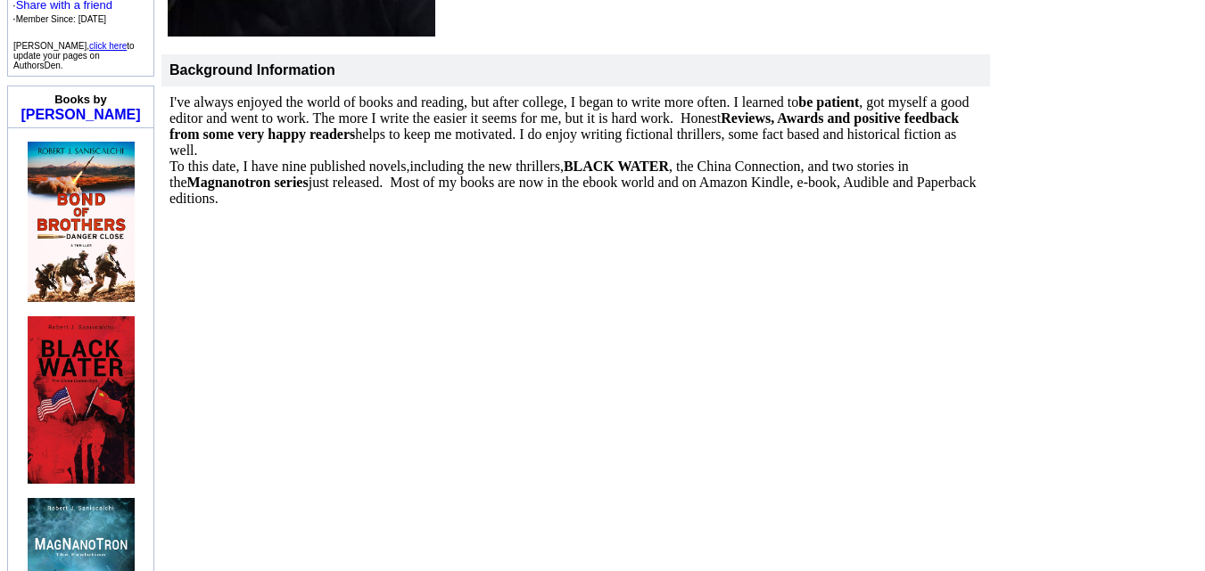
click at [91, 204] on img at bounding box center [81, 222] width 107 height 160
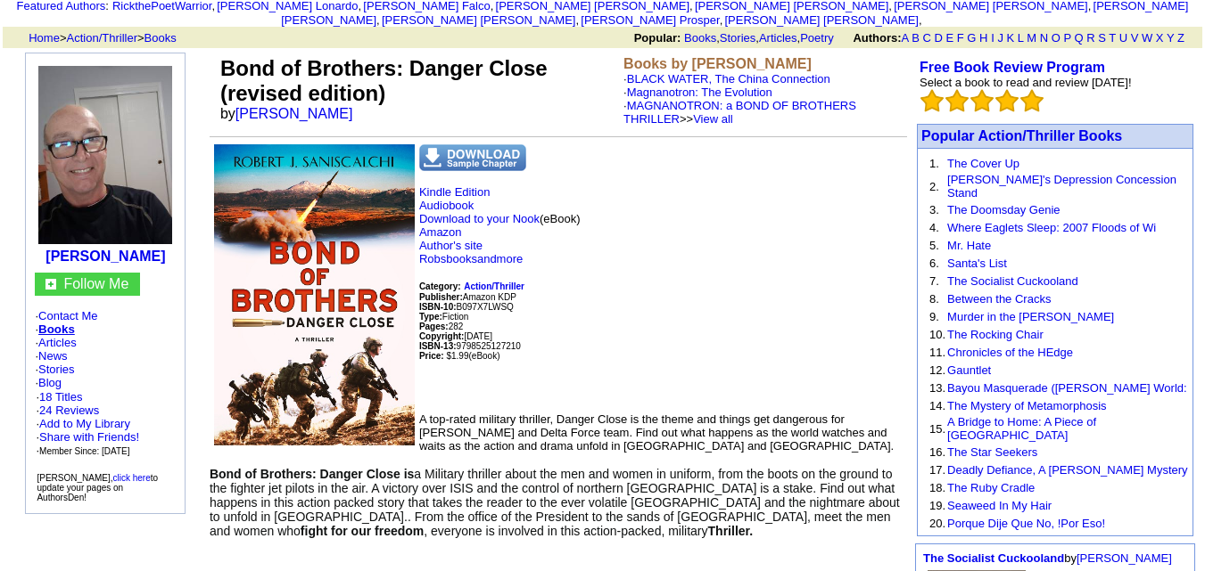
scroll to position [98, 0]
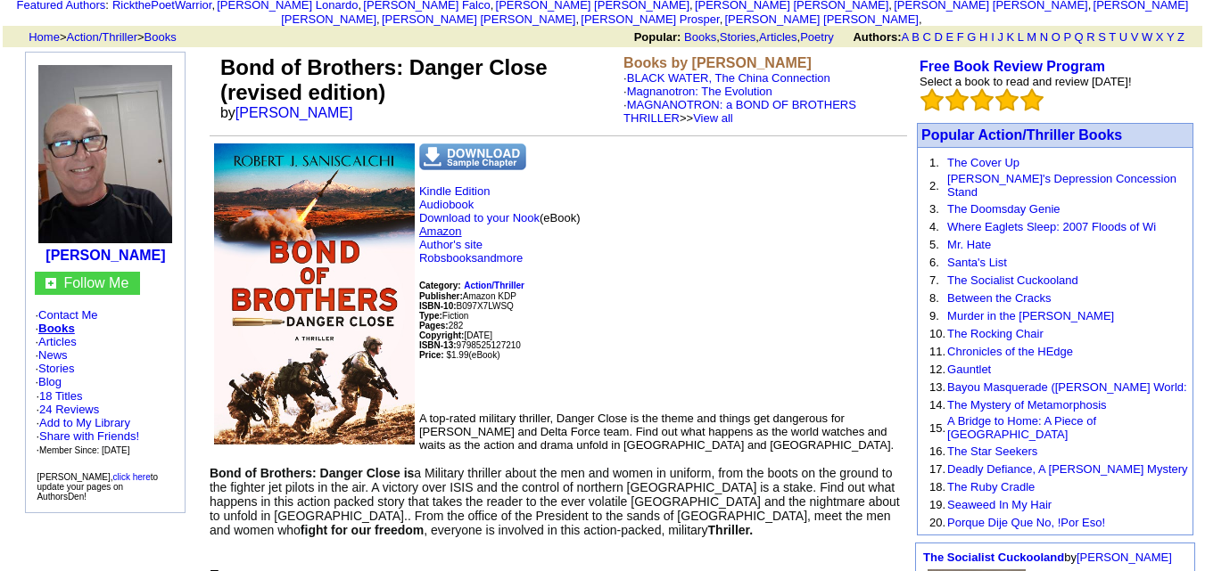
click at [458, 225] on link "Amazon" at bounding box center [440, 231] width 43 height 13
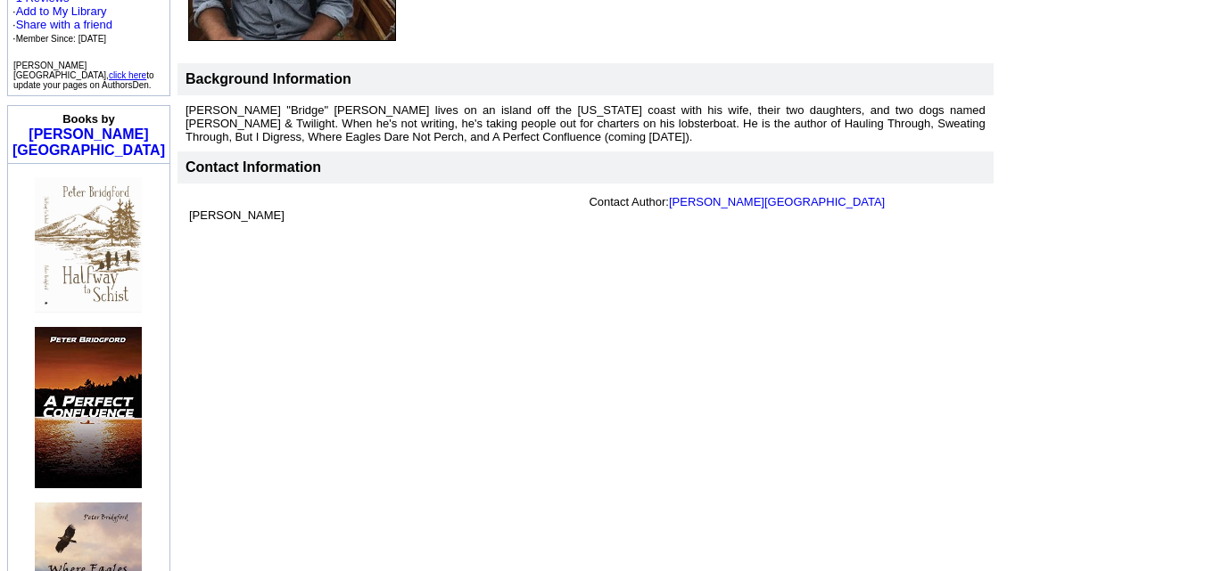
scroll to position [329, 0]
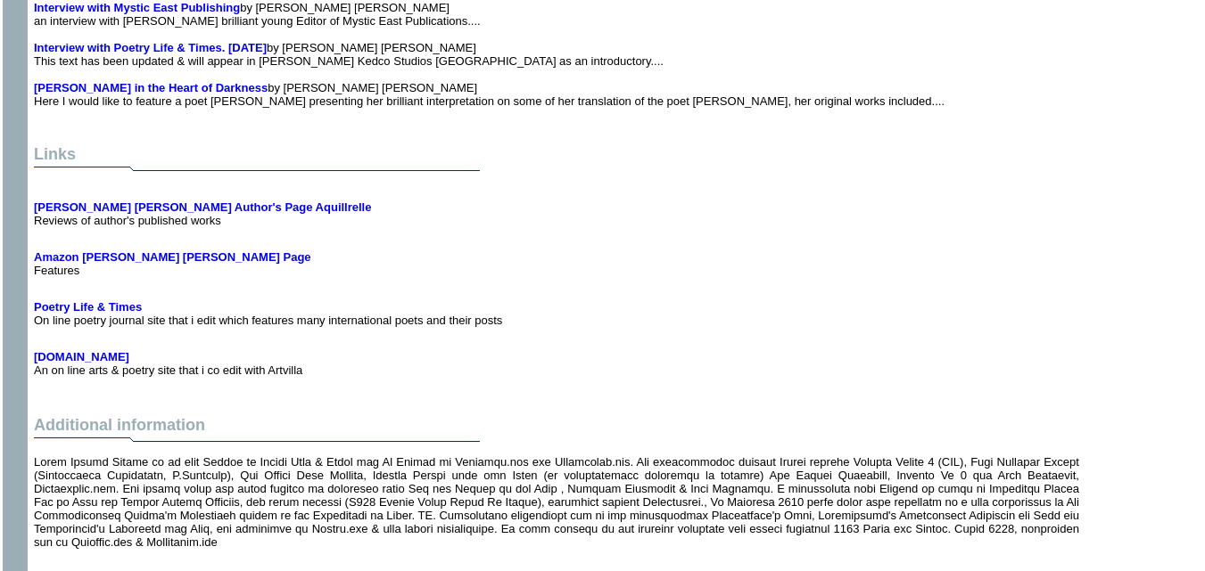
scroll to position [3524, 0]
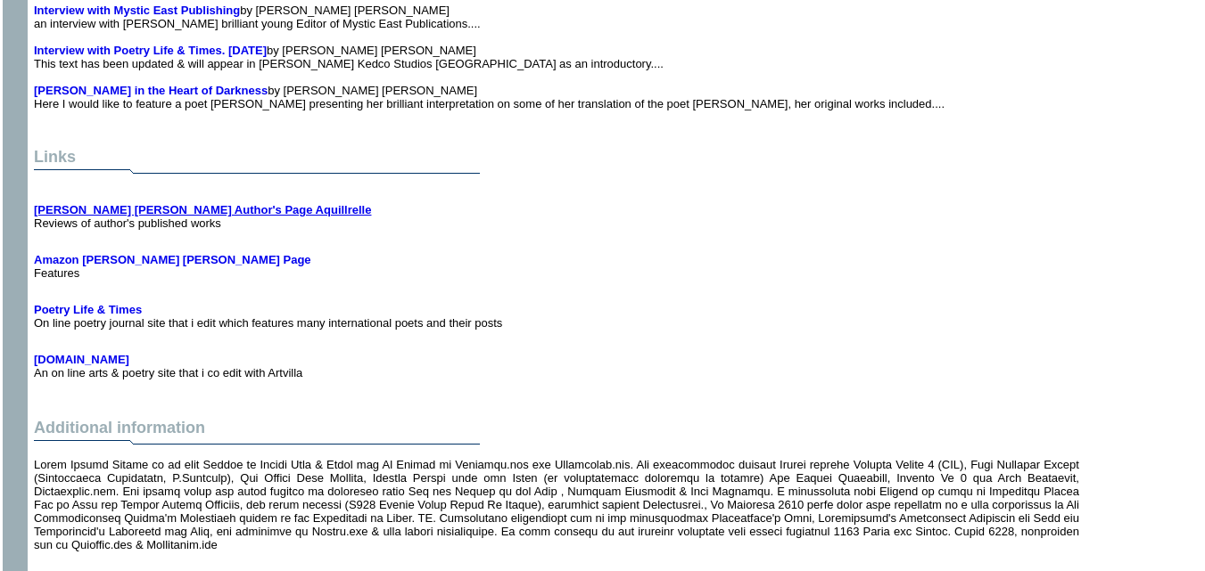
click at [266, 203] on b "Robin Ouzman Hislop Author's Page Aquillrelle" at bounding box center [202, 209] width 337 height 13
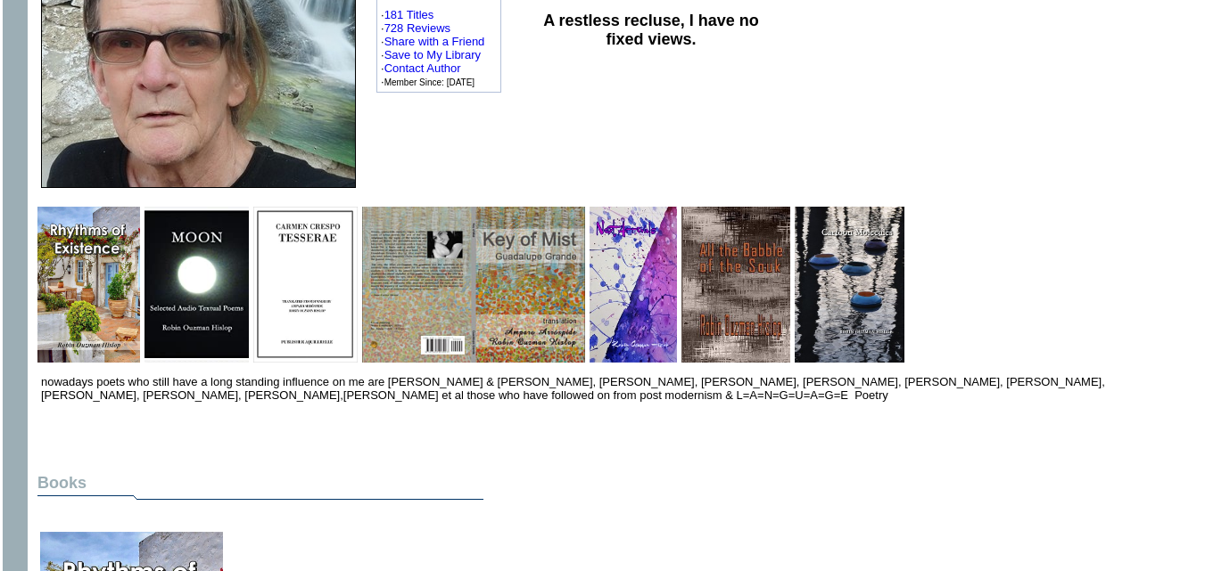
scroll to position [0, 0]
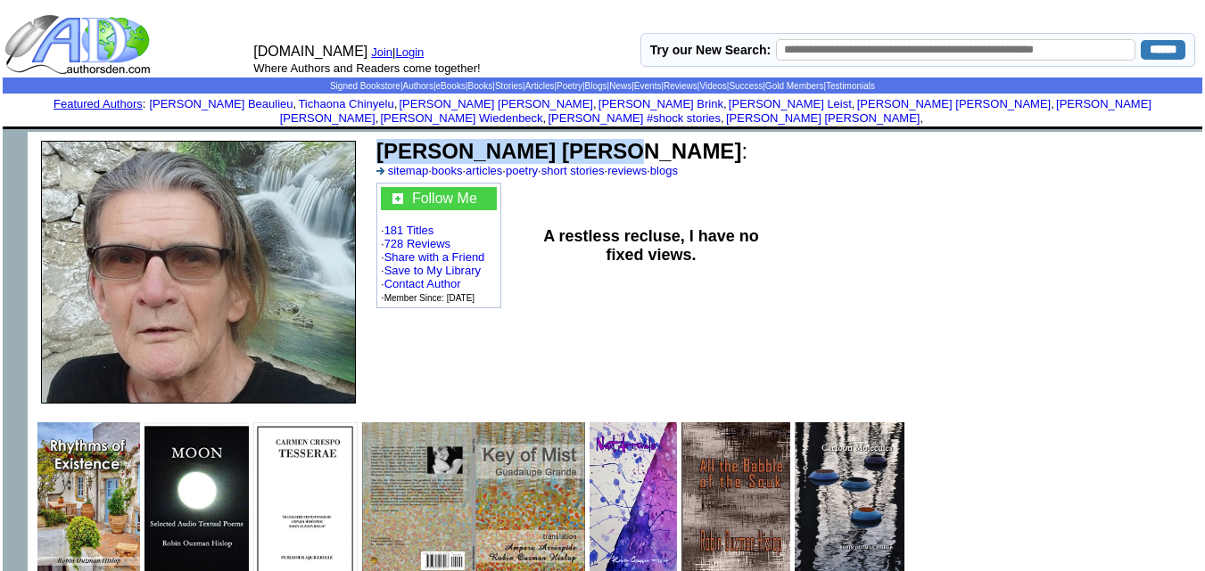
drag, startPoint x: 369, startPoint y: 134, endPoint x: 596, endPoint y: 136, distance: 226.5
click at [596, 136] on td "Robin Ouzman Hislop : sitemap · books · articles · poetry · short stories · rev…" at bounding box center [608, 272] width 478 height 281
copy td "Robin Ouzman Hislop"
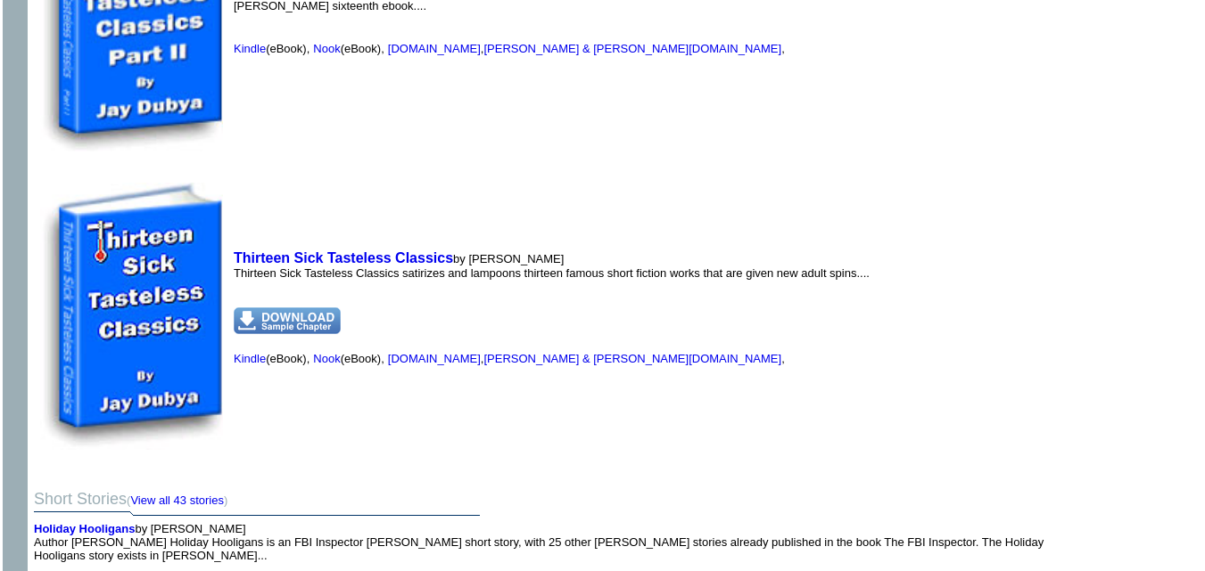
scroll to position [11536, 0]
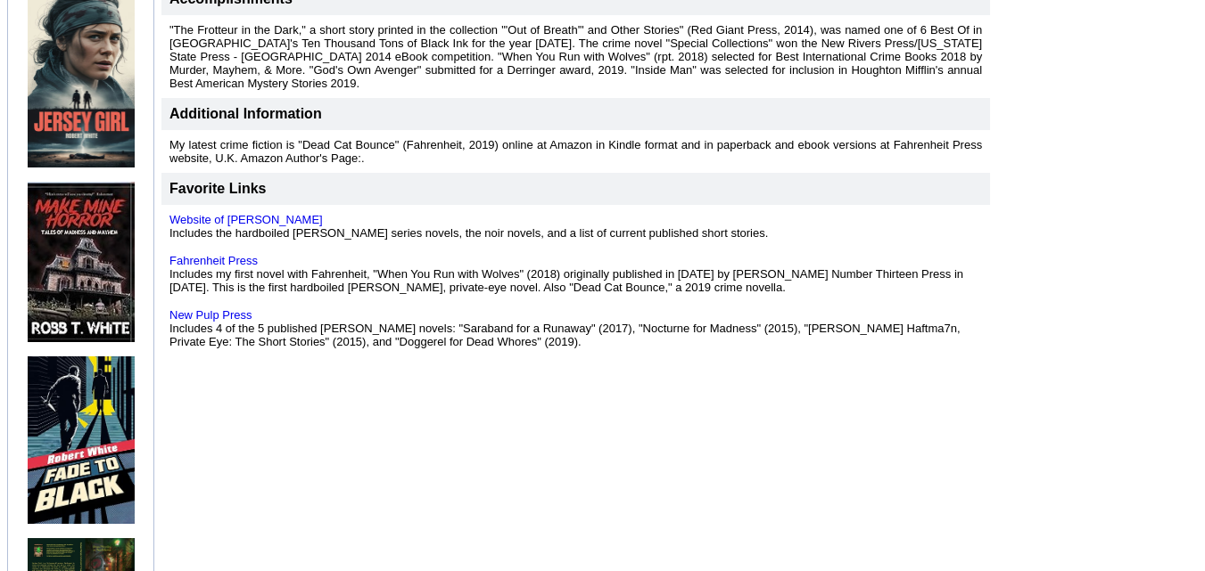
scroll to position [594, 0]
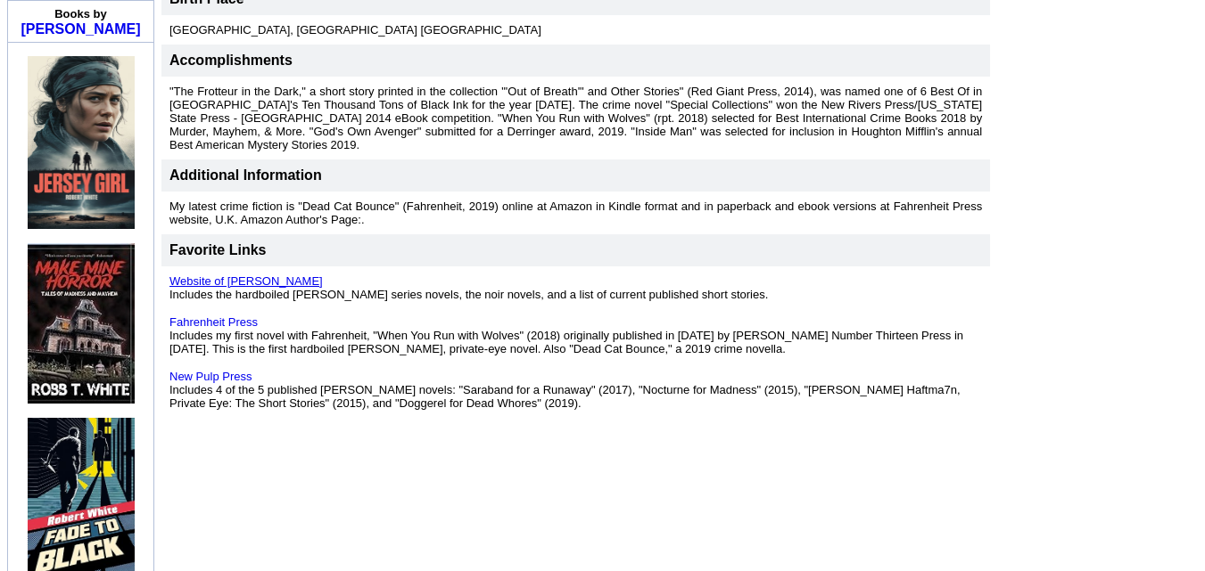
click at [292, 275] on link "Website of Robert T. White" at bounding box center [245, 281] width 153 height 13
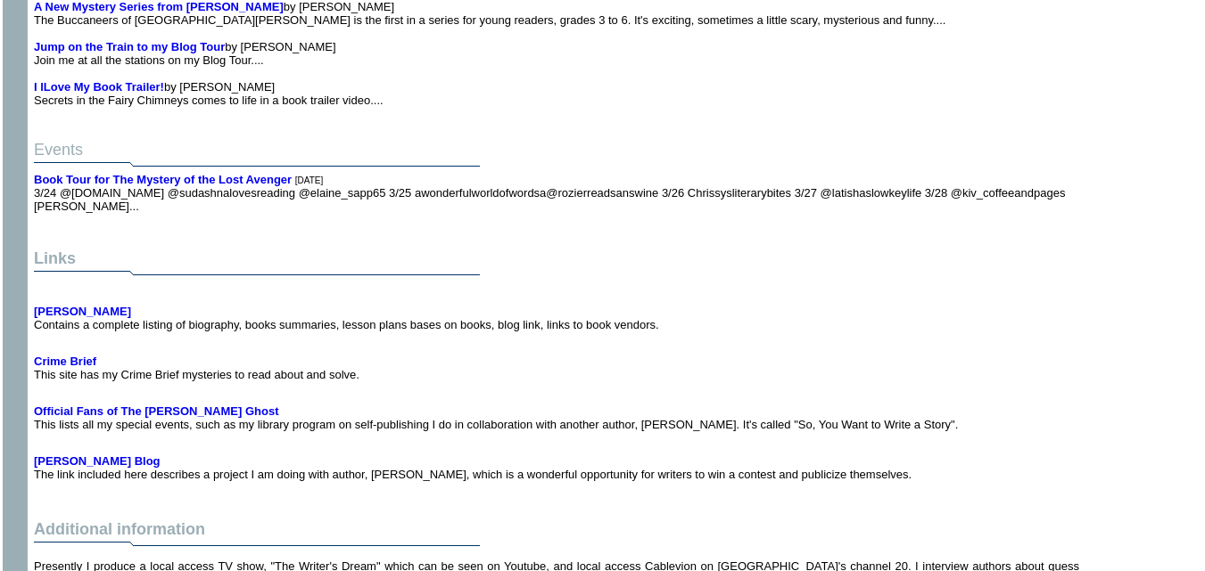
scroll to position [4101, 0]
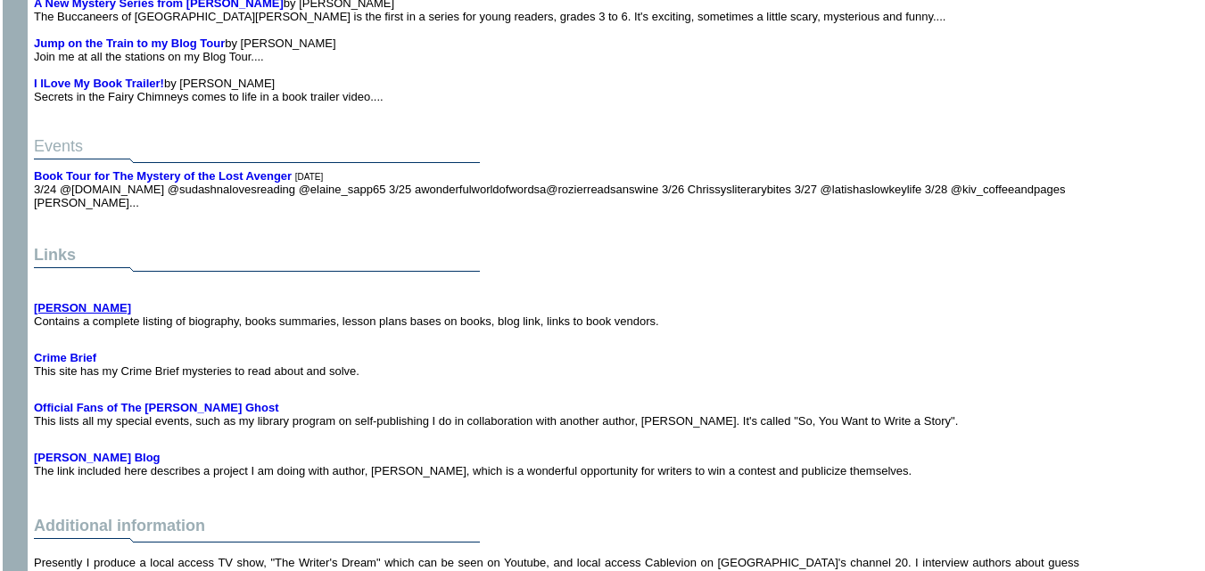
click at [90, 301] on b "Linda Maria Frank" at bounding box center [82, 307] width 97 height 13
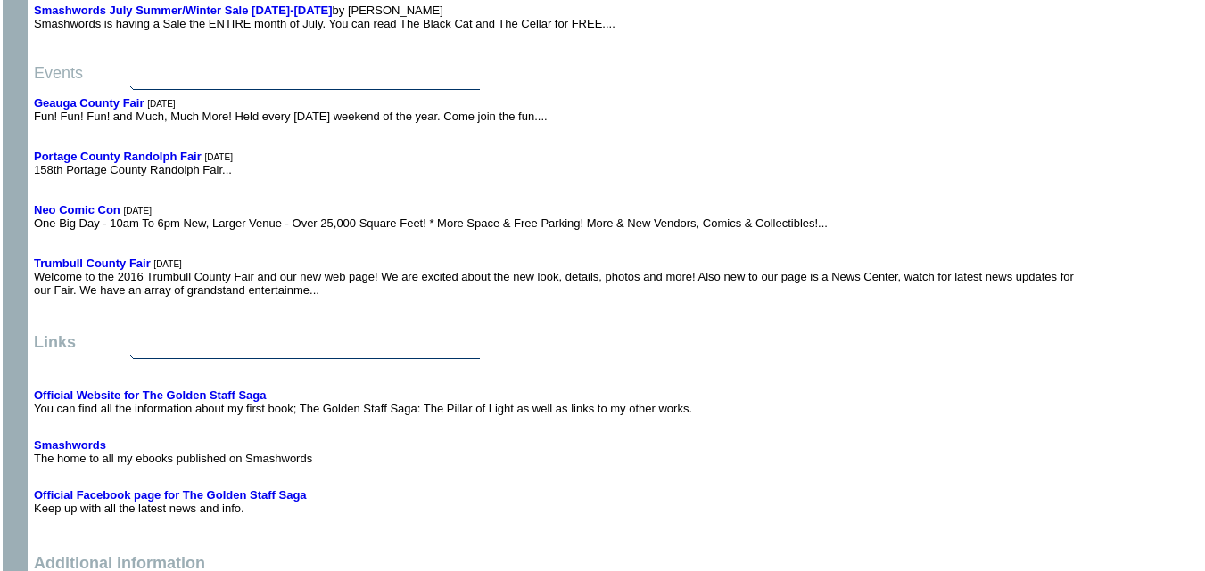
scroll to position [4279, 0]
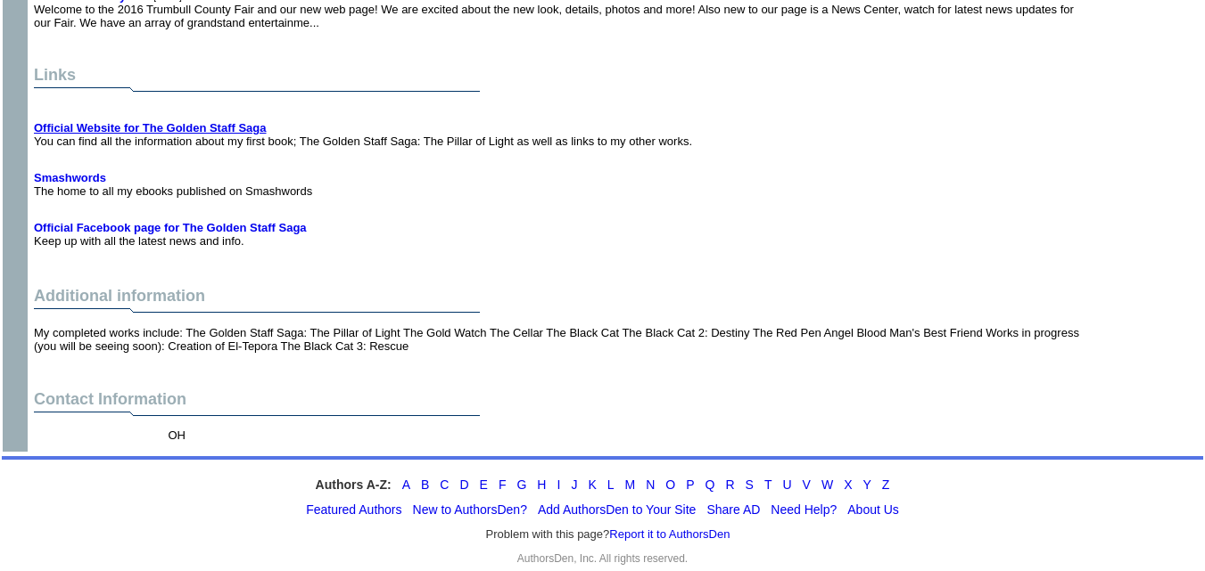
click at [213, 121] on b "Official Website for The Golden Staff Saga" at bounding box center [150, 127] width 233 height 13
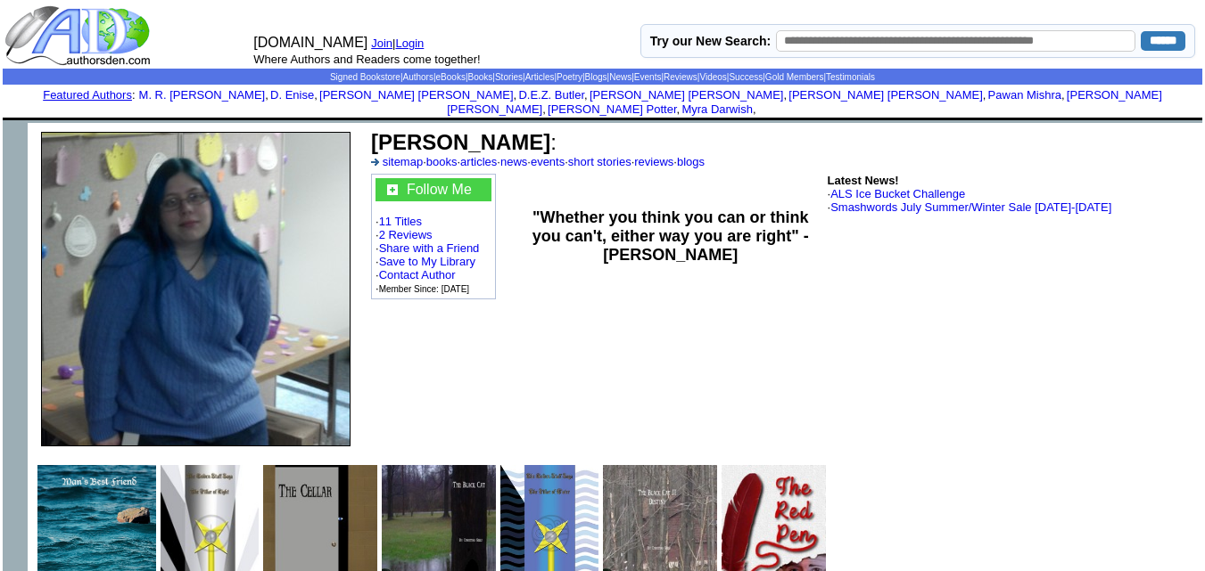
scroll to position [0, 0]
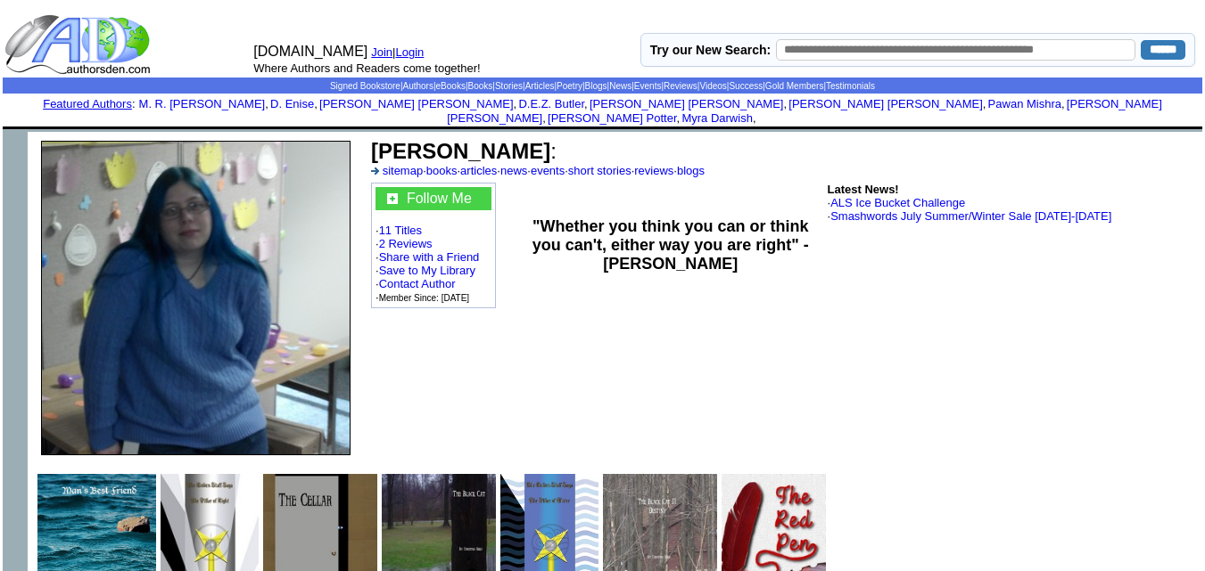
drag, startPoint x: 524, startPoint y: 138, endPoint x: 371, endPoint y: 146, distance: 153.6
click at [371, 146] on b "[PERSON_NAME]" at bounding box center [460, 151] width 179 height 24
copy b "[PERSON_NAME]"
click at [371, 146] on b "[PERSON_NAME]" at bounding box center [460, 151] width 179 height 24
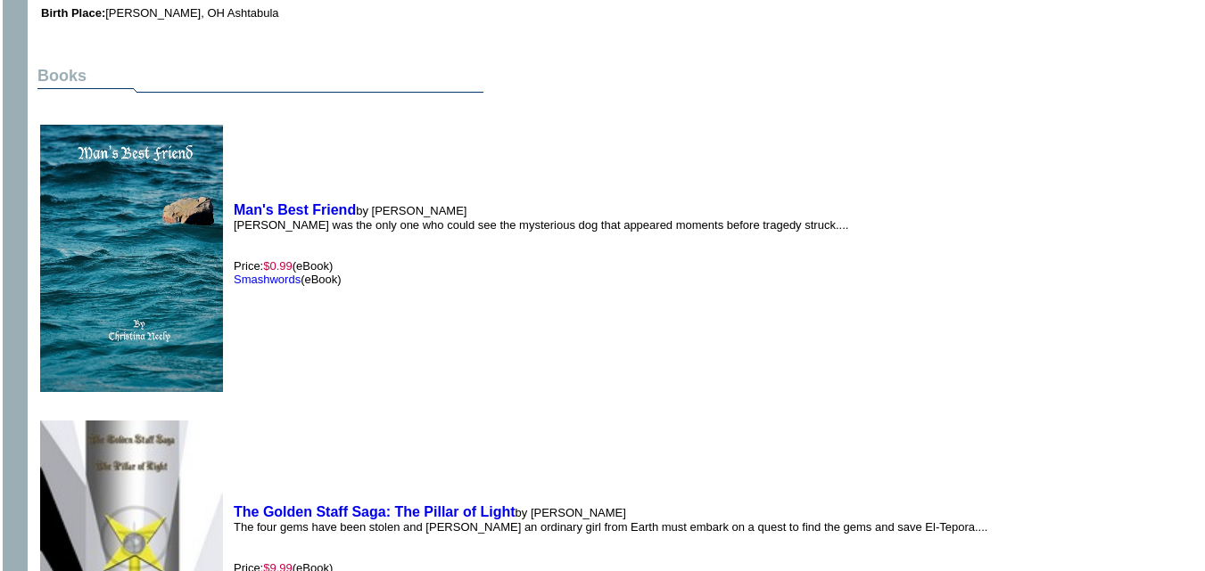
scroll to position [1200, 0]
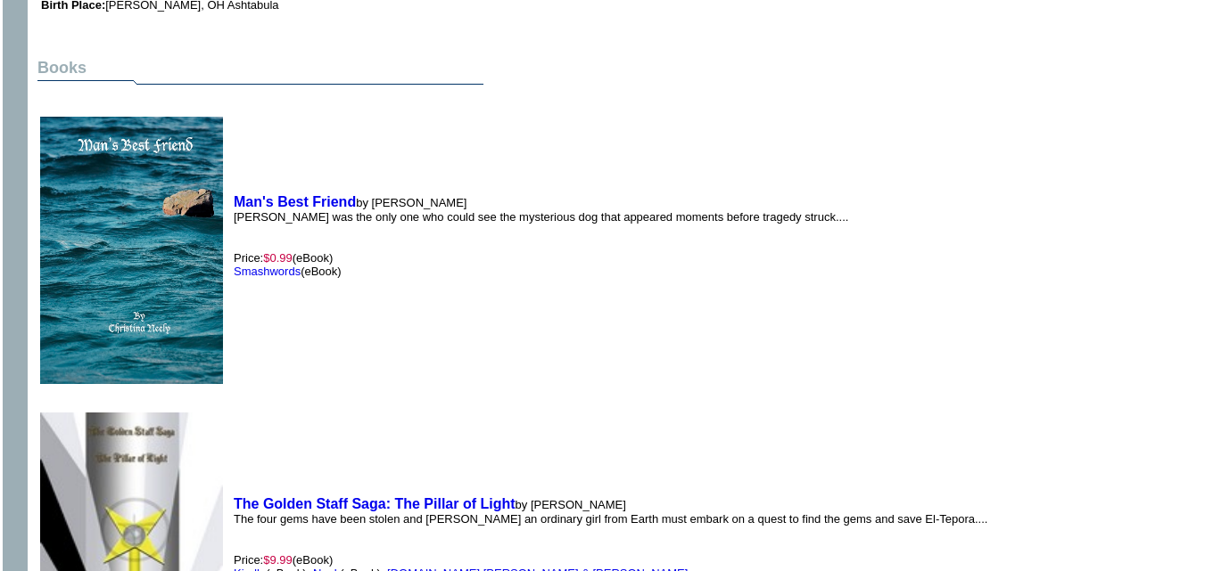
click at [96, 141] on img at bounding box center [131, 250] width 183 height 267
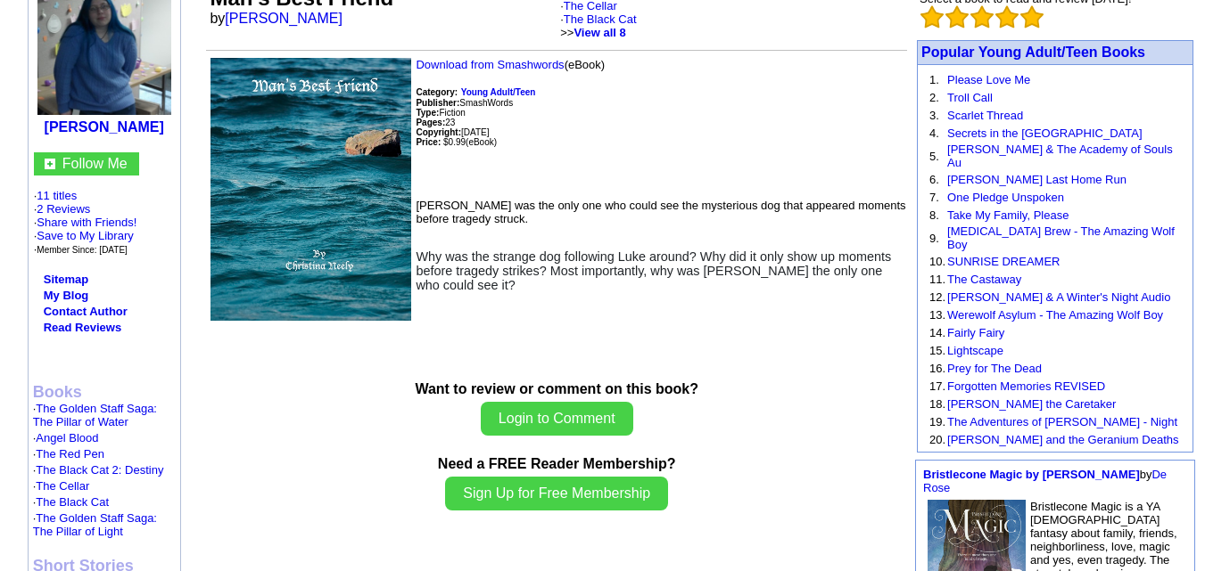
scroll to position [185, 0]
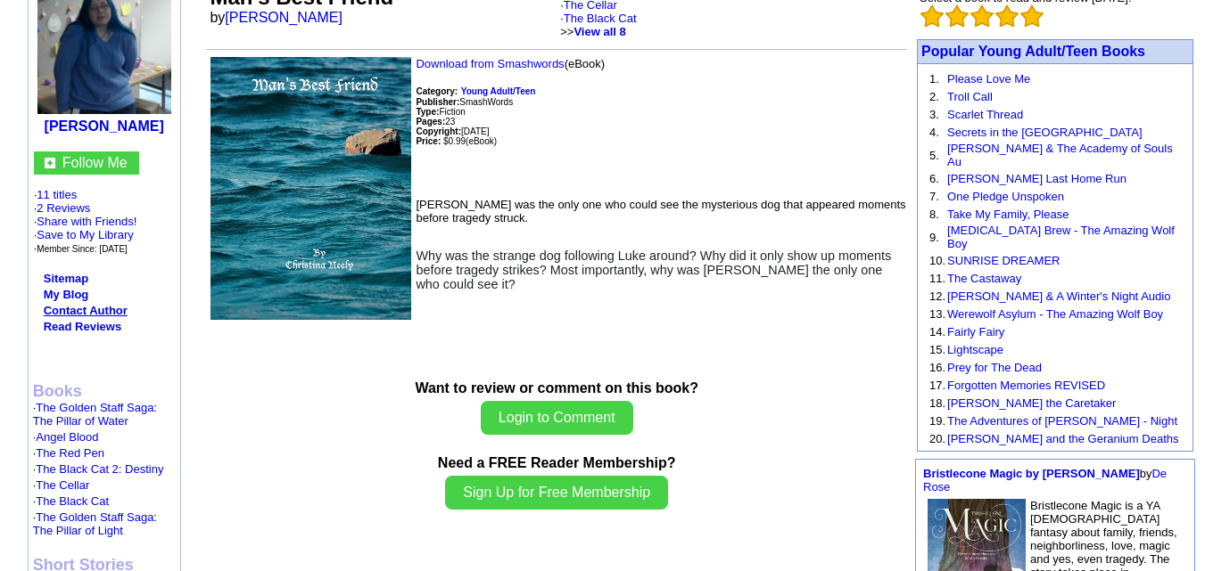
click at [116, 304] on link "Contact Author" at bounding box center [86, 310] width 84 height 13
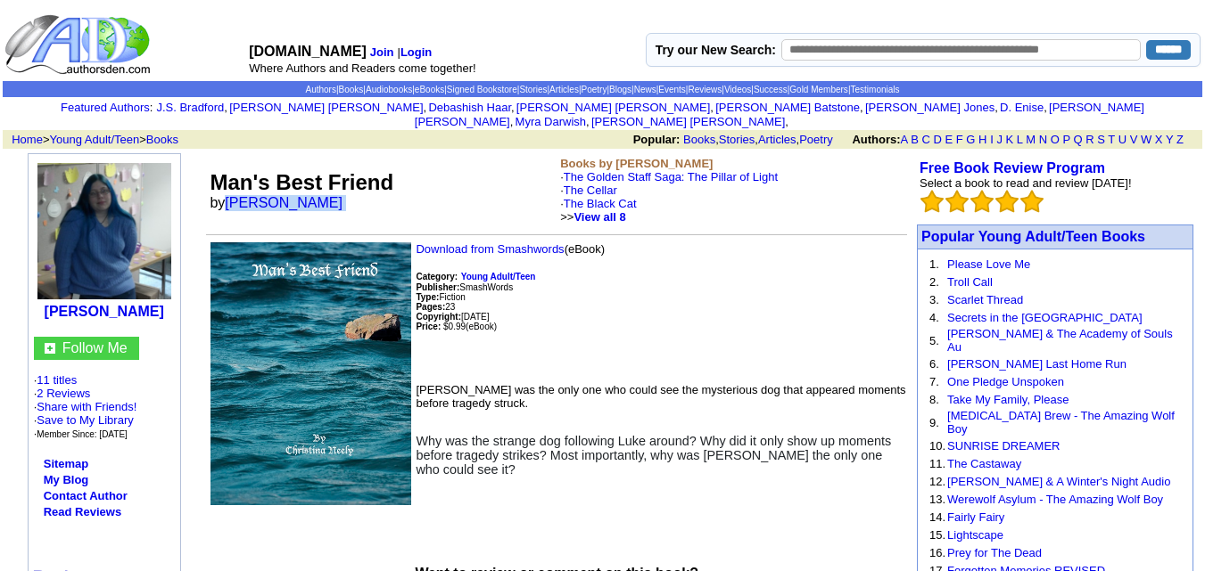
drag, startPoint x: 328, startPoint y: 189, endPoint x: 226, endPoint y: 193, distance: 101.7
click at [226, 195] on font "by [PERSON_NAME]" at bounding box center [282, 202] width 144 height 15
copy font "[PERSON_NAME]"
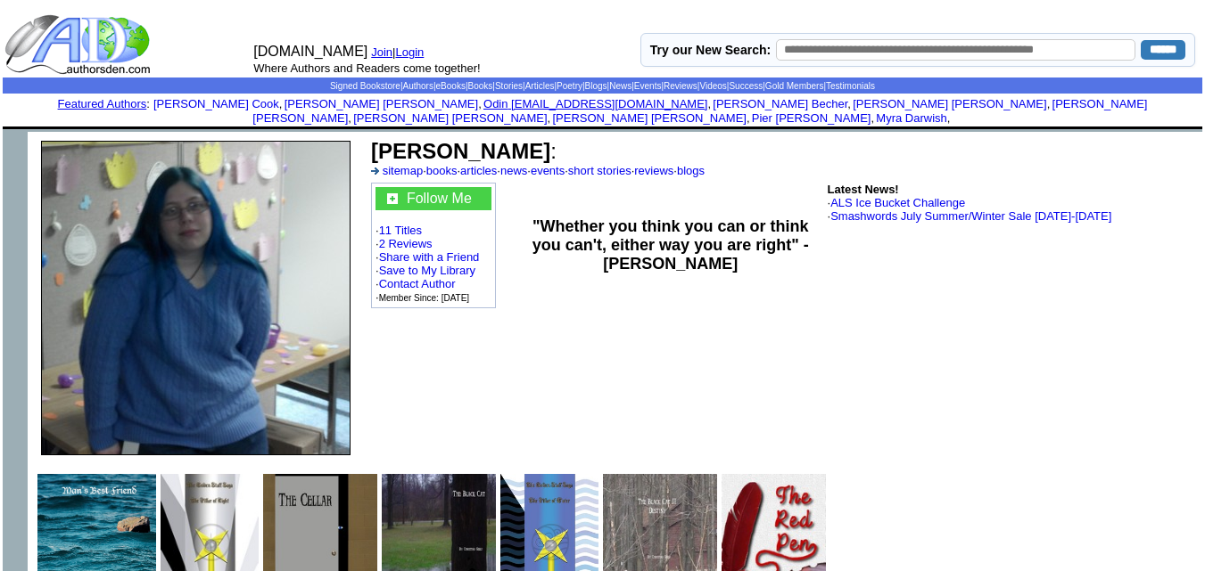
click at [483, 100] on link "Odin odin@aflx.com" at bounding box center [595, 103] width 224 height 13
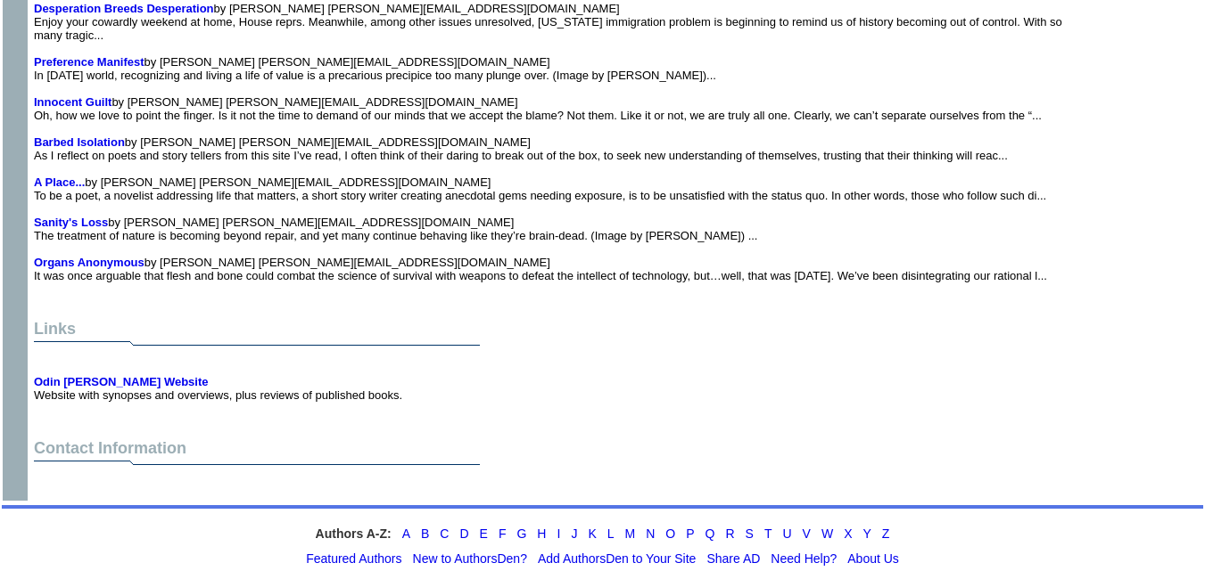
scroll to position [2965, 0]
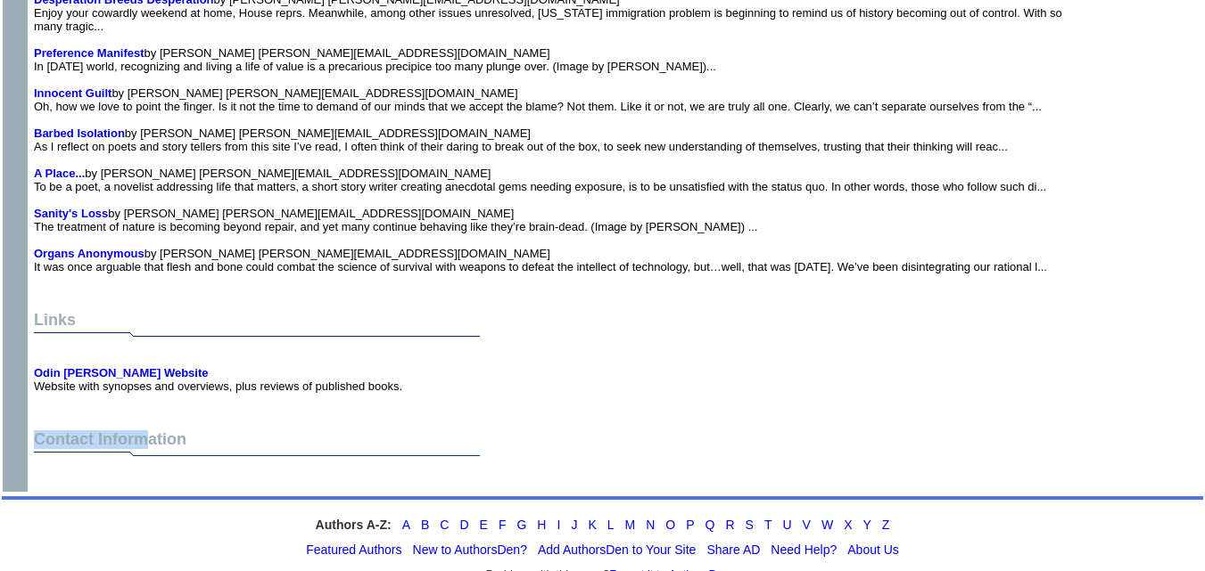
drag, startPoint x: 423, startPoint y: 355, endPoint x: 148, endPoint y: 375, distance: 276.3
click at [148, 427] on td "Contact Information" at bounding box center [556, 458] width 1052 height 62
drag, startPoint x: 148, startPoint y: 375, endPoint x: 114, endPoint y: 342, distance: 47.3
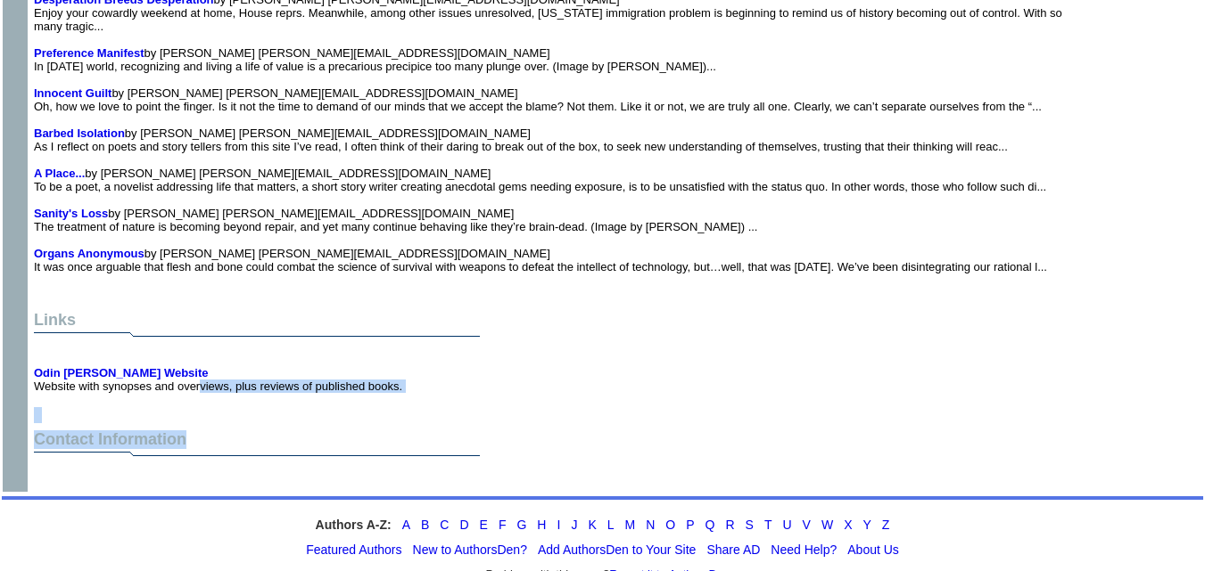
click at [113, 404] on td at bounding box center [556, 415] width 1052 height 23
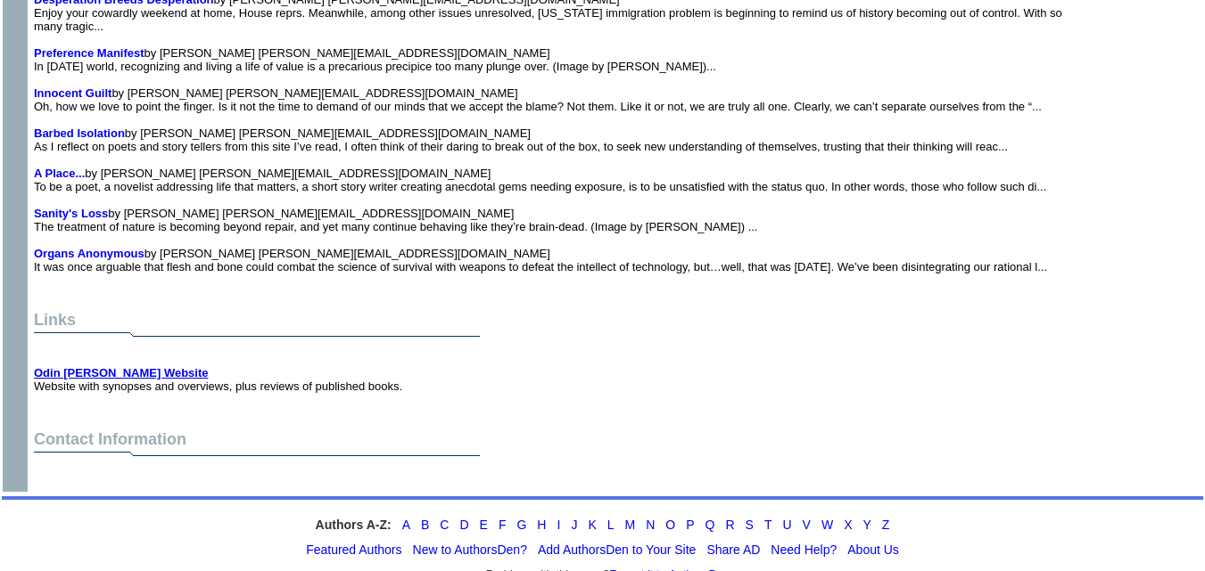
click at [92, 366] on b "Odin Roark Website" at bounding box center [121, 372] width 175 height 13
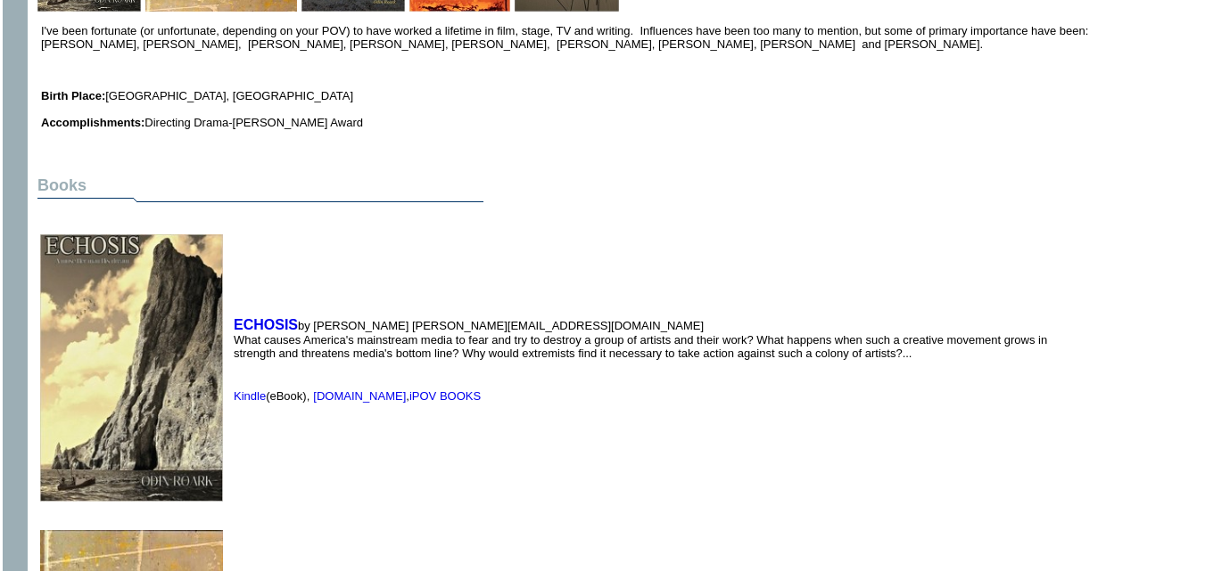
scroll to position [494, 0]
click at [146, 263] on img at bounding box center [131, 367] width 183 height 267
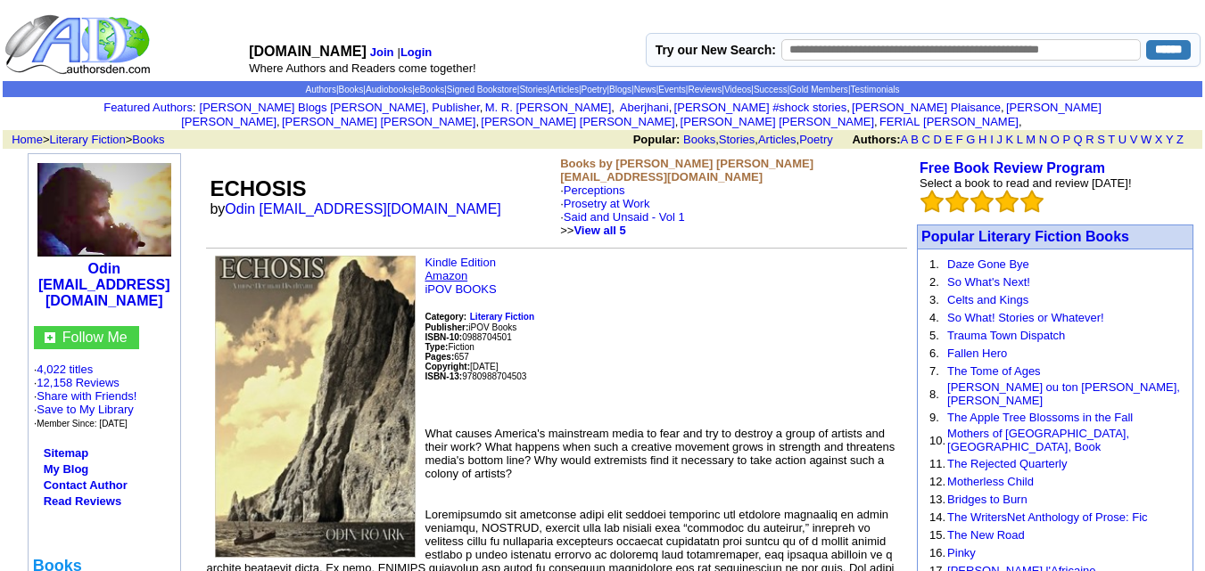
click at [448, 269] on link "Amazon" at bounding box center [445, 275] width 43 height 13
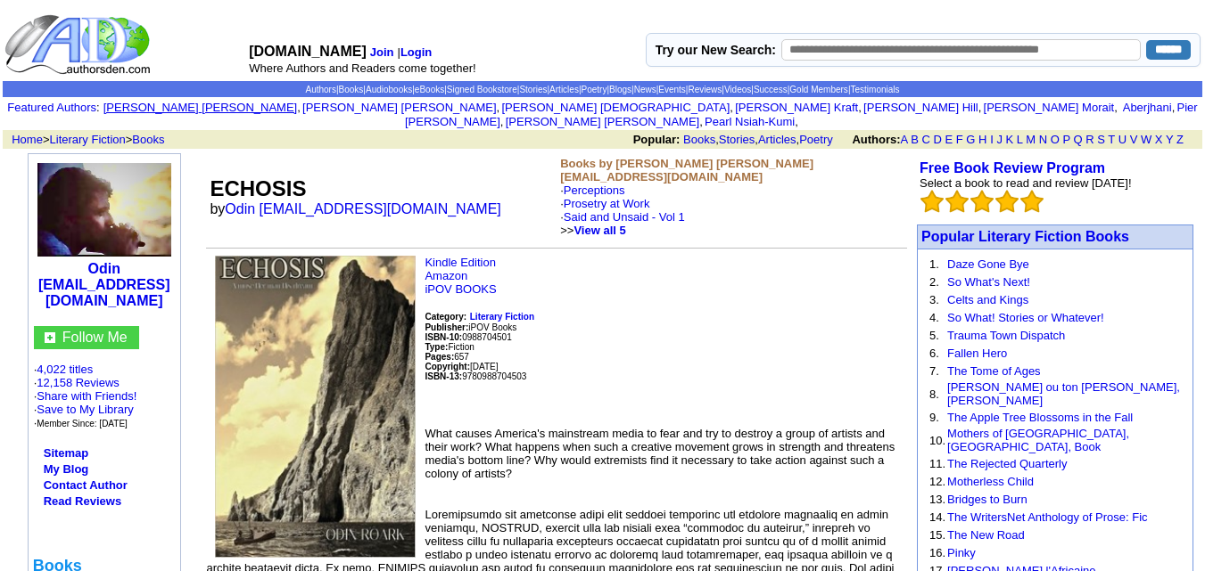
click at [290, 110] on link "Michael Charles Messineo" at bounding box center [199, 107] width 193 height 13
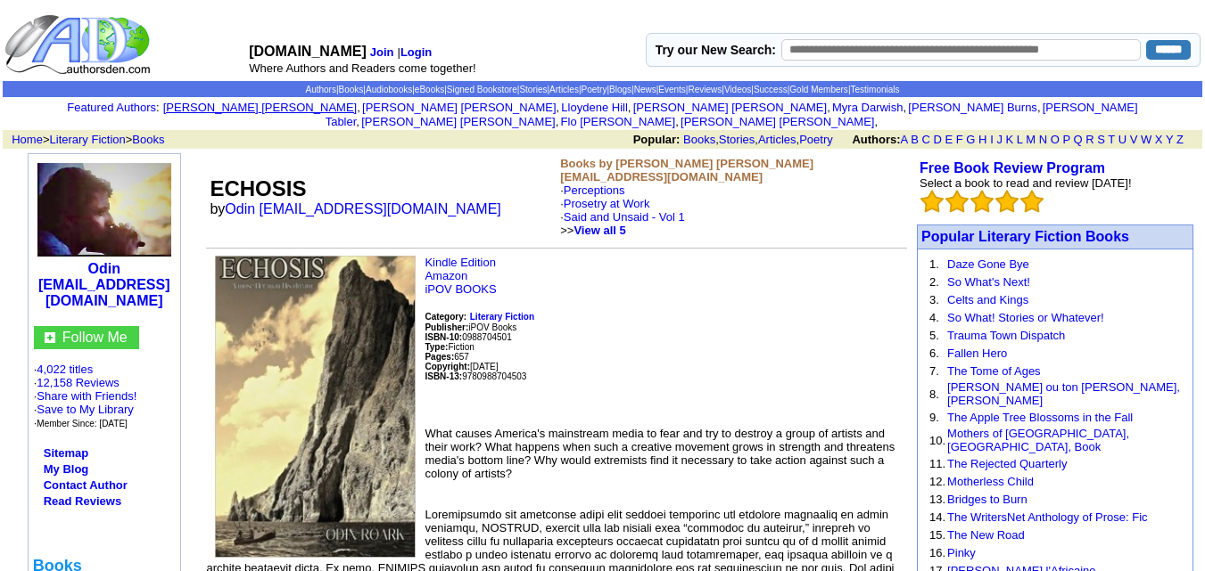
click at [324, 105] on link "Erin Kelly-Moen" at bounding box center [259, 107] width 193 height 13
click at [353, 107] on link "Karin Adams" at bounding box center [265, 107] width 193 height 13
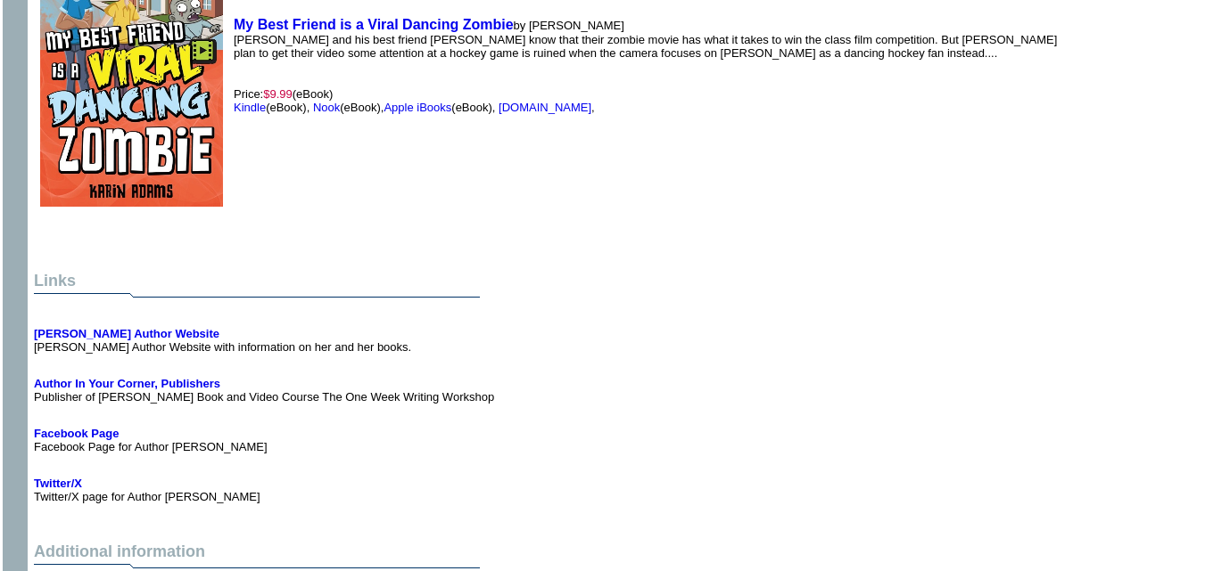
scroll to position [2971, 0]
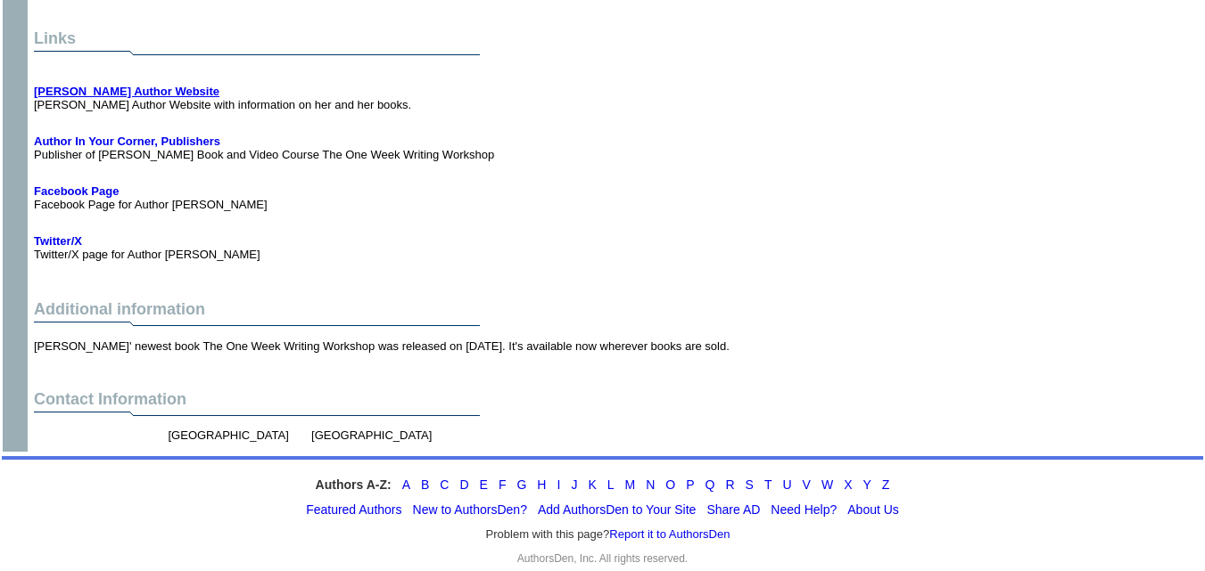
click at [123, 85] on b "[PERSON_NAME] Author Website" at bounding box center [126, 91] width 185 height 13
click at [105, 185] on b "Facebook Page" at bounding box center [76, 191] width 85 height 13
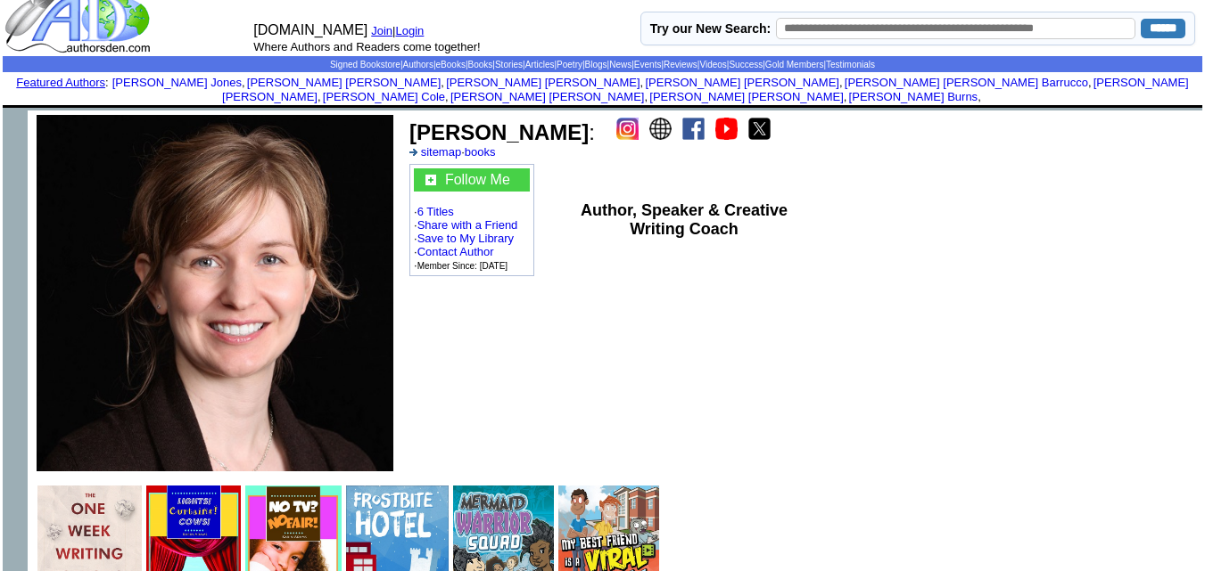
scroll to position [0, 0]
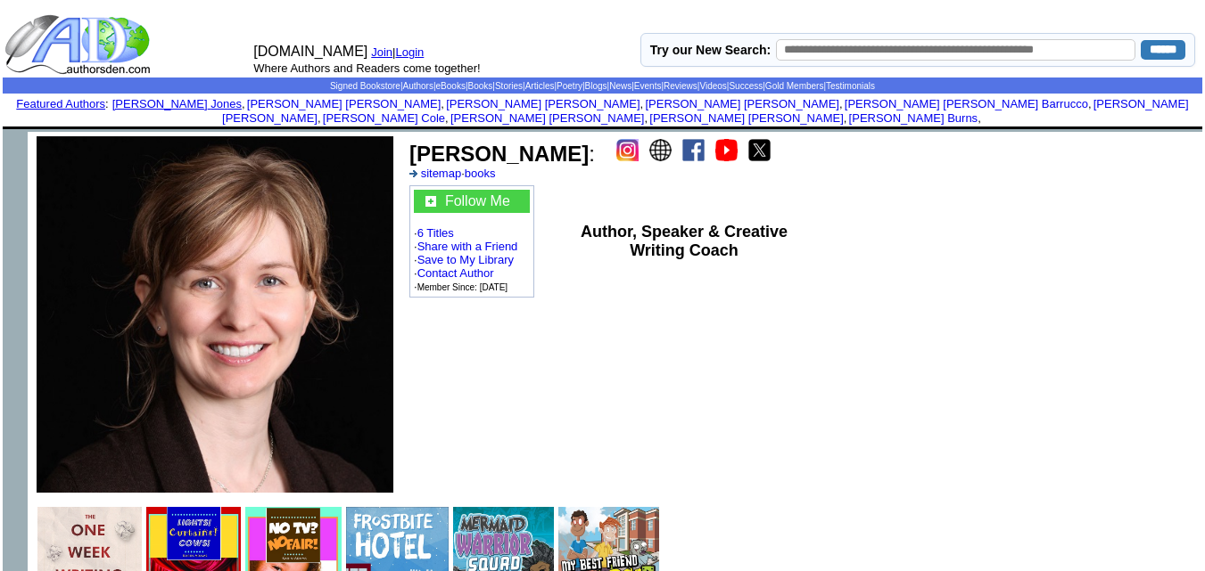
click at [242, 103] on link "Deborah Jones" at bounding box center [176, 103] width 129 height 13
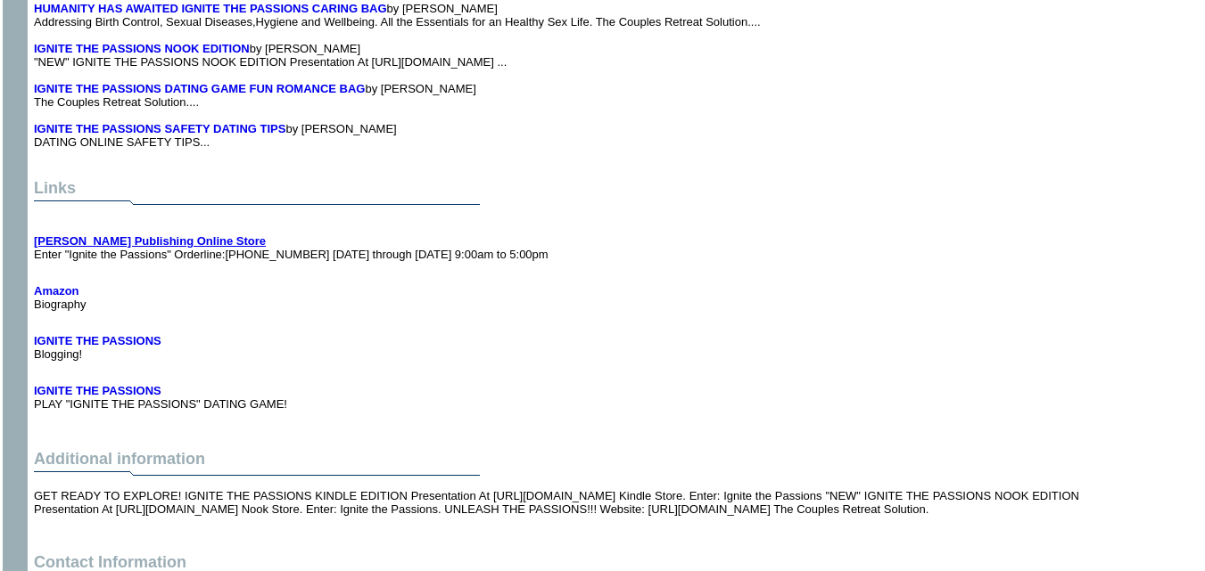
scroll to position [2674, 0]
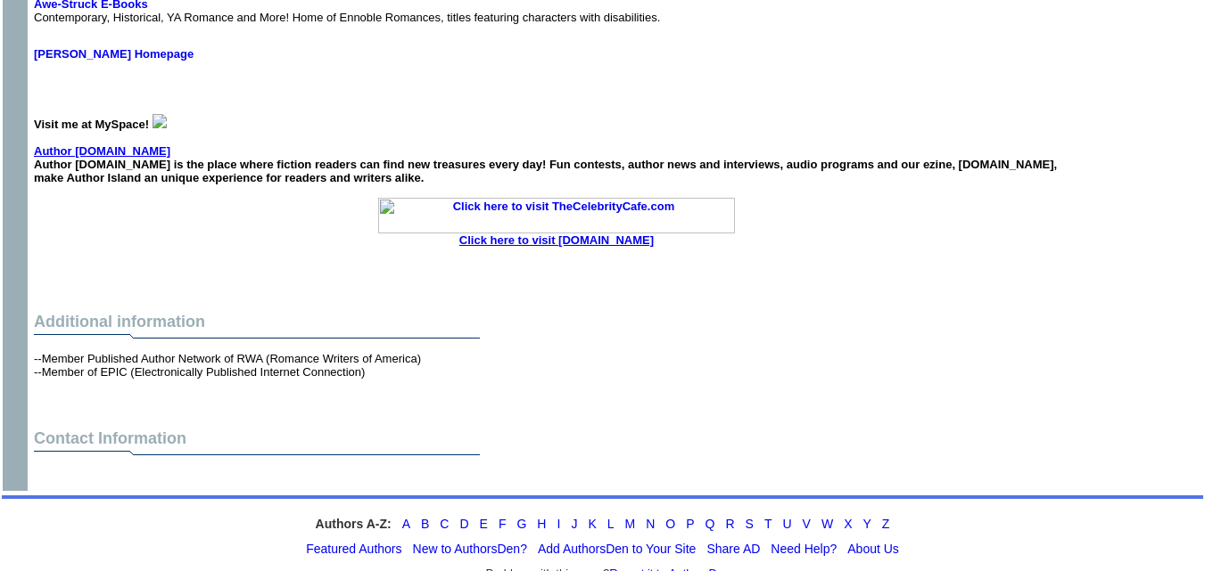
scroll to position [9184, 0]
click at [160, 62] on b "Gracie C. McKeever Homepage" at bounding box center [114, 54] width 160 height 13
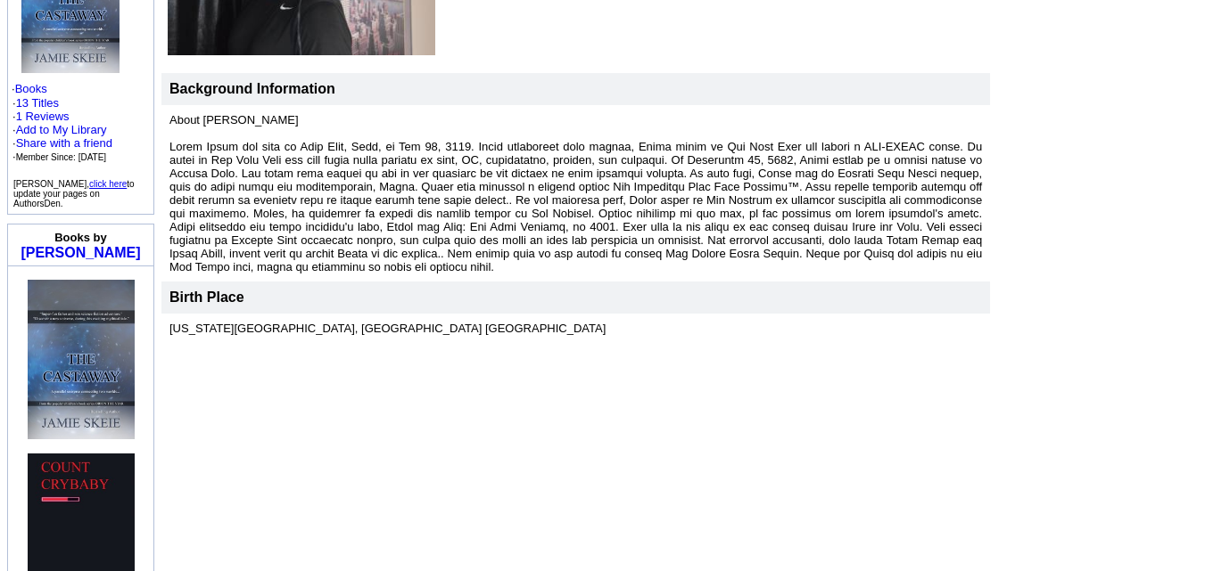
scroll to position [168, 0]
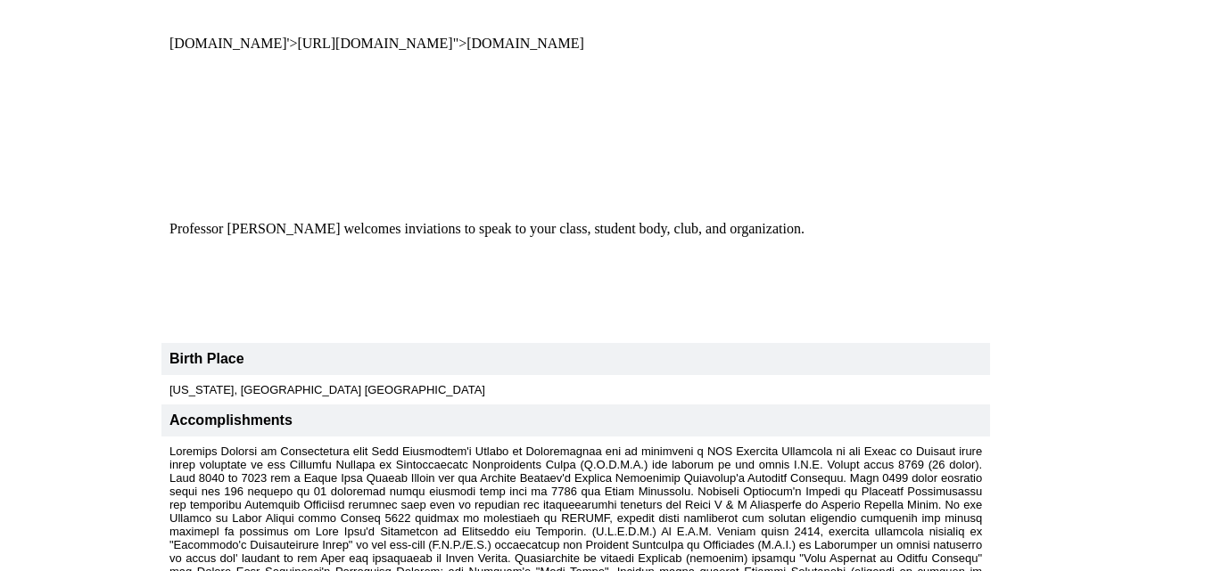
scroll to position [10077, 0]
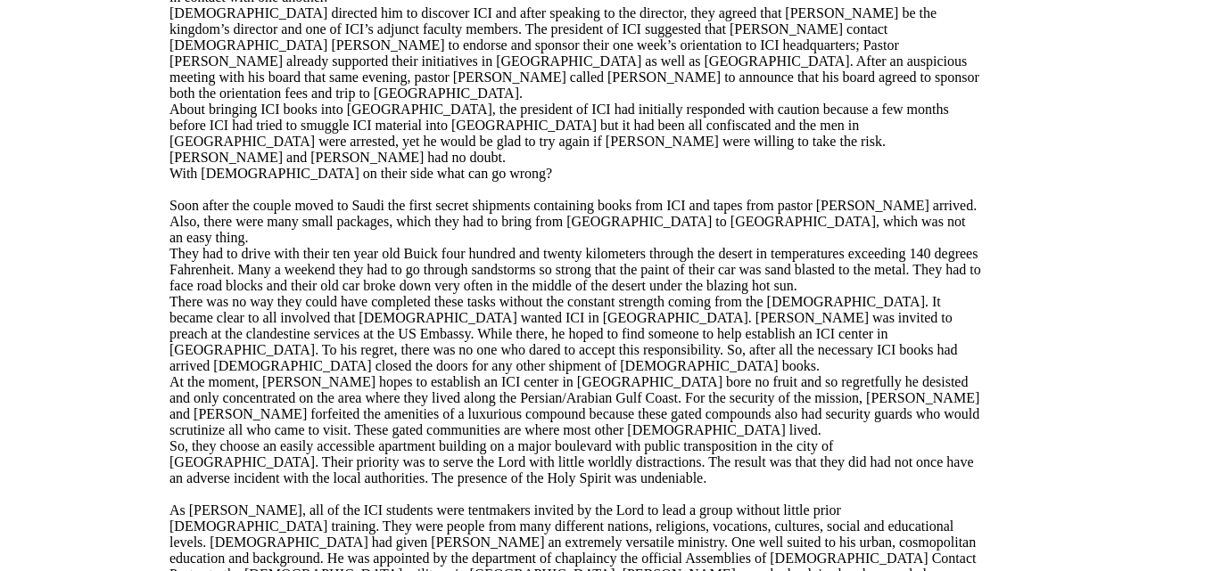
scroll to position [6301, 0]
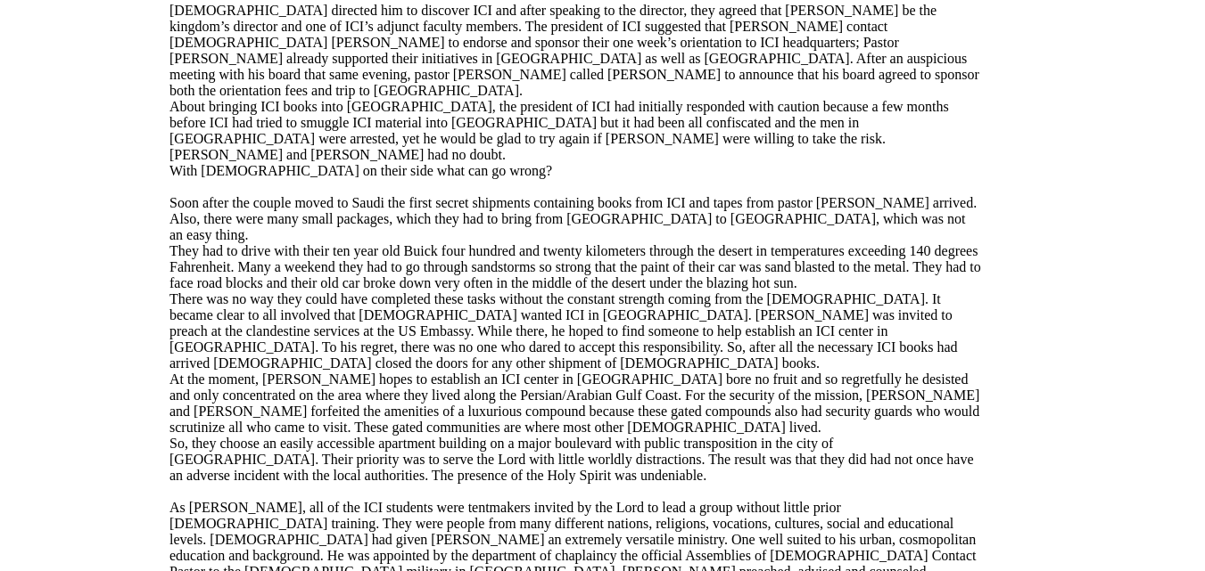
drag, startPoint x: 159, startPoint y: 316, endPoint x: 118, endPoint y: 333, distance: 44.4
drag, startPoint x: 162, startPoint y: 320, endPoint x: 345, endPoint y: 323, distance: 182.8
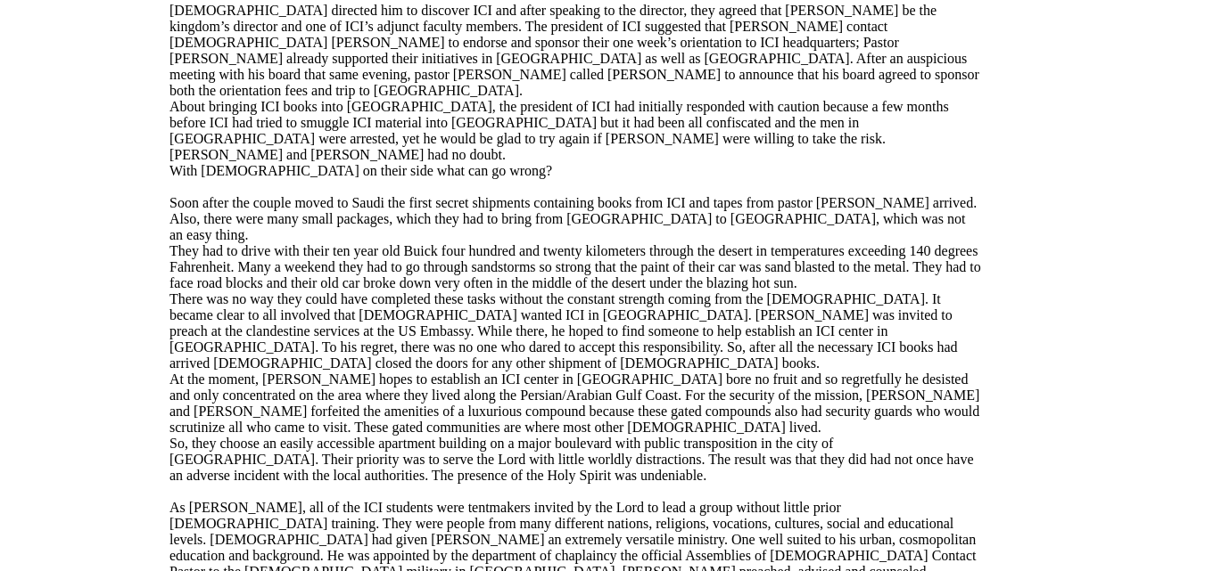
copy link "doveslanding@email.com"
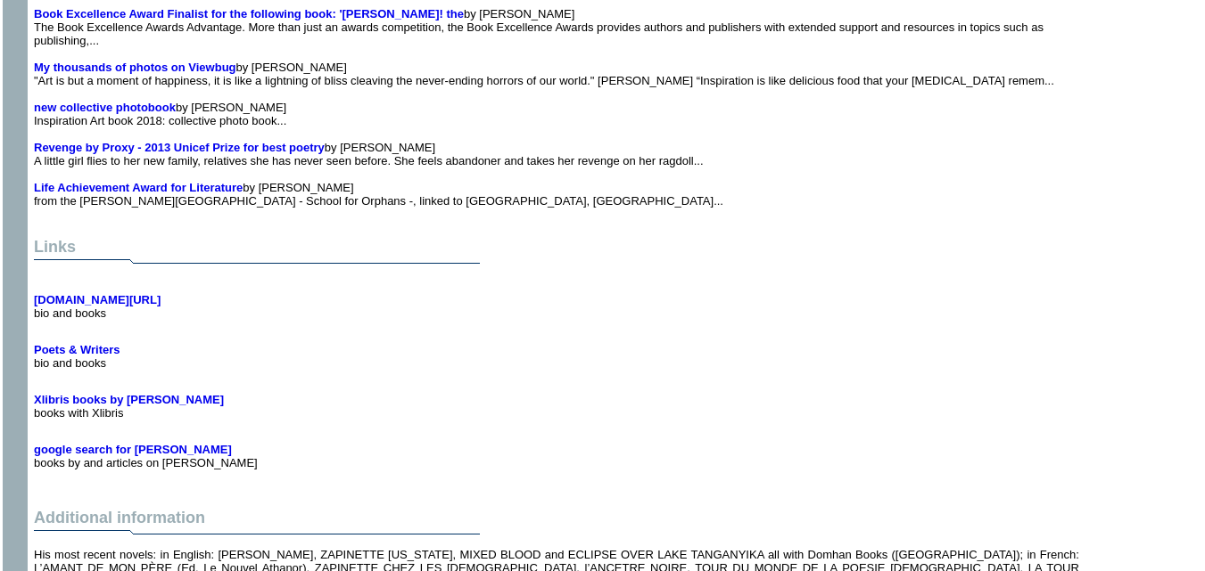
scroll to position [12753, 0]
click at [158, 392] on b "Xlibris books by Albert Russo" at bounding box center [129, 398] width 190 height 13
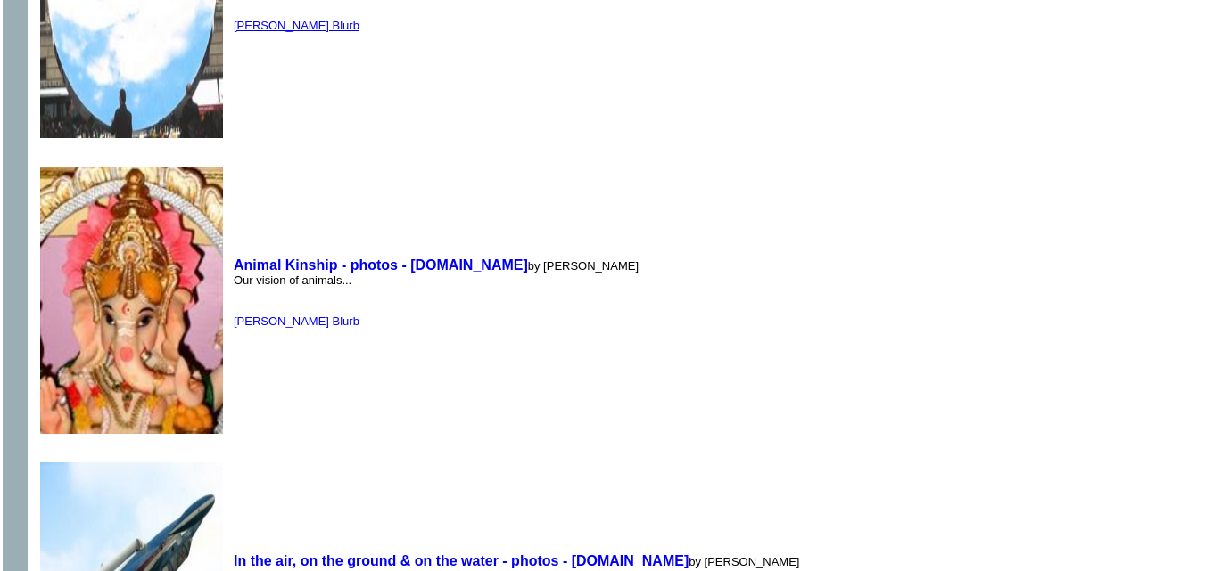
scroll to position [10768, 0]
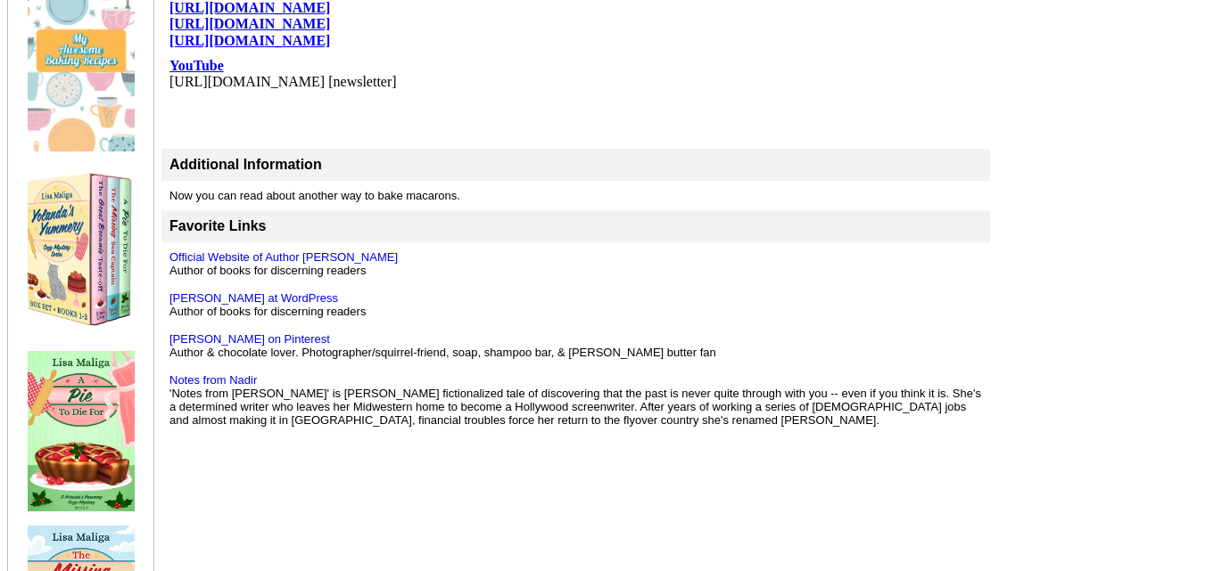
scroll to position [662, 0]
click at [309, 250] on link "Official Website of Author [PERSON_NAME]" at bounding box center [283, 256] width 228 height 13
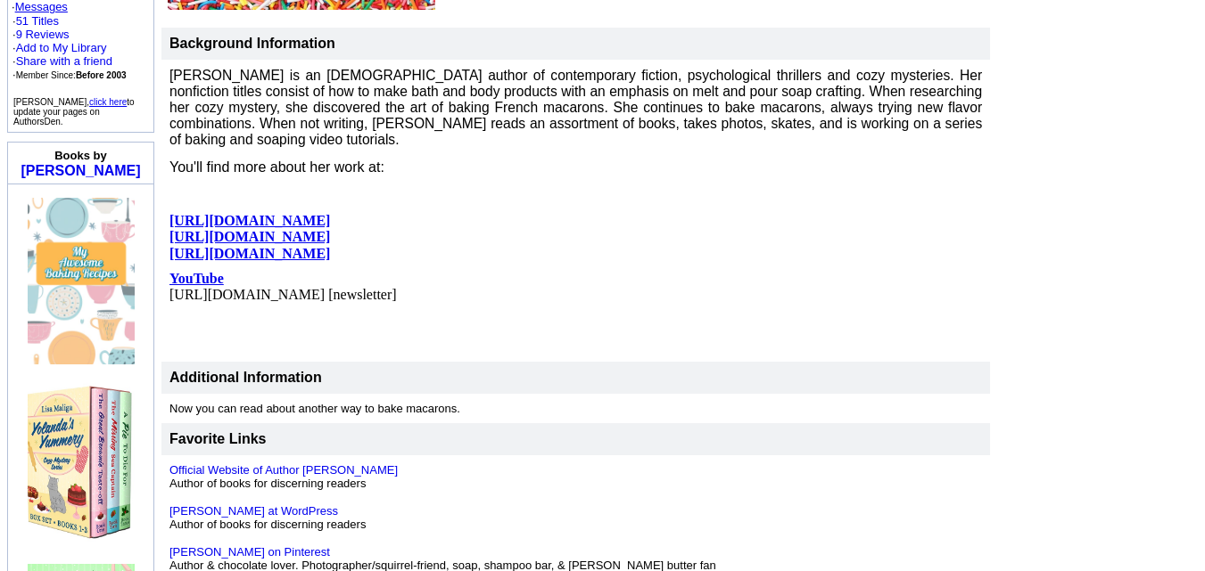
scroll to position [513, 0]
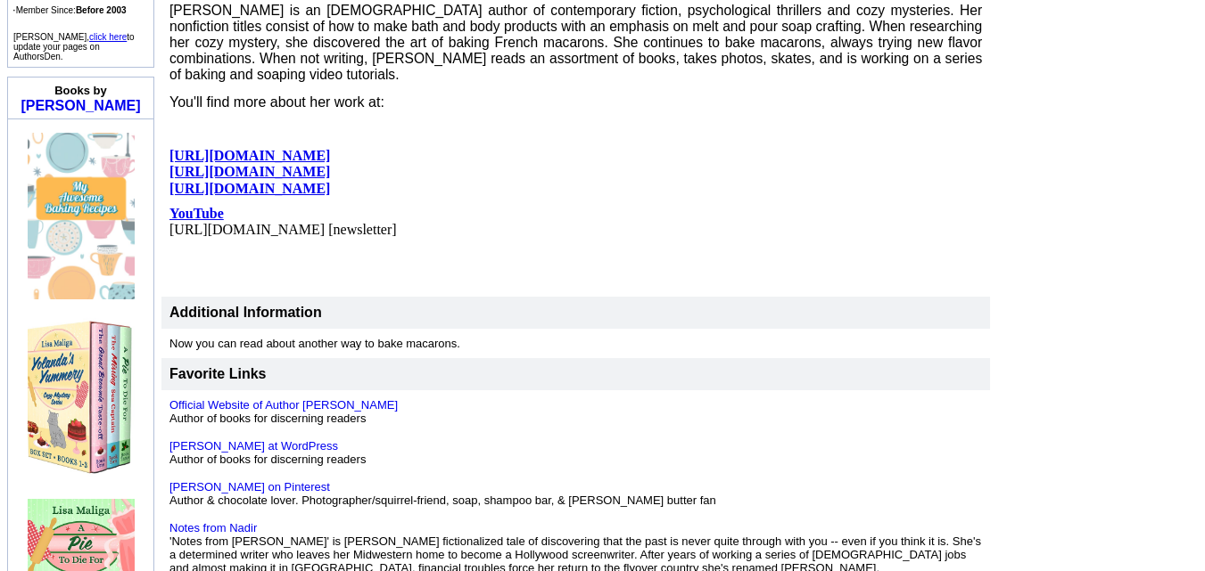
click at [90, 192] on img at bounding box center [81, 217] width 107 height 168
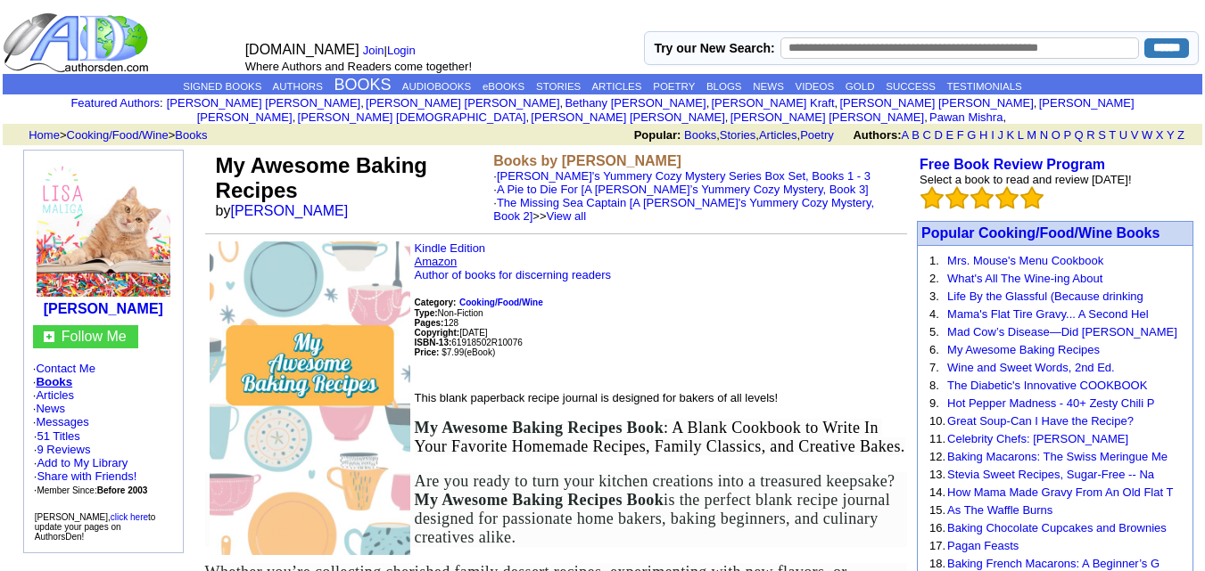
click at [438, 255] on link "Amazon" at bounding box center [436, 261] width 43 height 13
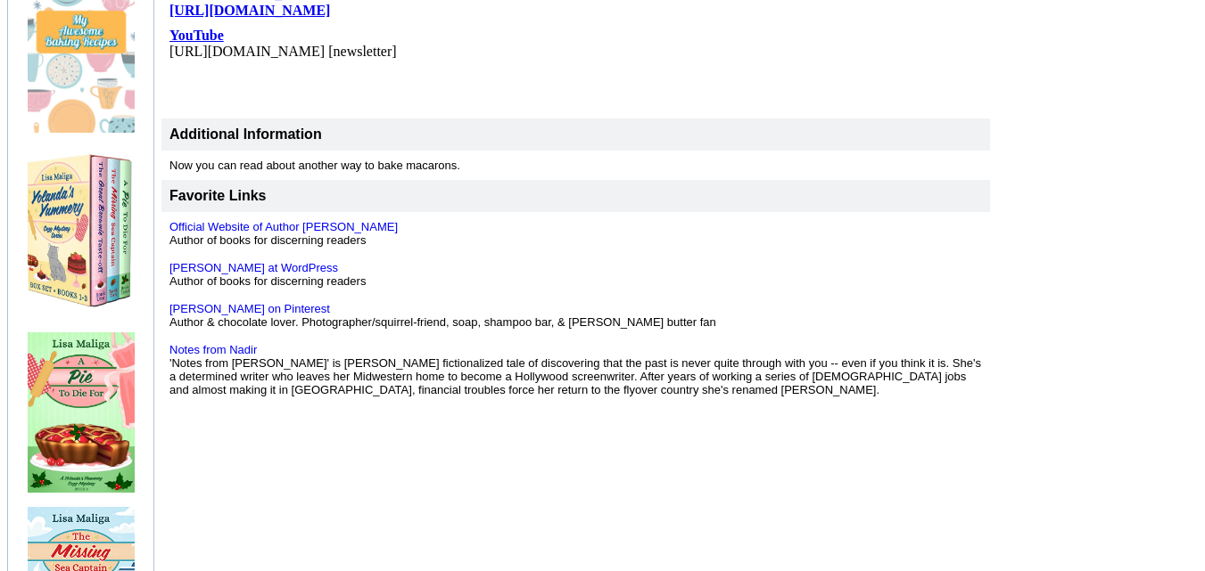
scroll to position [680, 0]
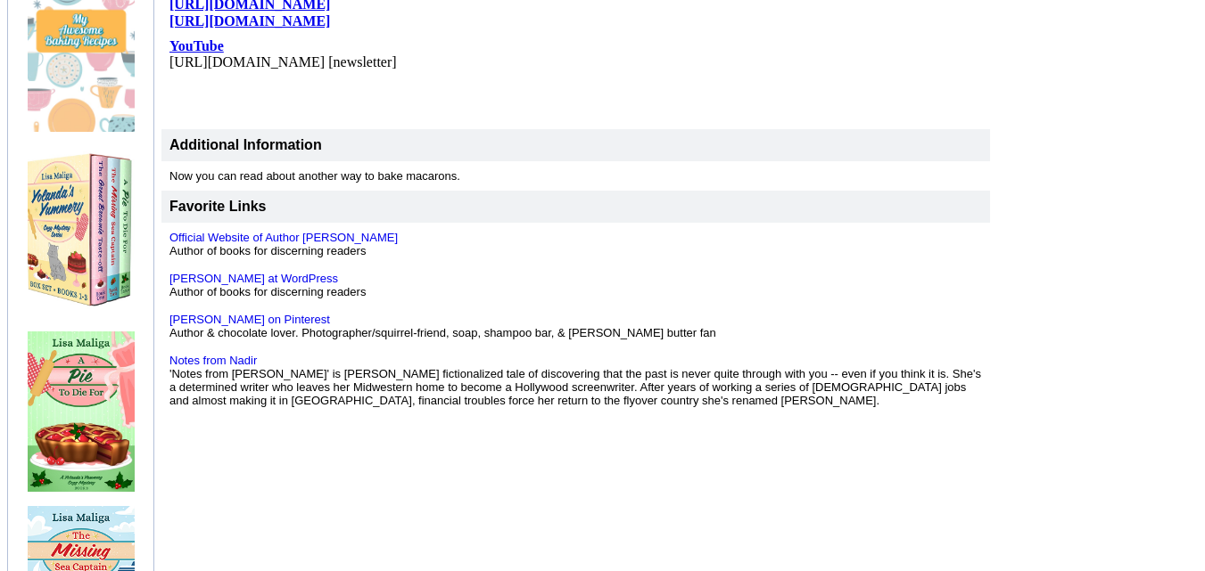
click at [77, 181] on img at bounding box center [81, 231] width 107 height 170
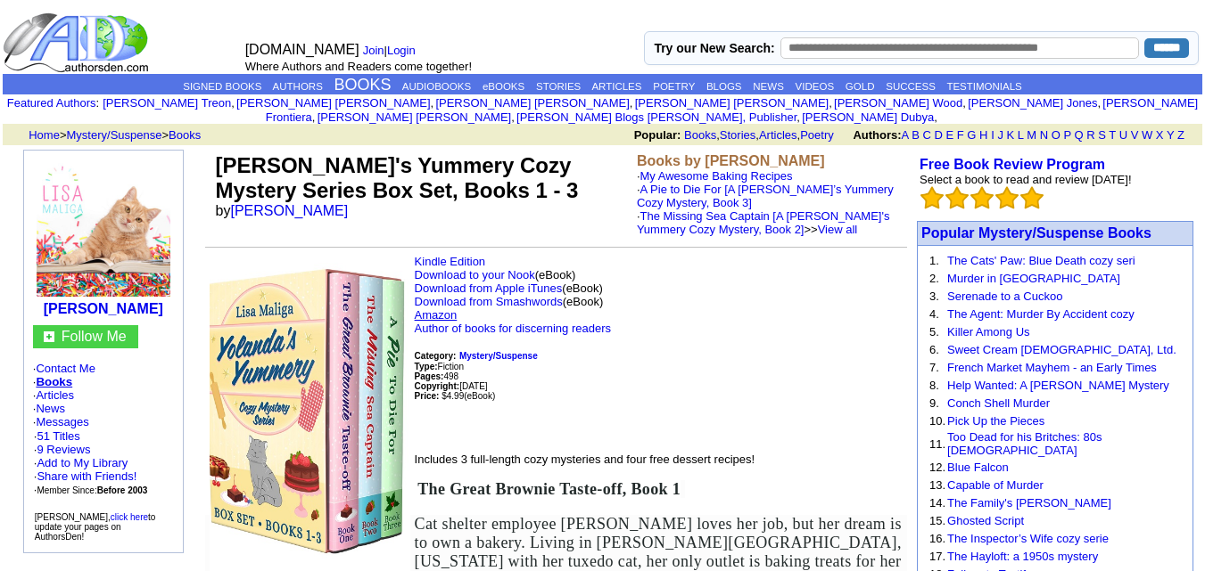
click at [454, 308] on link "Amazon" at bounding box center [436, 314] width 43 height 13
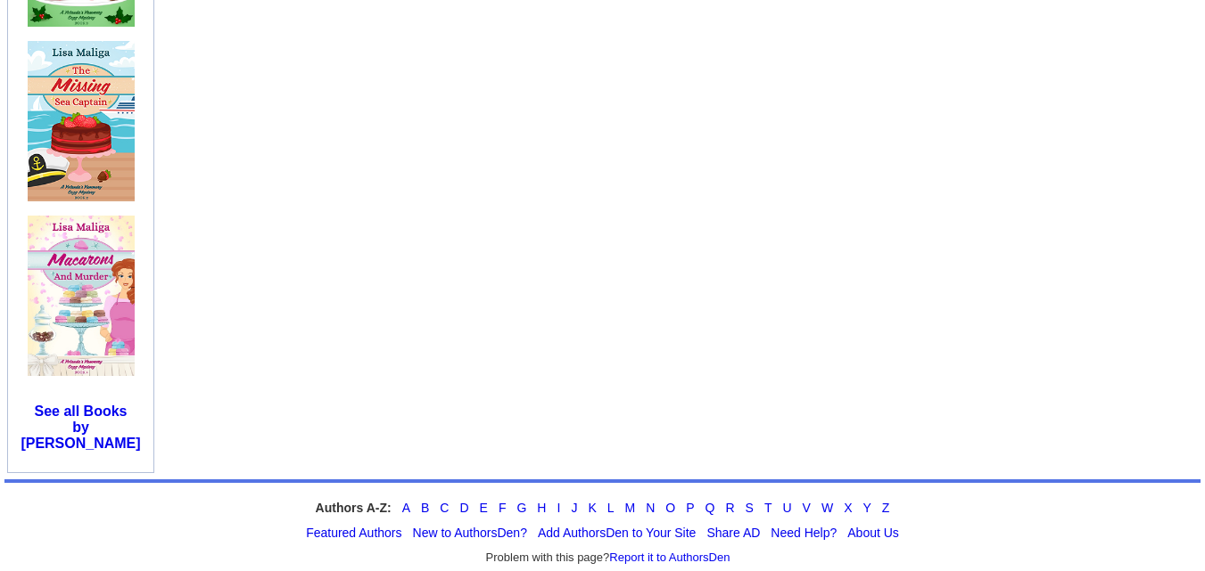
scroll to position [1155, 0]
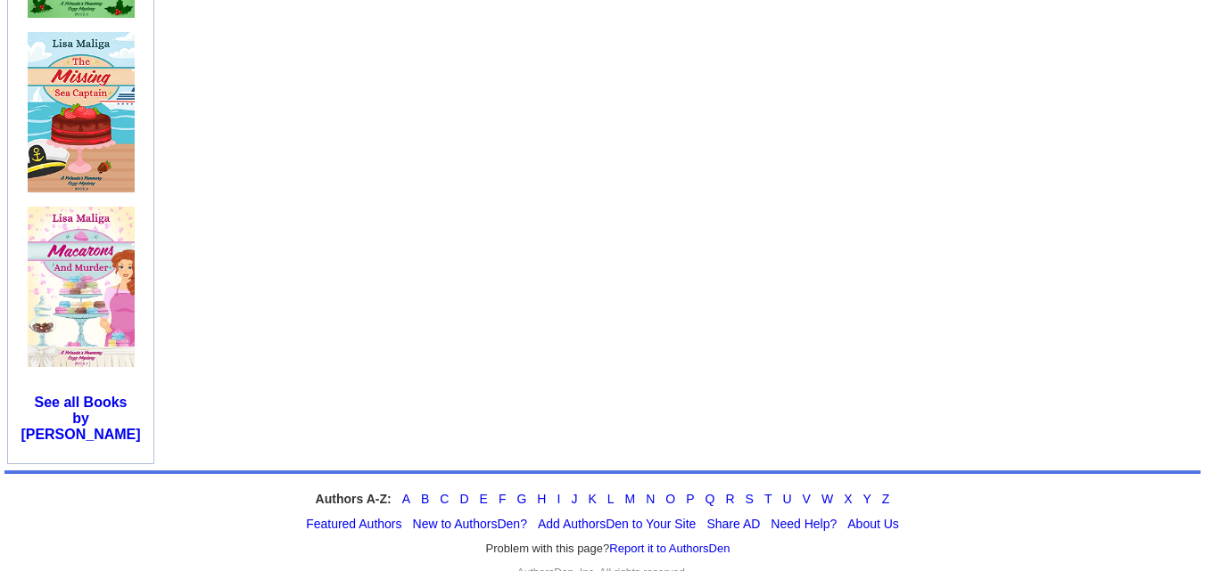
click at [70, 275] on img at bounding box center [81, 287] width 107 height 160
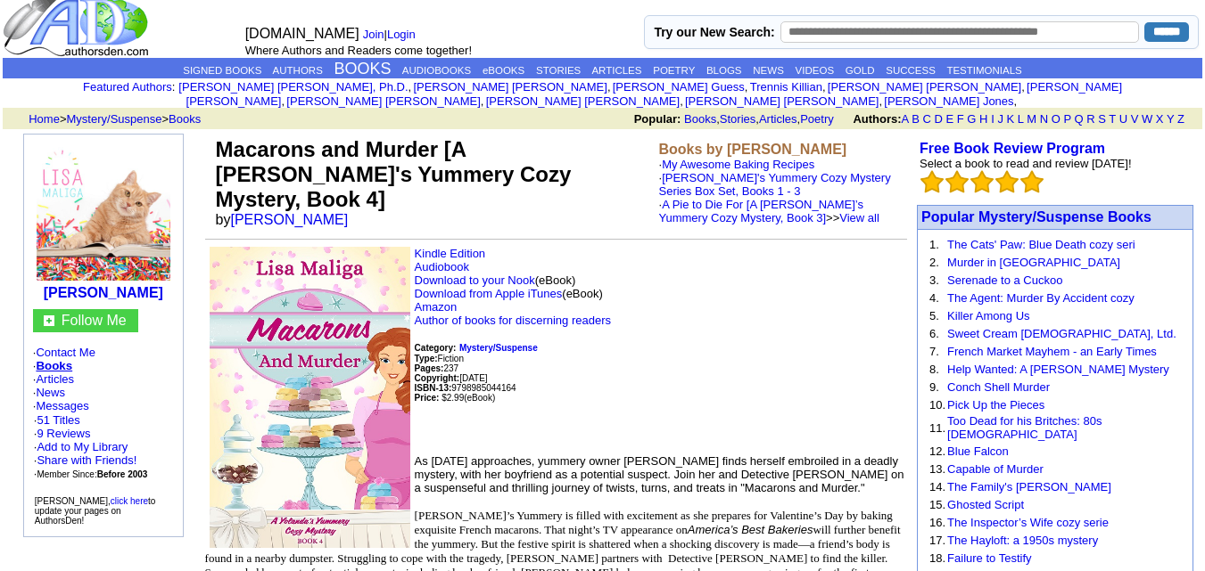
scroll to position [12, 0]
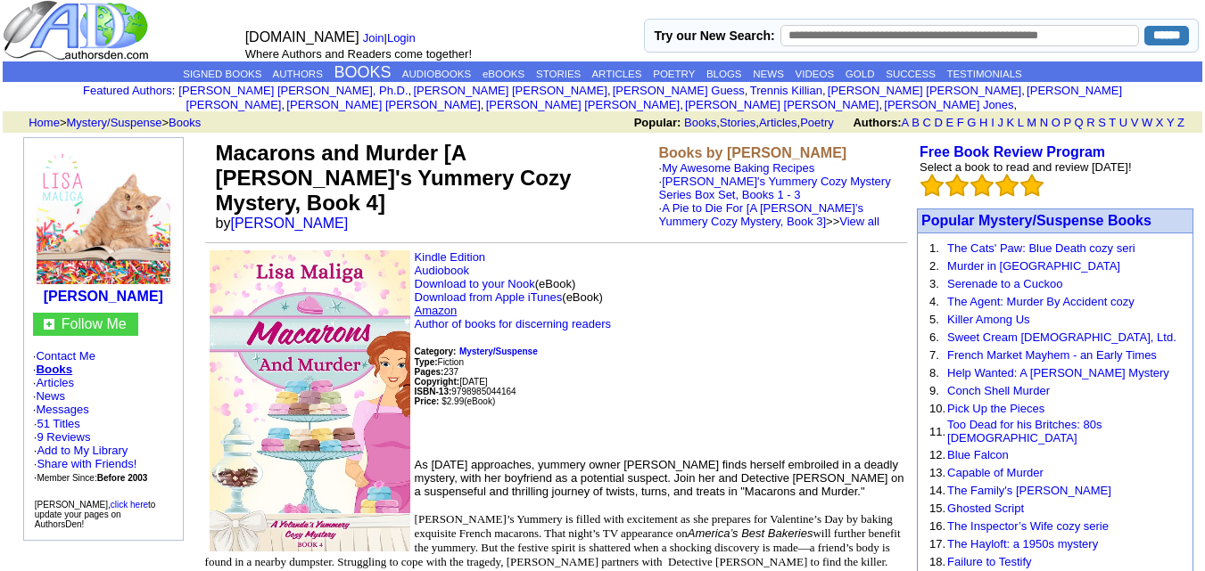
click at [432, 304] on link "Amazon" at bounding box center [436, 310] width 43 height 13
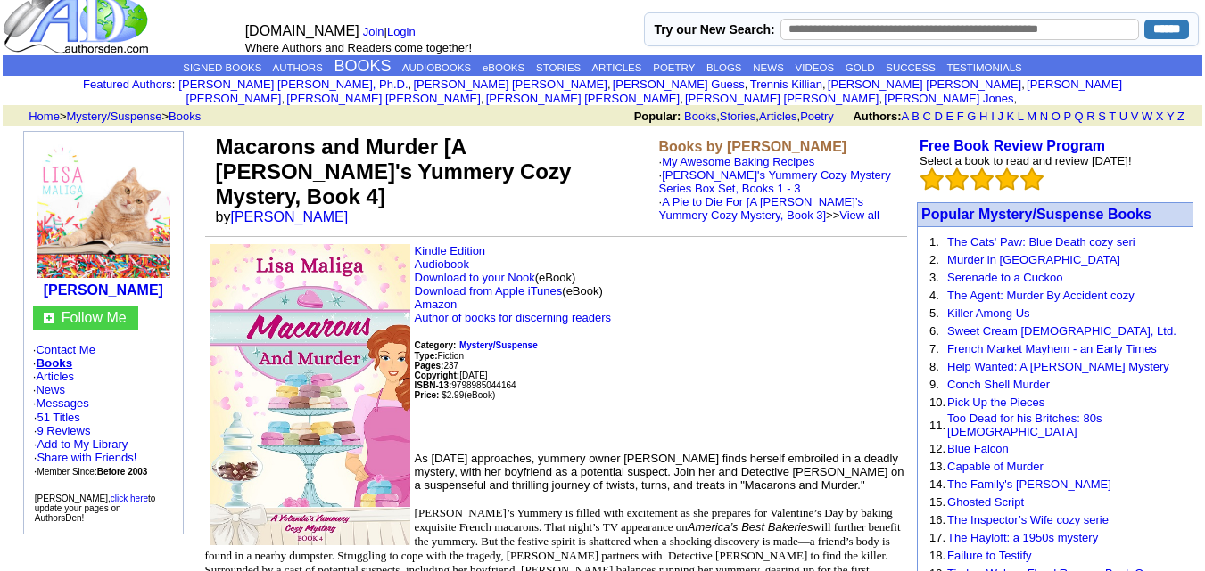
scroll to position [0, 0]
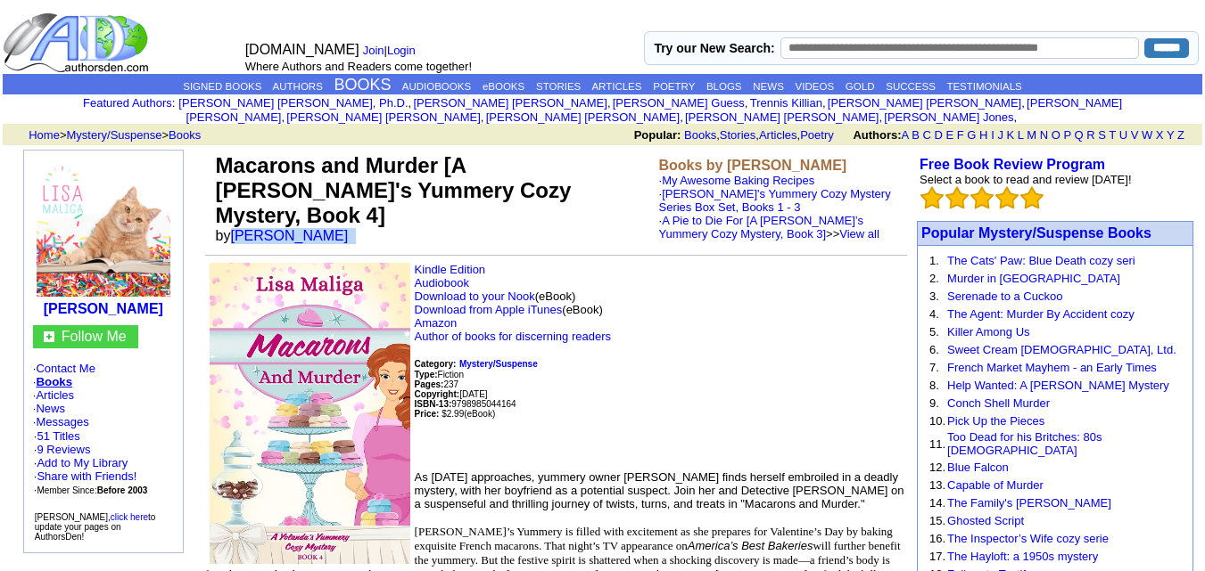
drag, startPoint x: 313, startPoint y: 193, endPoint x: 234, endPoint y: 210, distance: 81.1
click at [234, 210] on td "Macarons and Murder [A Yolanda's Yummery Cozy Mystery, Book 4] by Lisa Maliga" at bounding box center [433, 199] width 443 height 98
copy font "Lisa Maliga"
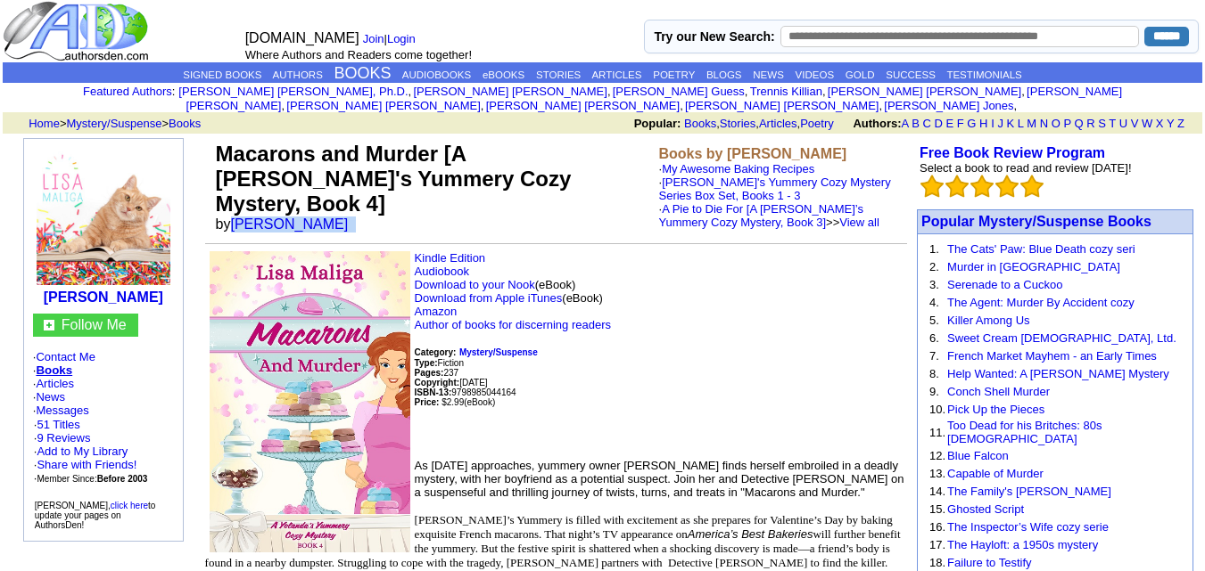
scroll to position [17, 0]
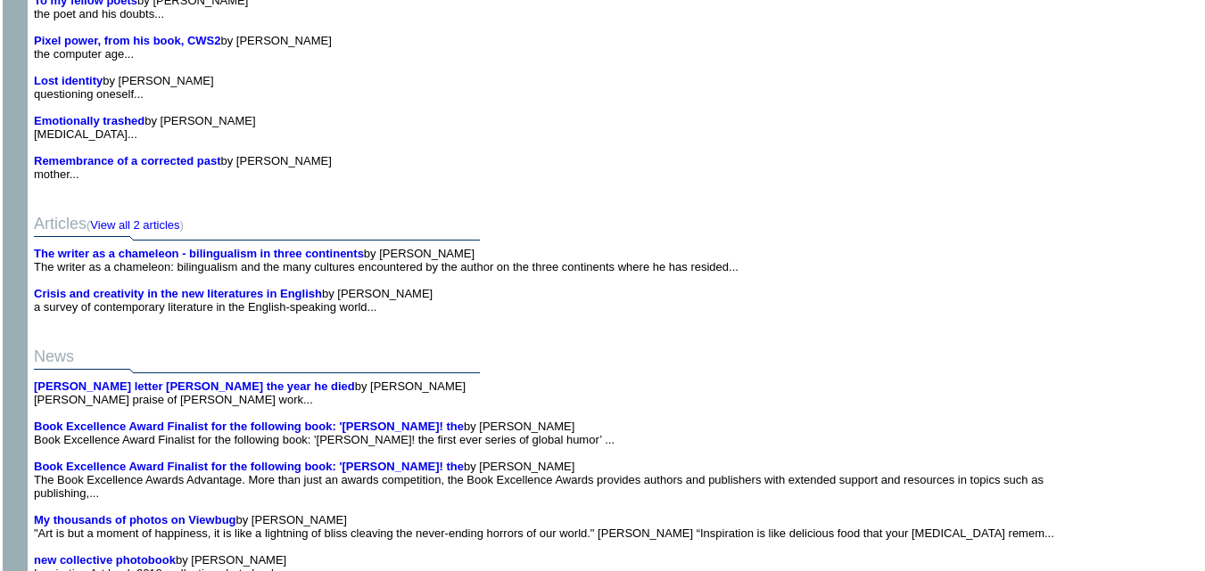
scroll to position [12283, 0]
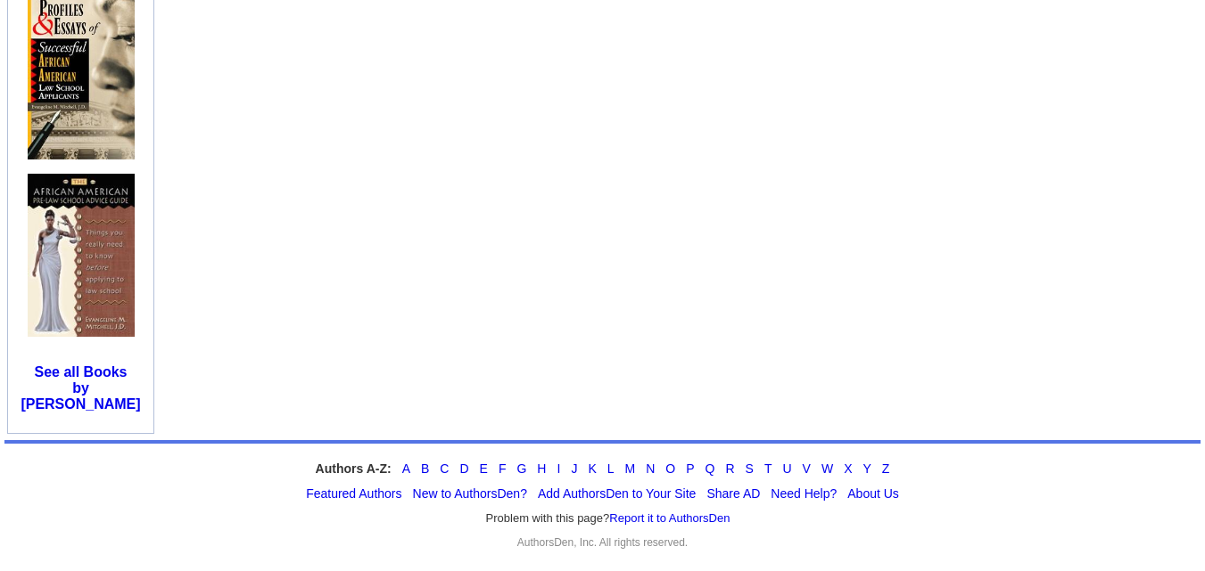
scroll to position [1046, 0]
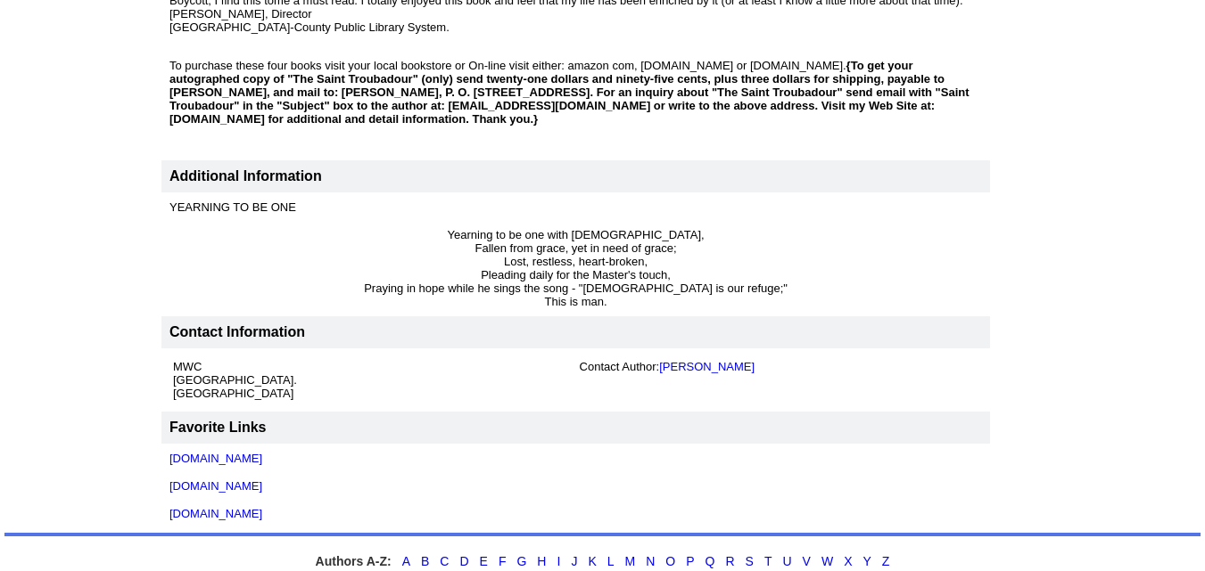
scroll to position [1665, 0]
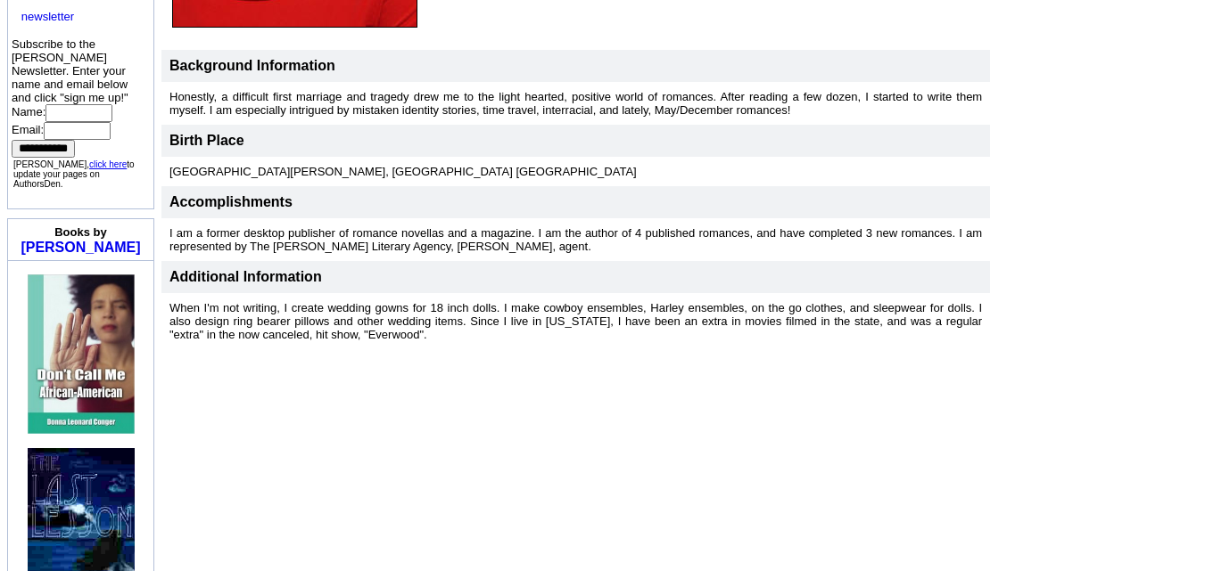
scroll to position [556, 0]
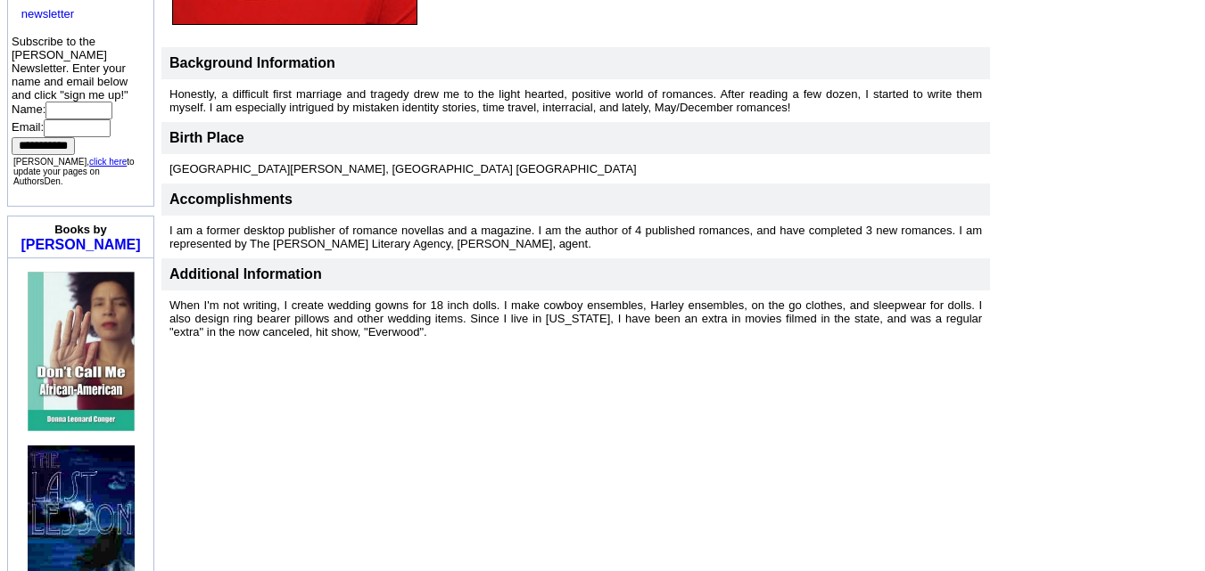
drag, startPoint x: 0, startPoint y: 0, endPoint x: 739, endPoint y: 359, distance: 821.8
click at [739, 359] on td "Donna S Conger Share Save [ Subscribe ] I adore romances, and plan to write and…" at bounding box center [680, 407] width 1043 height 1631
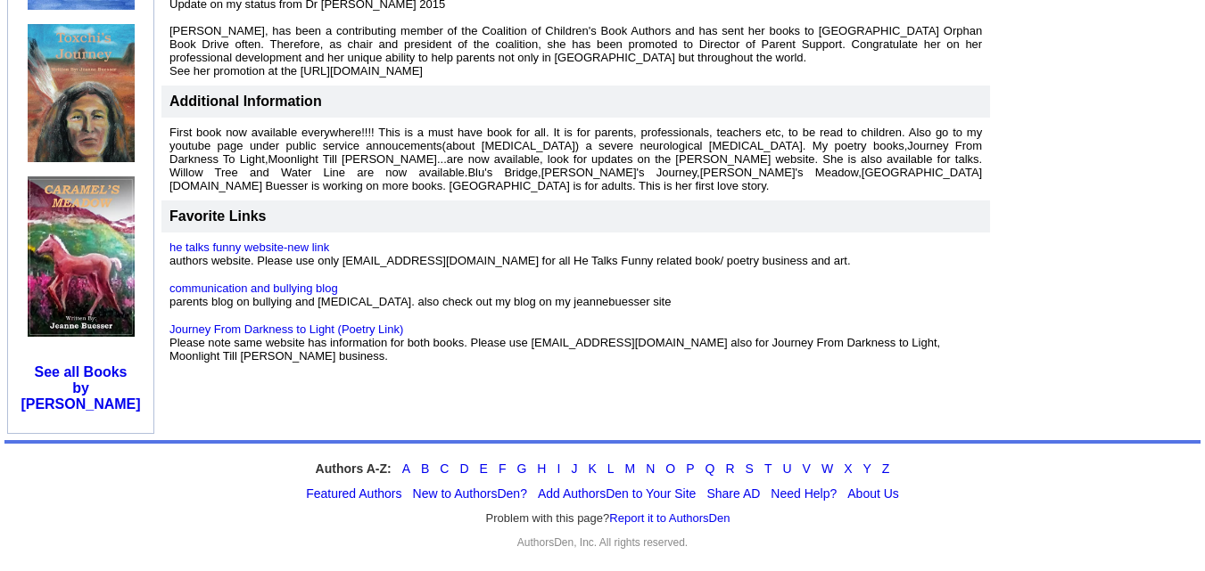
scroll to position [1147, 0]
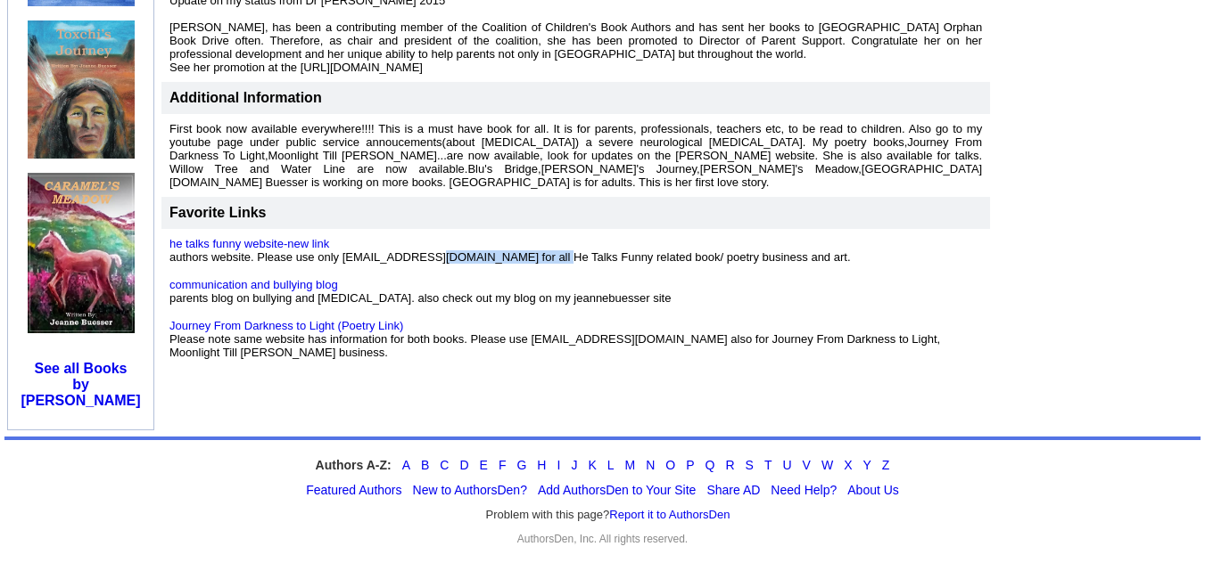
drag, startPoint x: 337, startPoint y: 259, endPoint x: 461, endPoint y: 261, distance: 124.0
click at [461, 261] on font "he talks funny website-new link authors website. Please use only [EMAIL_ADDRESS…" at bounding box center [509, 250] width 681 height 27
copy font "[EMAIL_ADDRESS][DOMAIN_NAME]"
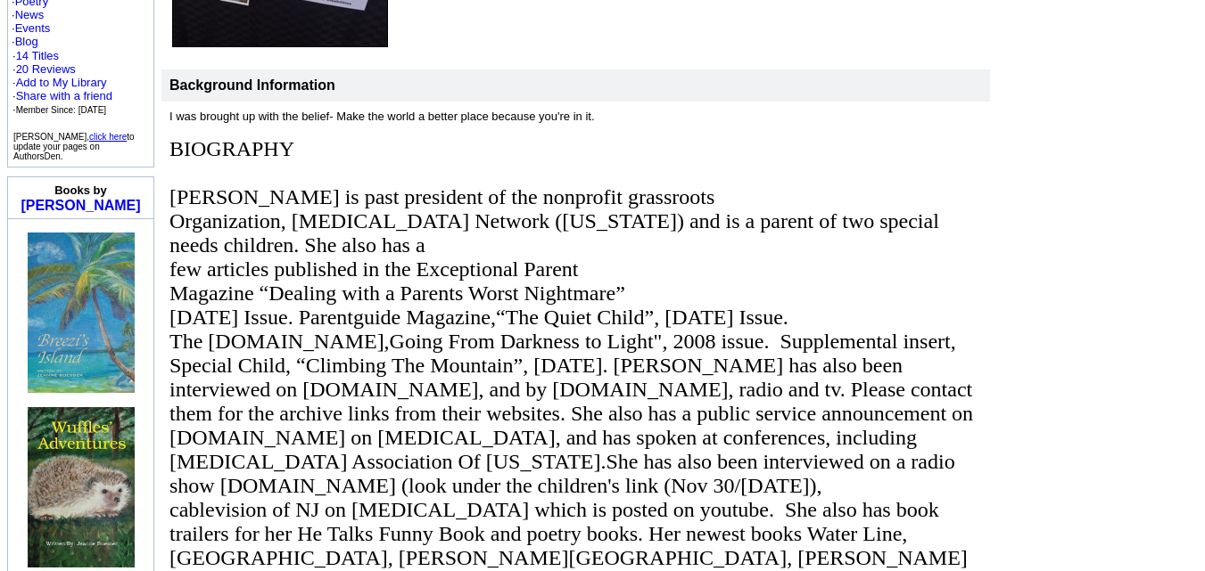
scroll to position [403, 0]
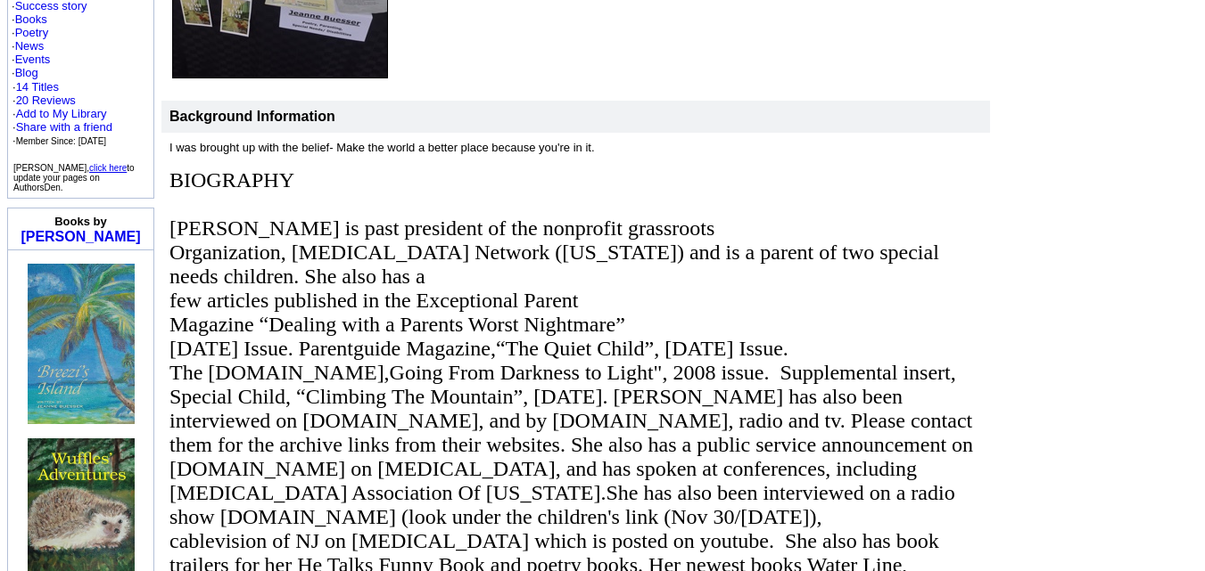
click at [78, 306] on img at bounding box center [81, 344] width 107 height 161
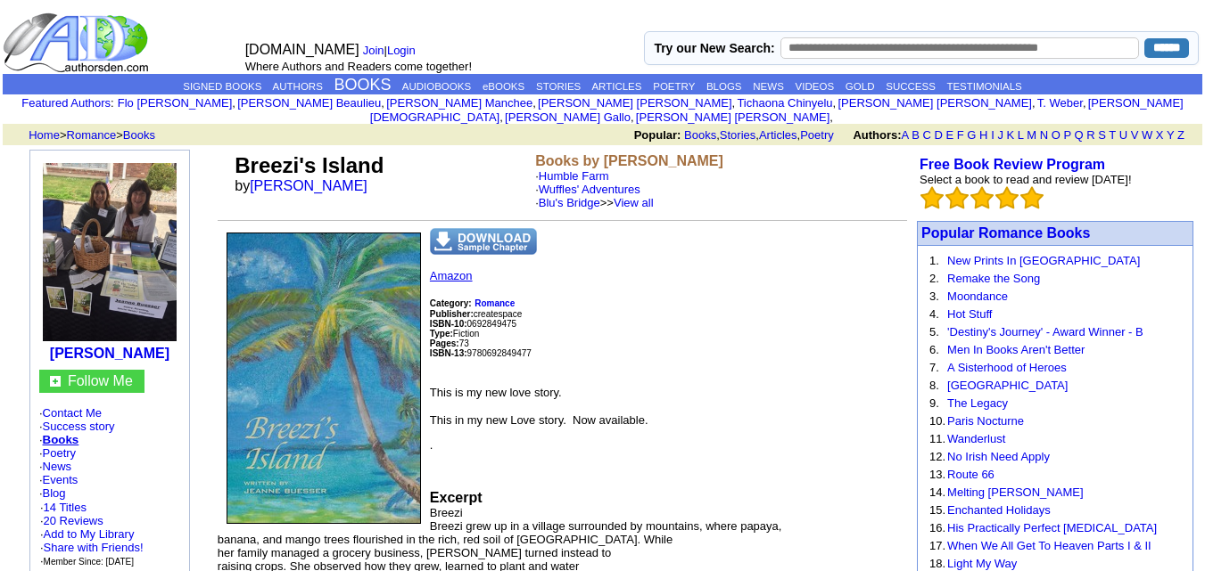
click at [456, 269] on link "Amazon" at bounding box center [451, 275] width 43 height 13
